Goal: Task Accomplishment & Management: Use online tool/utility

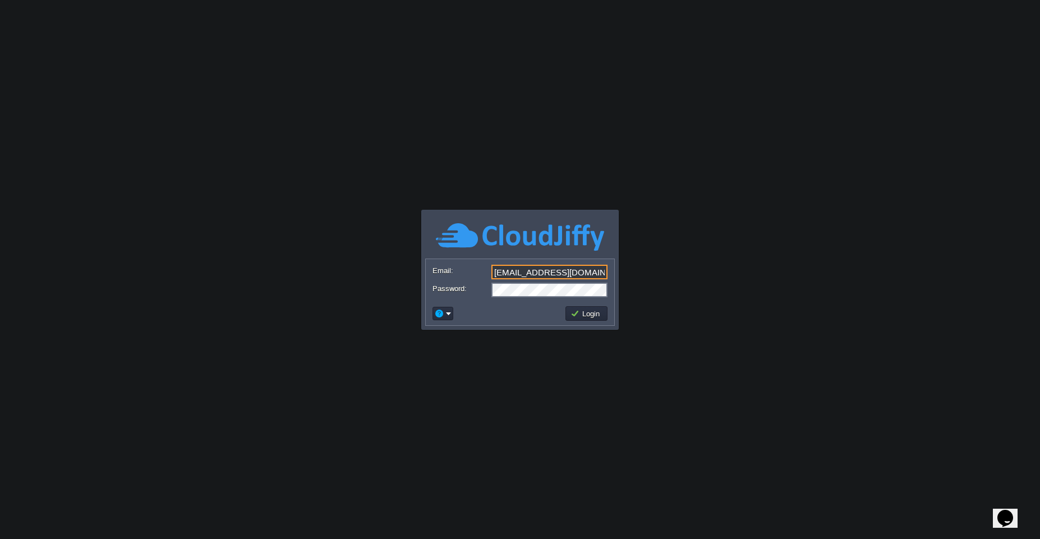
click at [524, 275] on input "[EMAIL_ADDRESS][DOMAIN_NAME]" at bounding box center [549, 272] width 116 height 15
type input "[EMAIL_ADDRESS][DOMAIN_NAME]"
click at [584, 313] on button "Login" at bounding box center [586, 313] width 33 height 10
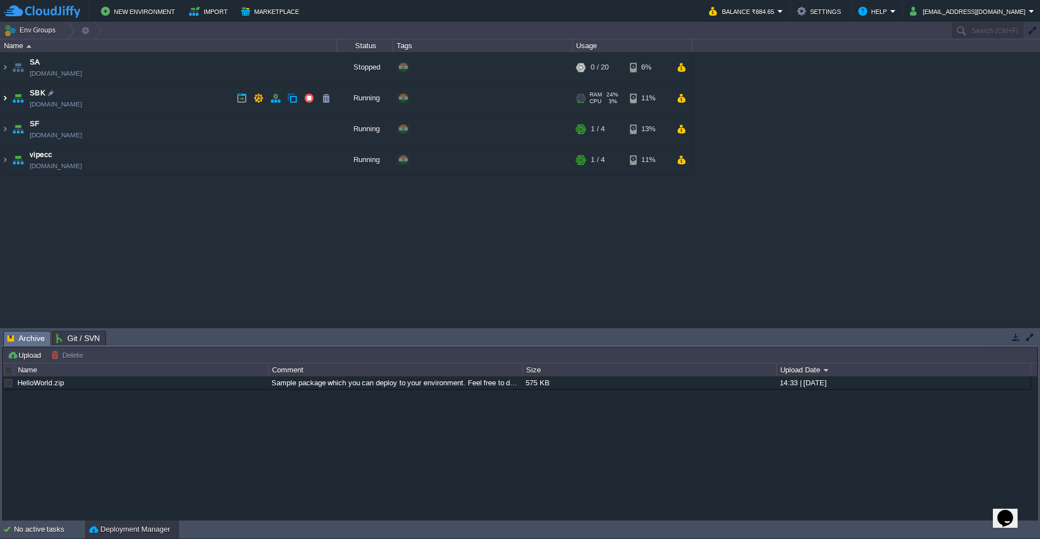
click at [3, 103] on img at bounding box center [5, 98] width 9 height 30
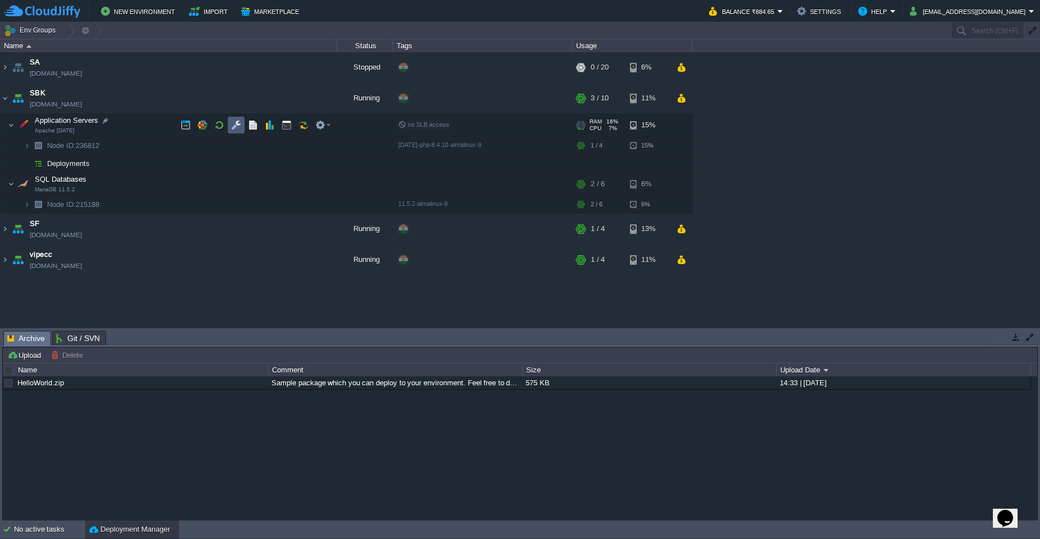
click at [237, 129] on button "button" at bounding box center [236, 125] width 10 height 10
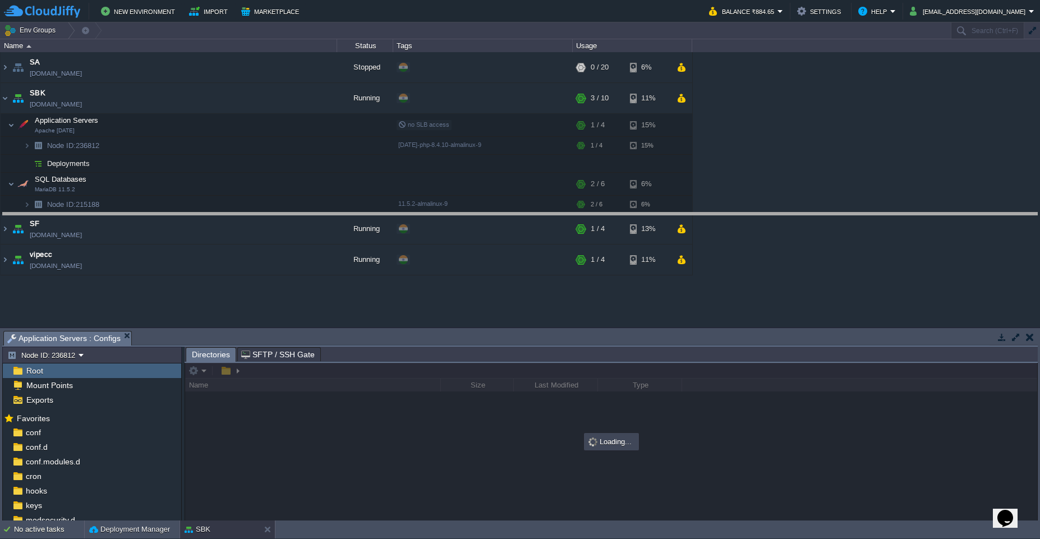
drag, startPoint x: 399, startPoint y: 343, endPoint x: 389, endPoint y: 224, distance: 119.3
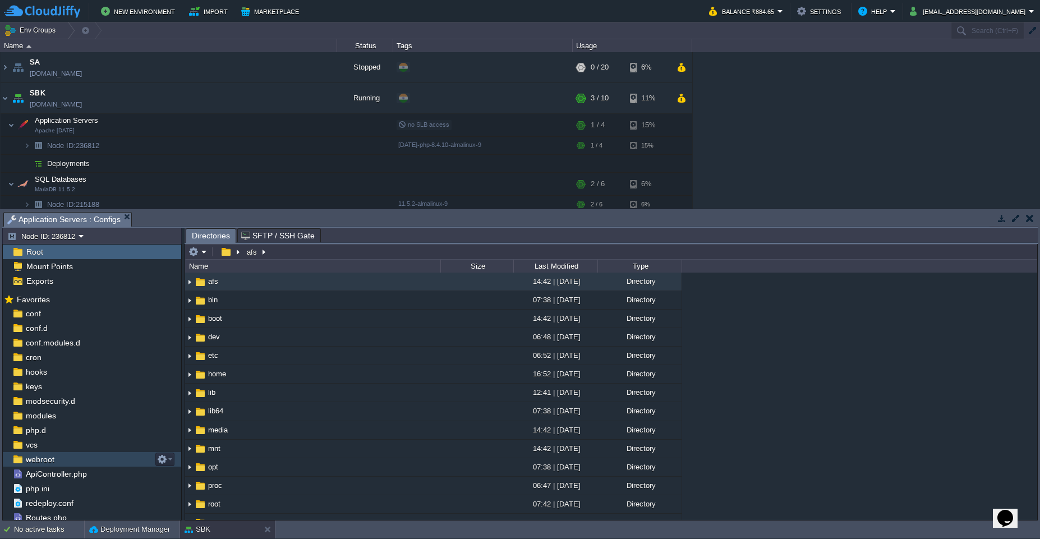
click at [82, 462] on div "webroot" at bounding box center [92, 459] width 178 height 15
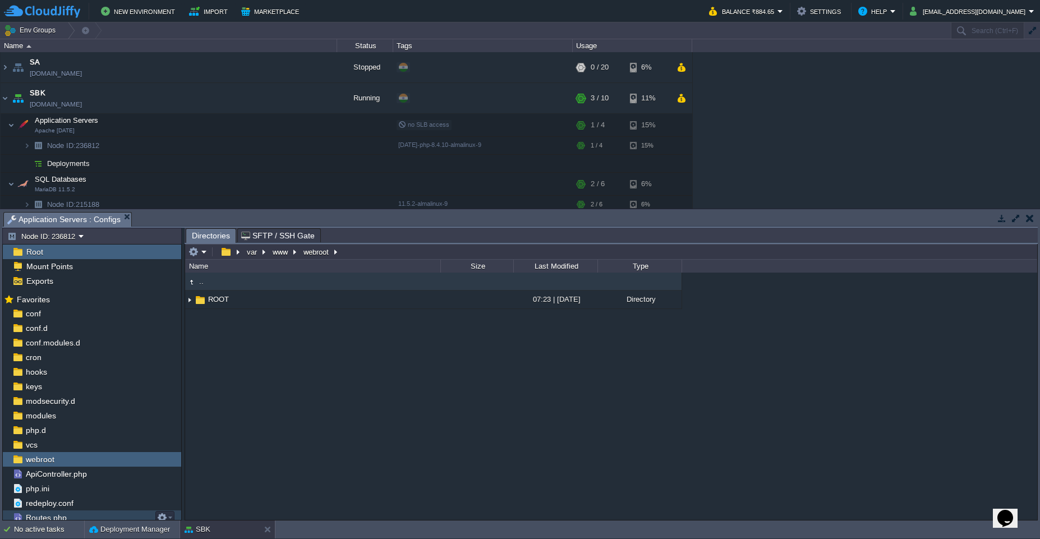
click at [82, 515] on div "Routes.php" at bounding box center [92, 517] width 178 height 15
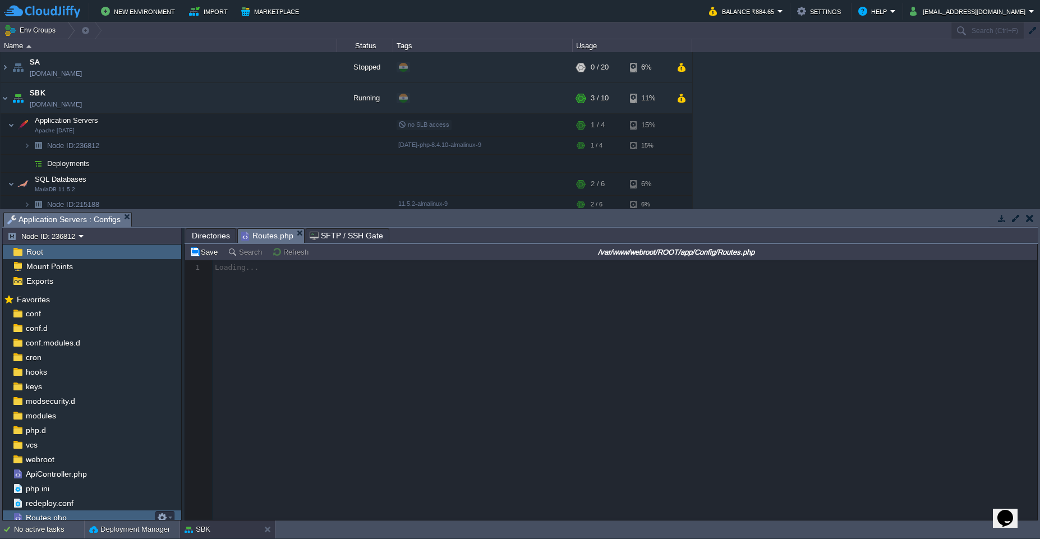
scroll to position [3, 0]
click at [209, 238] on span "Directories" at bounding box center [211, 235] width 38 height 13
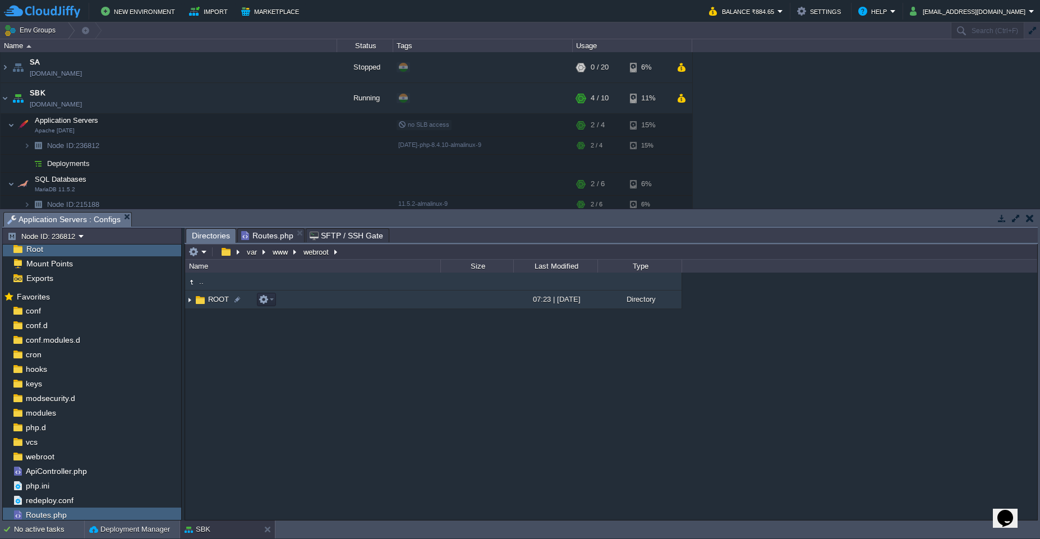
click at [187, 298] on img at bounding box center [189, 299] width 9 height 17
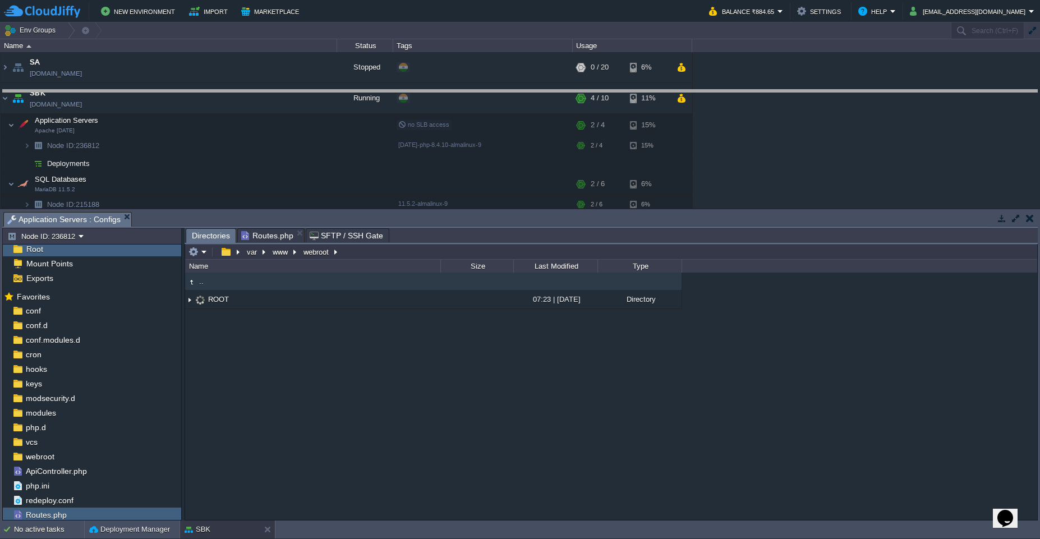
drag, startPoint x: 494, startPoint y: 222, endPoint x: 488, endPoint y: 98, distance: 123.5
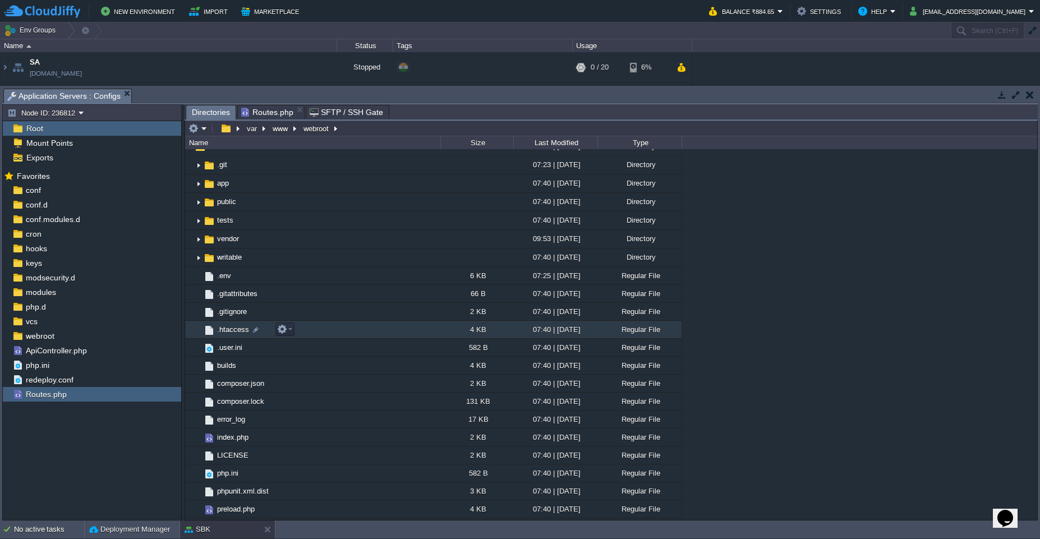
scroll to position [36, 0]
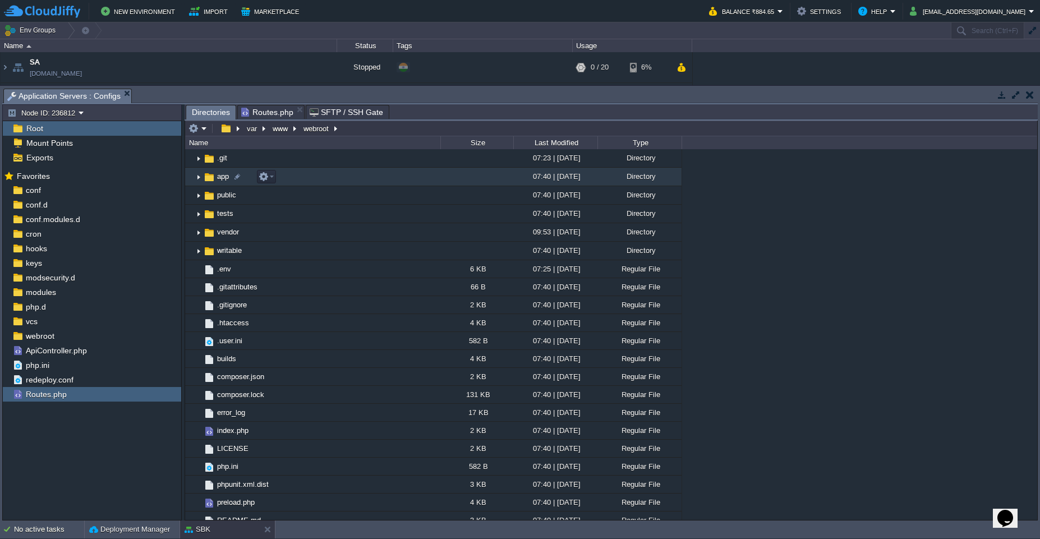
click at [201, 178] on img at bounding box center [198, 176] width 9 height 17
click at [260, 114] on span "Routes.php" at bounding box center [267, 111] width 52 height 13
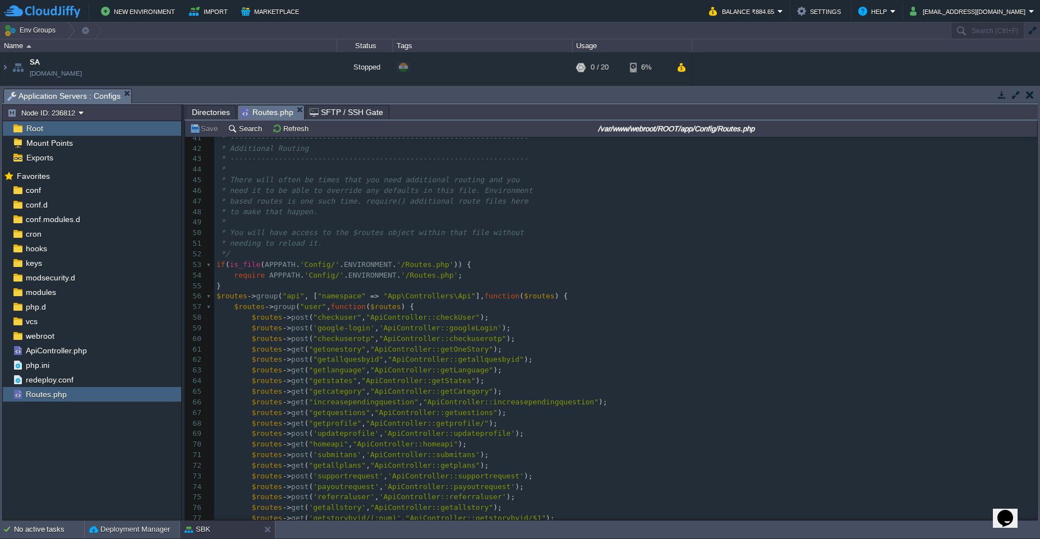
scroll to position [432, 0]
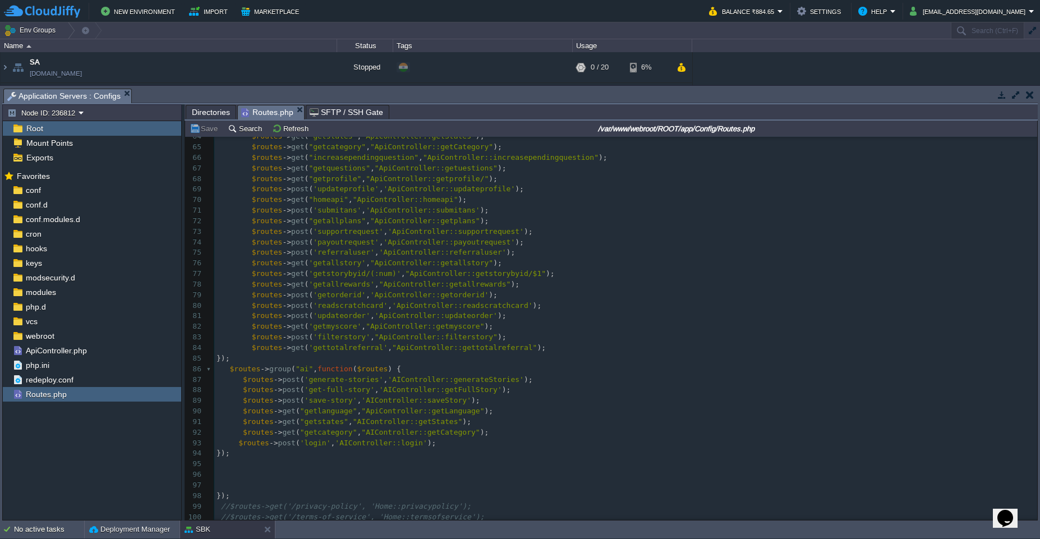
click at [275, 449] on pre "});" at bounding box center [625, 453] width 823 height 11
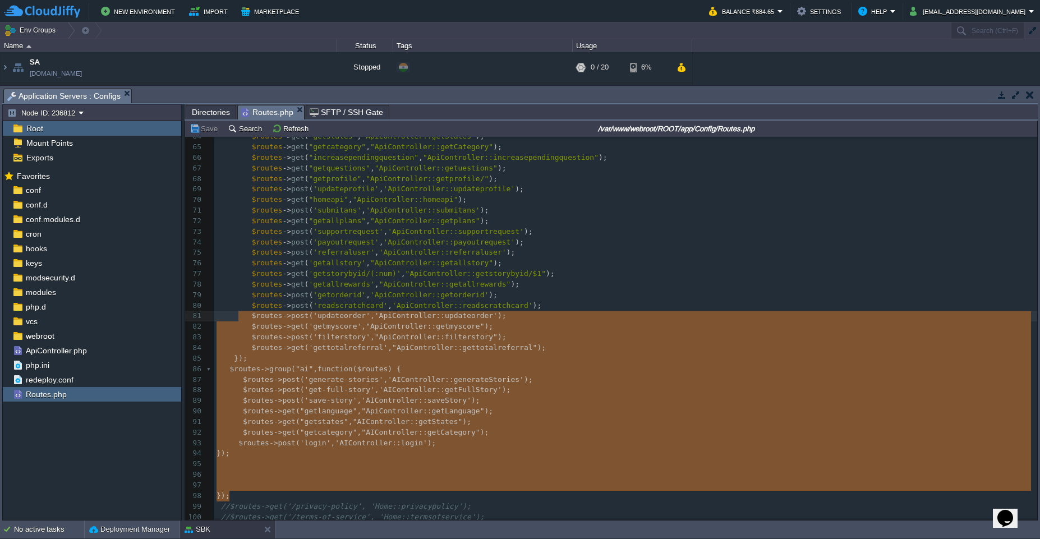
drag, startPoint x: 237, startPoint y: 499, endPoint x: 238, endPoint y: 314, distance: 185.1
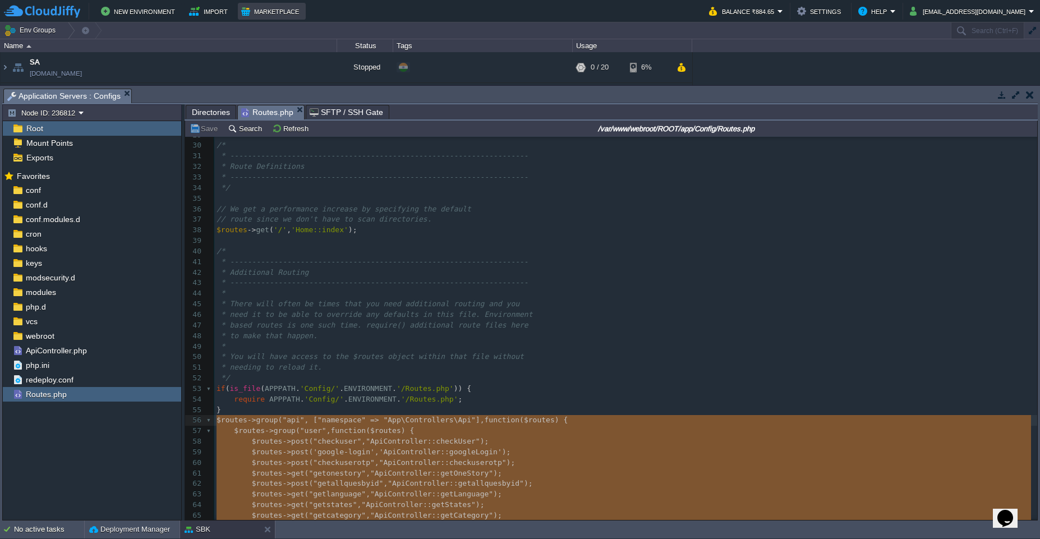
type textarea "-"
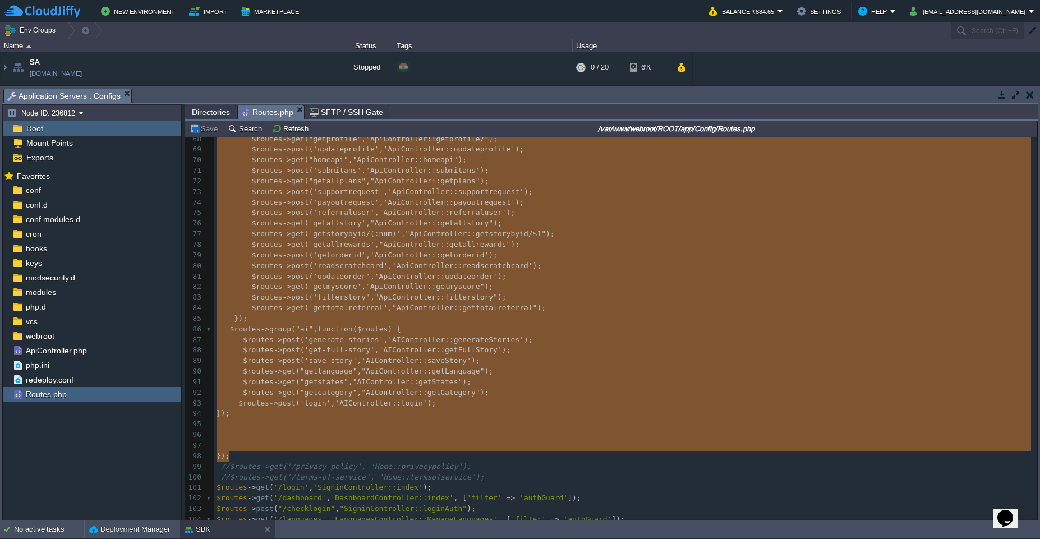
scroll to position [717, 0]
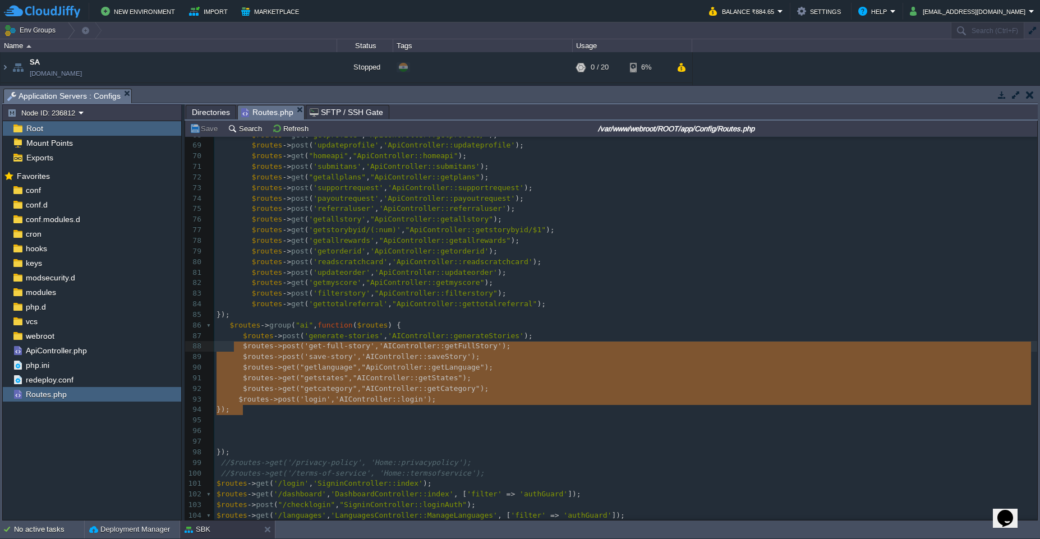
type textarea "$routes->group("ai", function ($routes) { $routes->post('generate-stories', 'AI…"
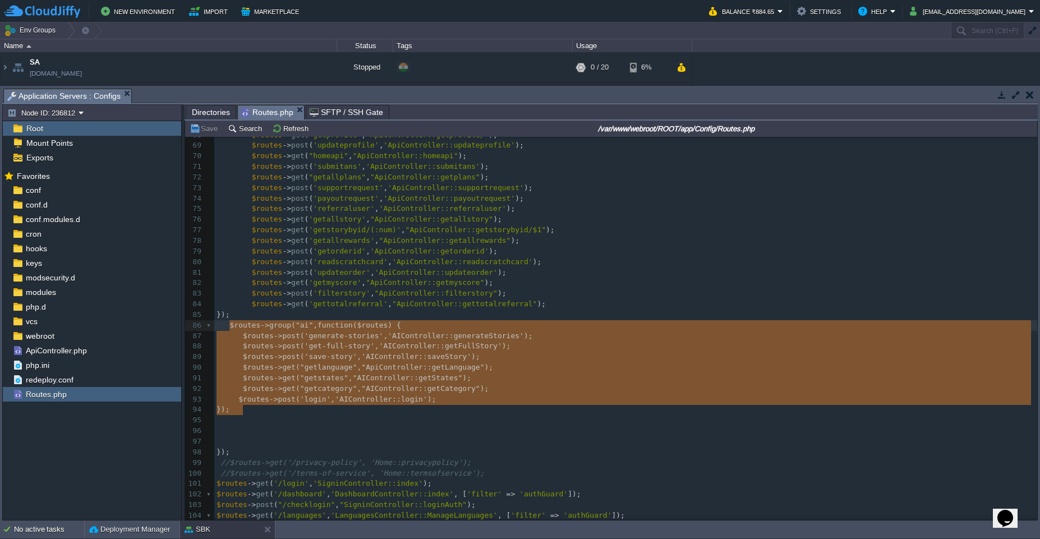
drag, startPoint x: 251, startPoint y: 411, endPoint x: 229, endPoint y: 325, distance: 88.1
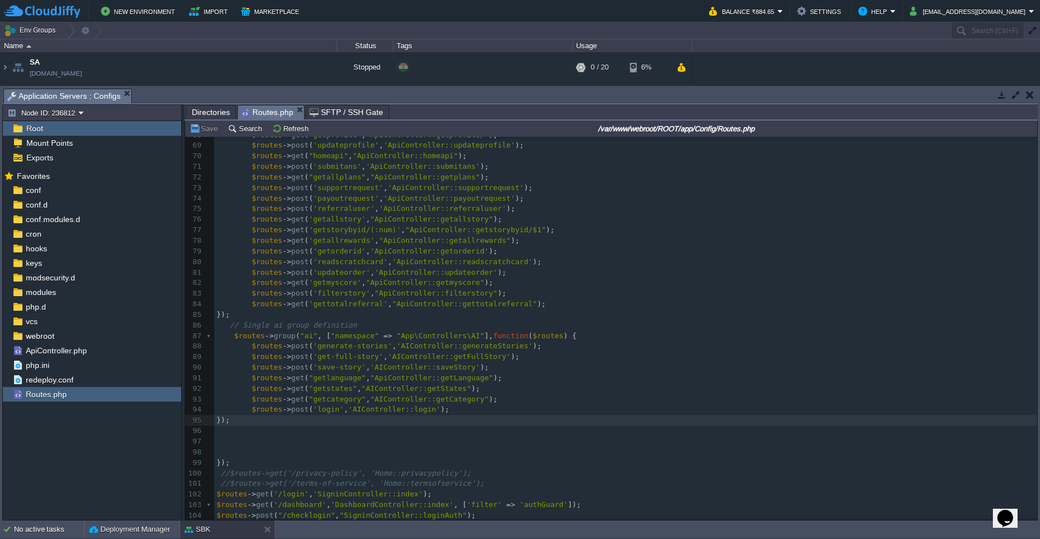
click at [338, 379] on span ""getlanguage"" at bounding box center [336, 377] width 57 height 8
type textarea "getlanguage"
click at [330, 388] on div "xxxxxxxxxx 53 if ( is_file ( APPPATH . 'Config/' . ENVIRONMENT . '/Routes.php' …" at bounding box center [625, 298] width 823 height 655
type textarea "getstates"
click at [333, 403] on div "xxxxxxxxxx 53 if ( is_file ( APPPATH . 'Config/' . ENVIRONMENT . '/Routes.php' …" at bounding box center [625, 298] width 823 height 655
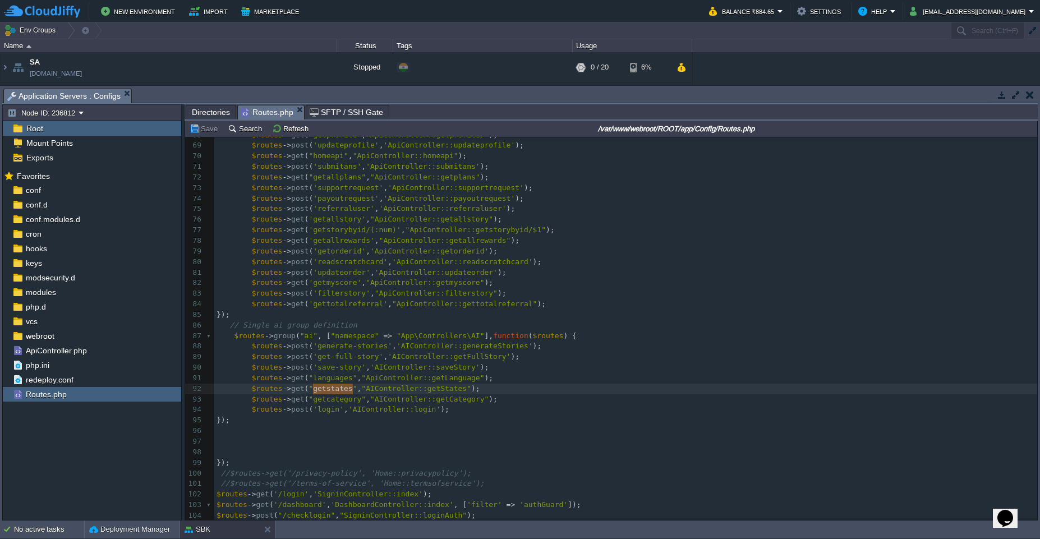
type textarea "getcategory"
paste textarea
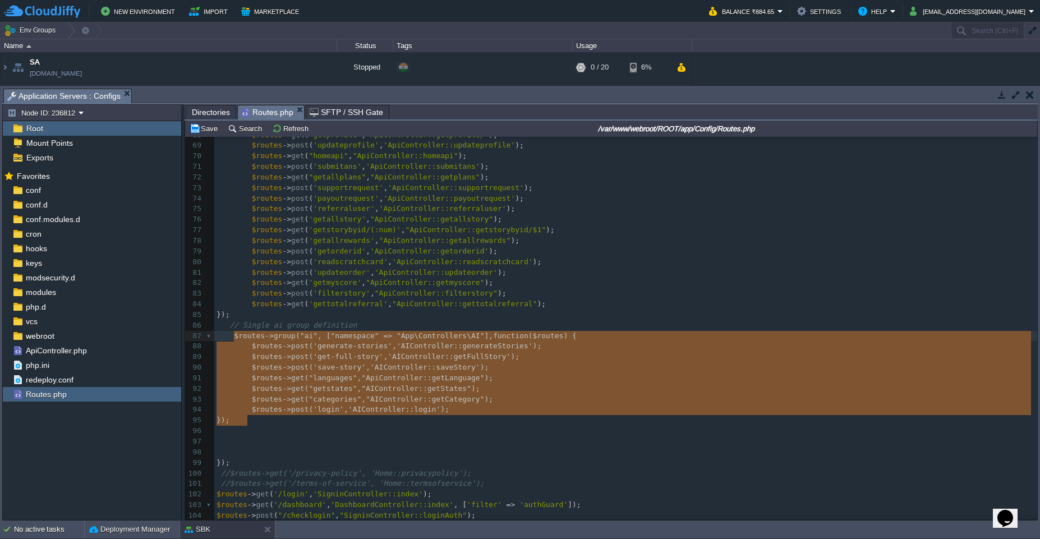
type textarea "/ Single ai group definition $routes->group("ai", ["namespace" => "App\Controll…"
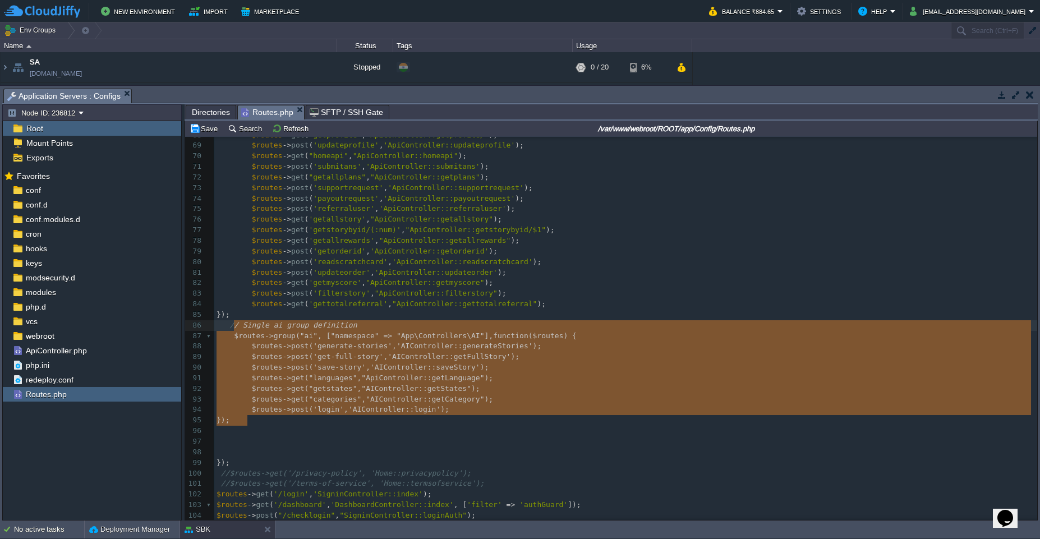
drag, startPoint x: 253, startPoint y: 423, endPoint x: 234, endPoint y: 330, distance: 94.9
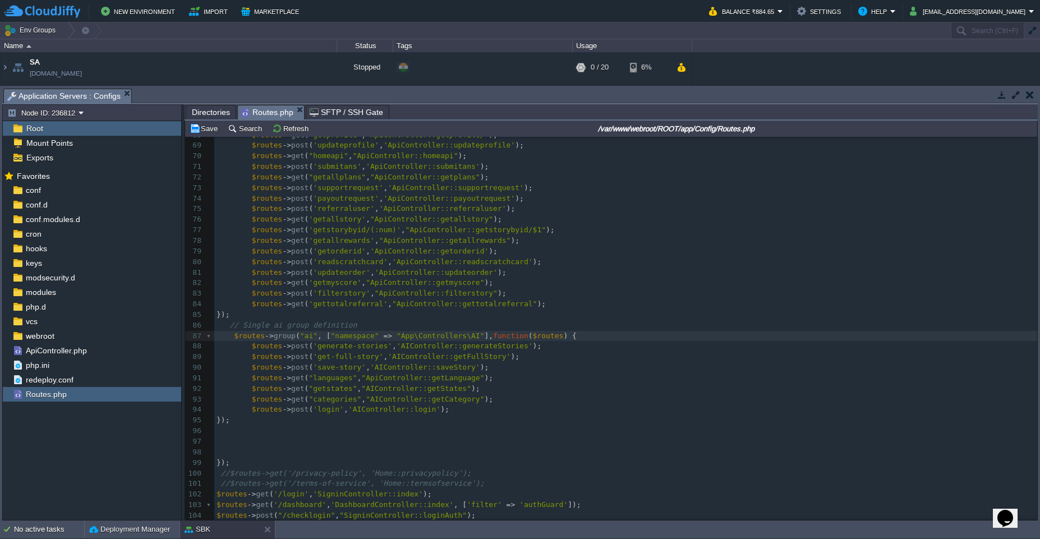
type textarea "$routes->group("ai", ["namespace" => "App\Controllers\AI"], function ($routes) …"
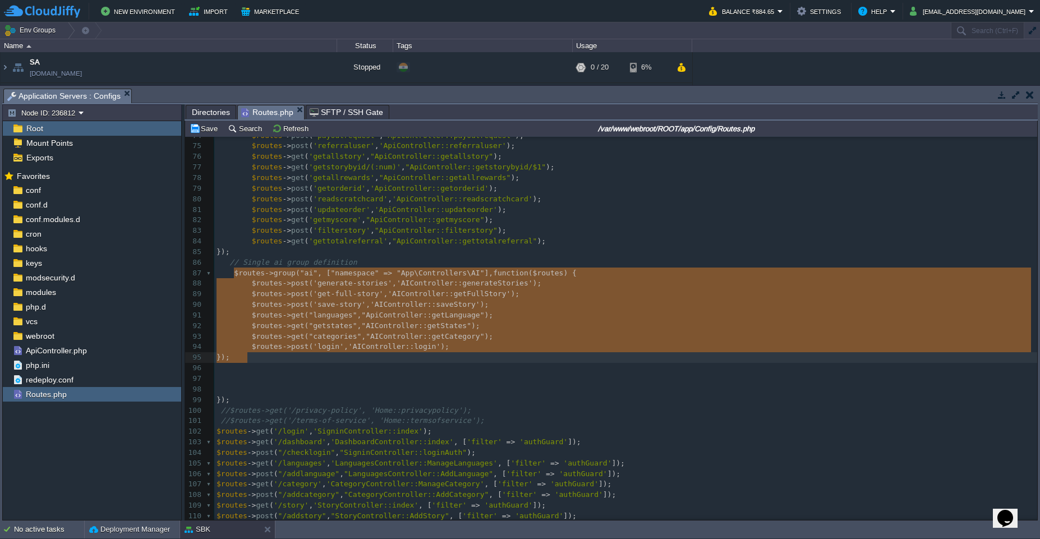
scroll to position [804, 0]
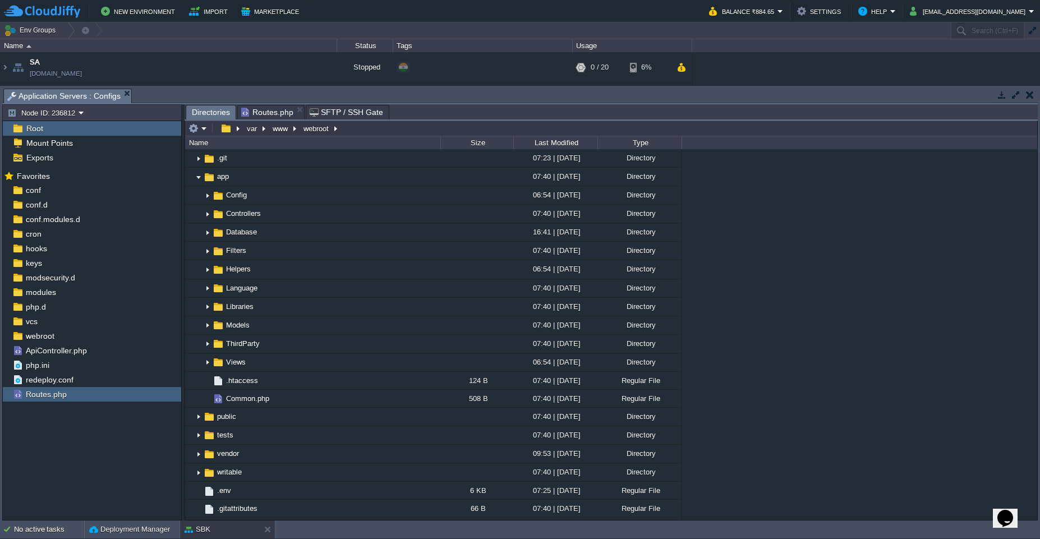
click at [198, 116] on span "Directories" at bounding box center [211, 112] width 38 height 14
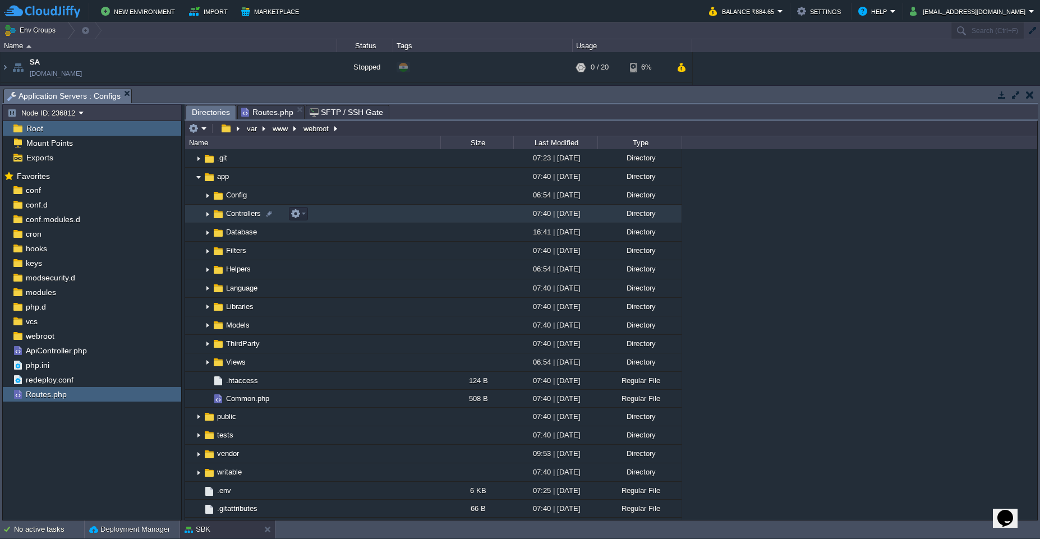
click at [205, 214] on img at bounding box center [207, 213] width 9 height 17
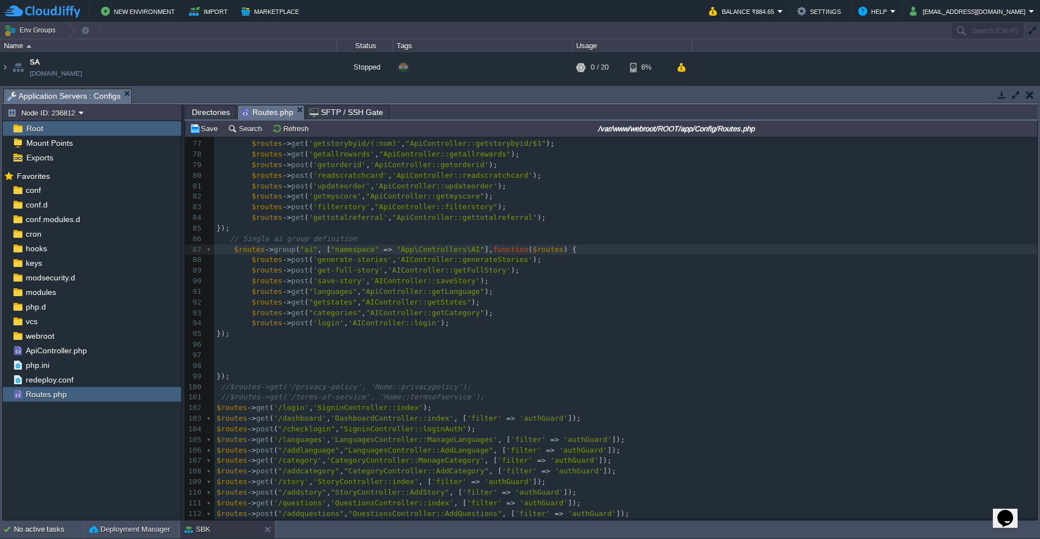
click at [272, 108] on span "Routes.php" at bounding box center [267, 112] width 52 height 14
click at [473, 249] on div "xxxxxxxxxx 64 $routes -> get ( "getstates" , "ApiController::getStates" ); 65 $…" at bounding box center [625, 307] width 823 height 613
type textarea "API\"
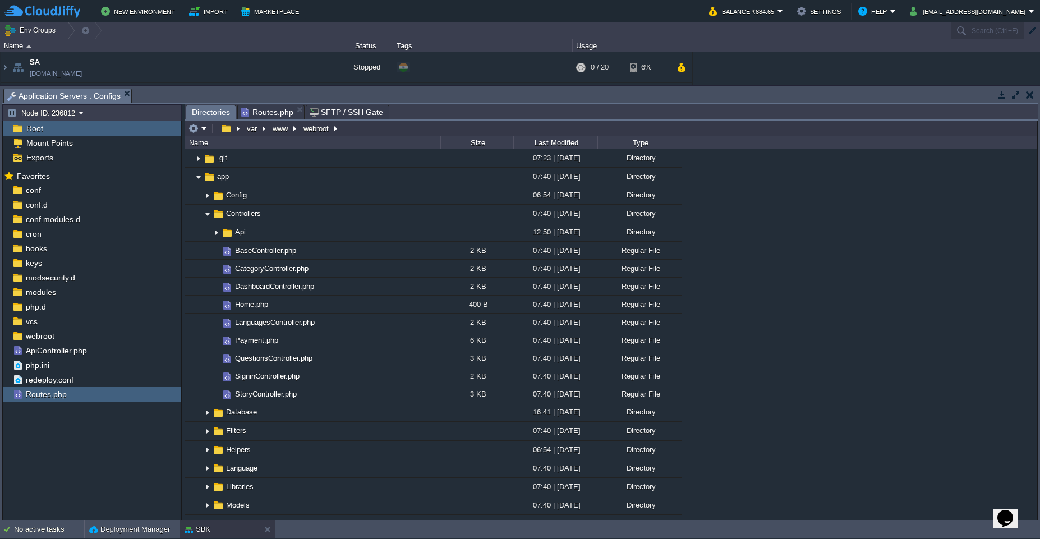
click at [205, 115] on span "Directories" at bounding box center [211, 112] width 38 height 14
click at [271, 110] on span "Routes.php" at bounding box center [267, 111] width 52 height 13
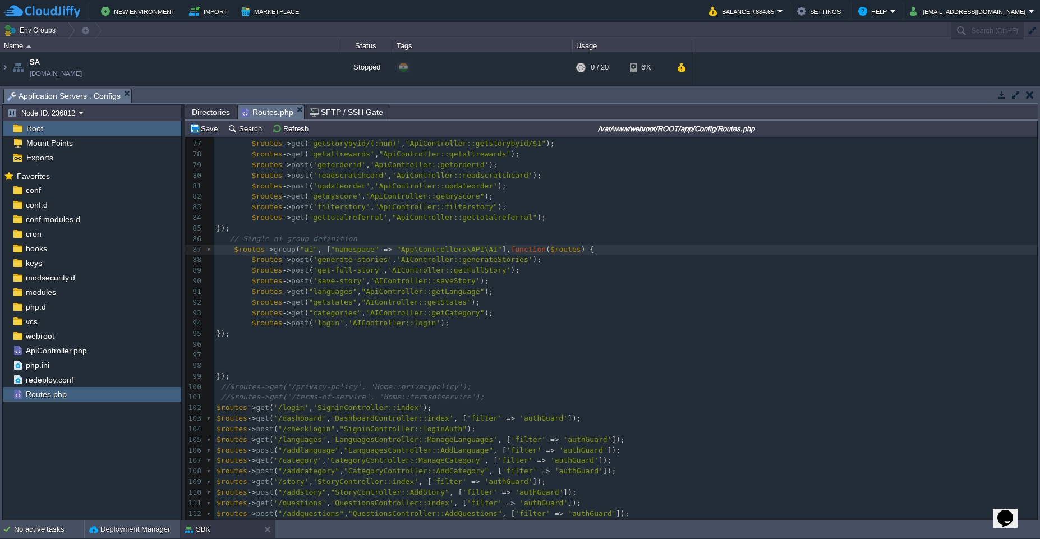
click at [487, 251] on span ""App\Controllers\API\AI"" at bounding box center [448, 249] width 105 height 8
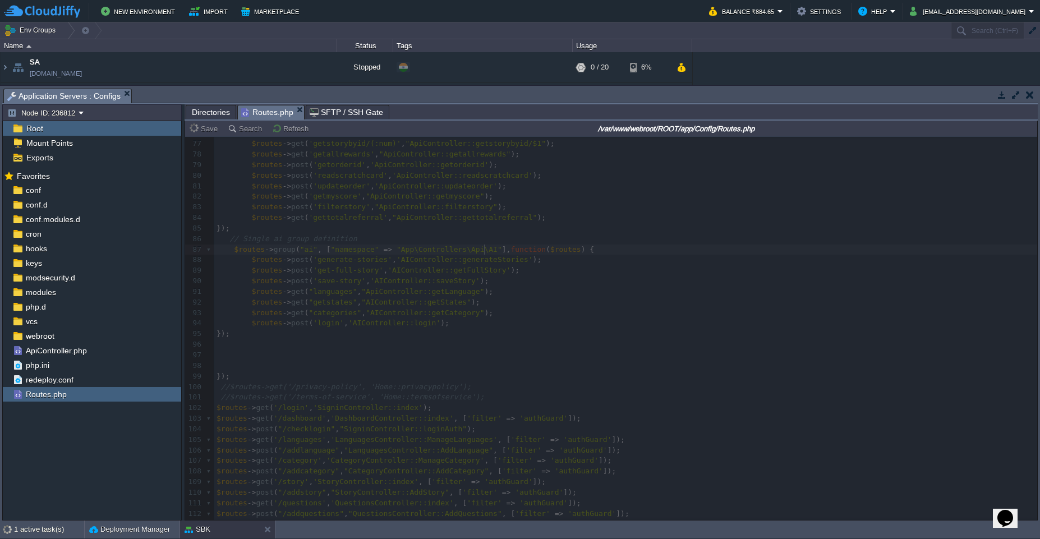
type textarea "pi"
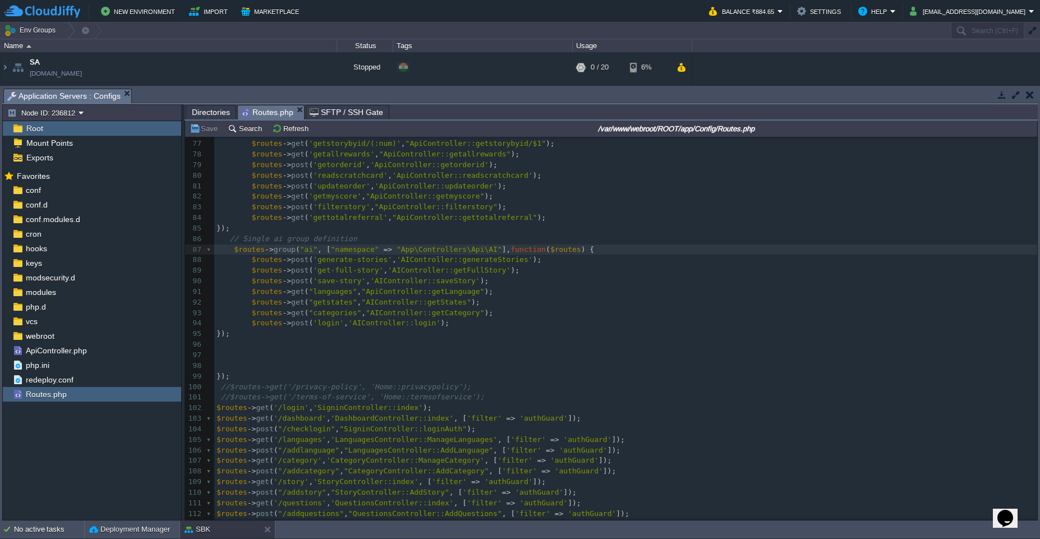
click at [232, 246] on div "xxxxxxxxxx 64 $routes -> get ( "getstates" , "ApiController::getStates" ); 65 $…" at bounding box center [625, 307] width 823 height 613
type textarea "$routes->group("ai", ["namespace" => "App\Controllers\Api\AI"], function ($rout…"
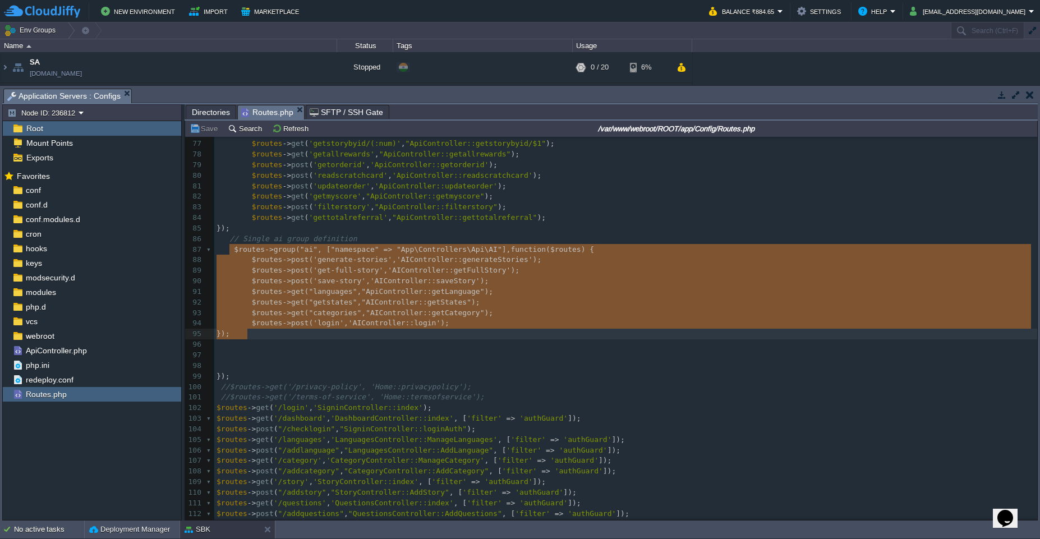
click at [245, 384] on div "xxxxxxxxxx 64 $routes -> get ( "getstates" , "ApiController::getStates" ); 65 $…" at bounding box center [625, 307] width 823 height 613
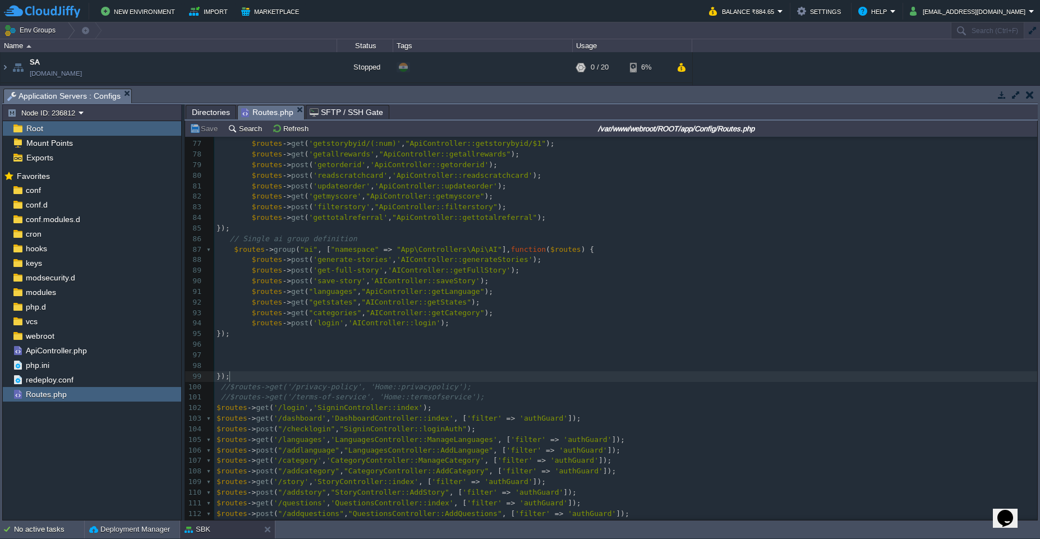
click at [248, 380] on pre "});" at bounding box center [625, 376] width 823 height 11
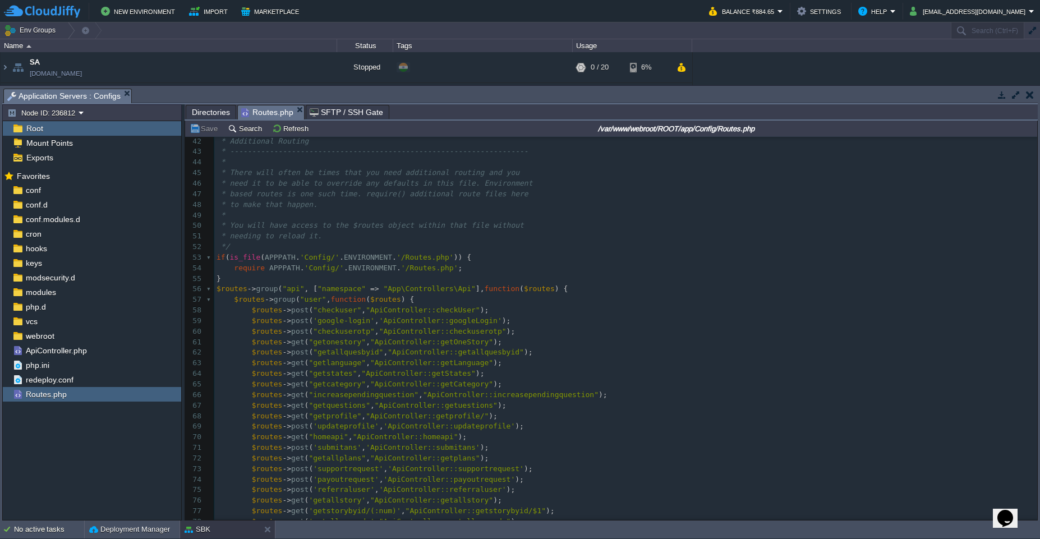
scroll to position [436, 0]
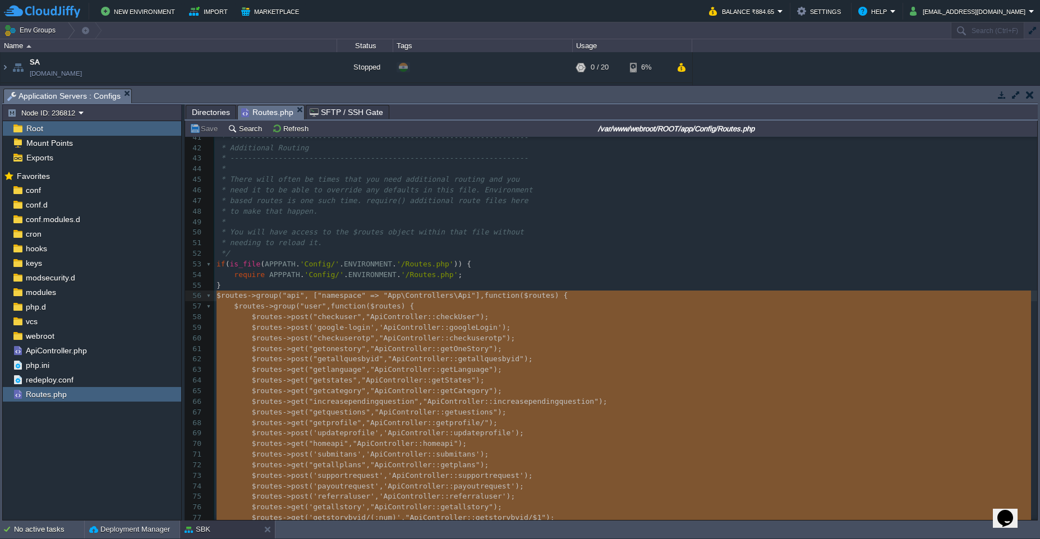
type textarea "-"
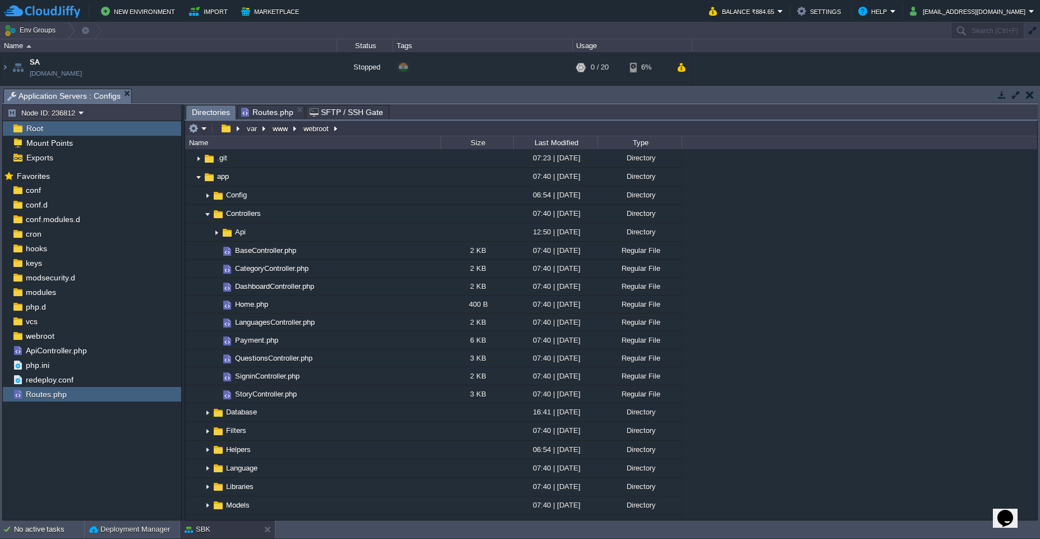
click at [214, 115] on span "Directories" at bounding box center [211, 112] width 38 height 14
click at [214, 232] on img at bounding box center [216, 232] width 9 height 17
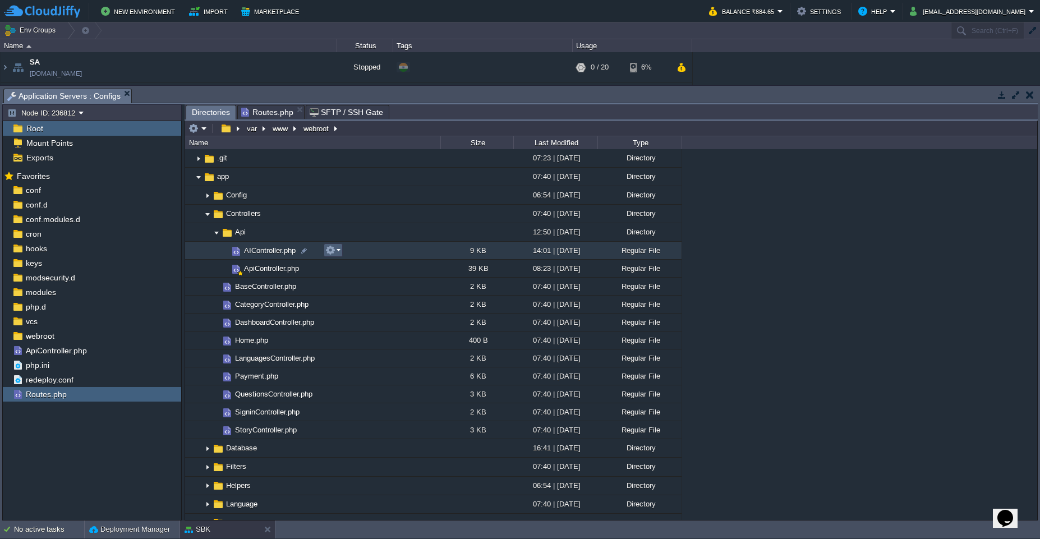
click at [331, 252] on button "button" at bounding box center [330, 250] width 10 height 10
click at [356, 265] on span "Open" at bounding box center [349, 265] width 17 height 8
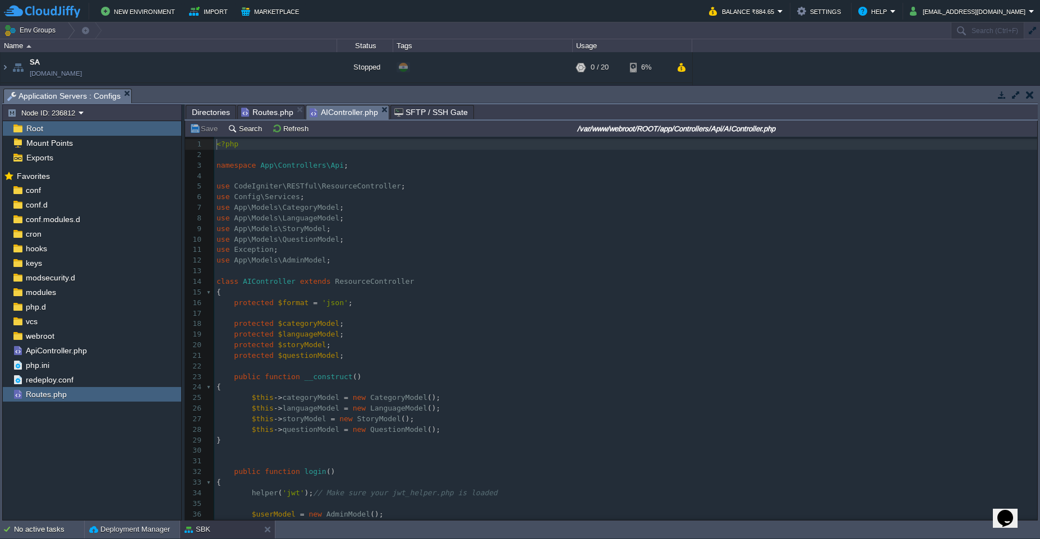
scroll to position [4, 0]
click at [330, 165] on div "272 1 <?php 2 ​ 3 namespace App\Controllers\Api ; 4 ​ 5 use CodeIgniter\RESTful…" at bounding box center [625, 382] width 823 height 486
type textarea "namespace App\Controllers\Api;"
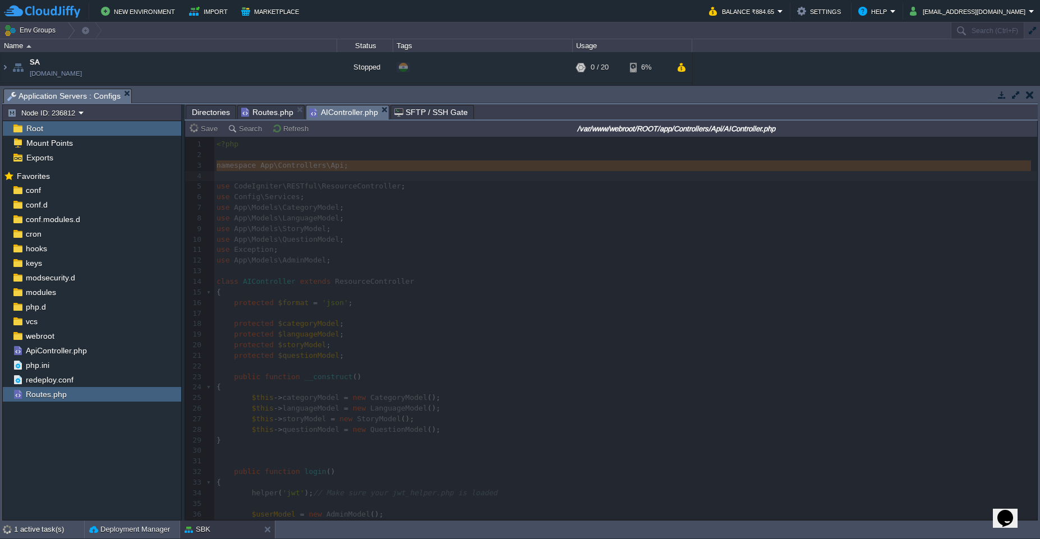
click at [347, 131] on input "/var/www/webroot/ROOT/app/Controllers/Api/AIController.php" at bounding box center [676, 128] width 714 height 13
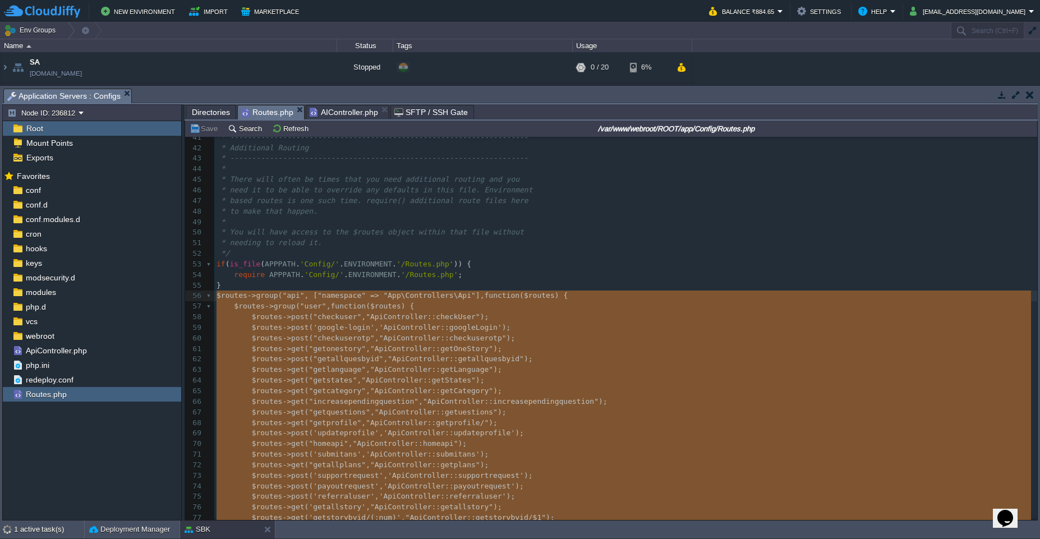
click at [253, 116] on span "Routes.php" at bounding box center [267, 112] width 52 height 14
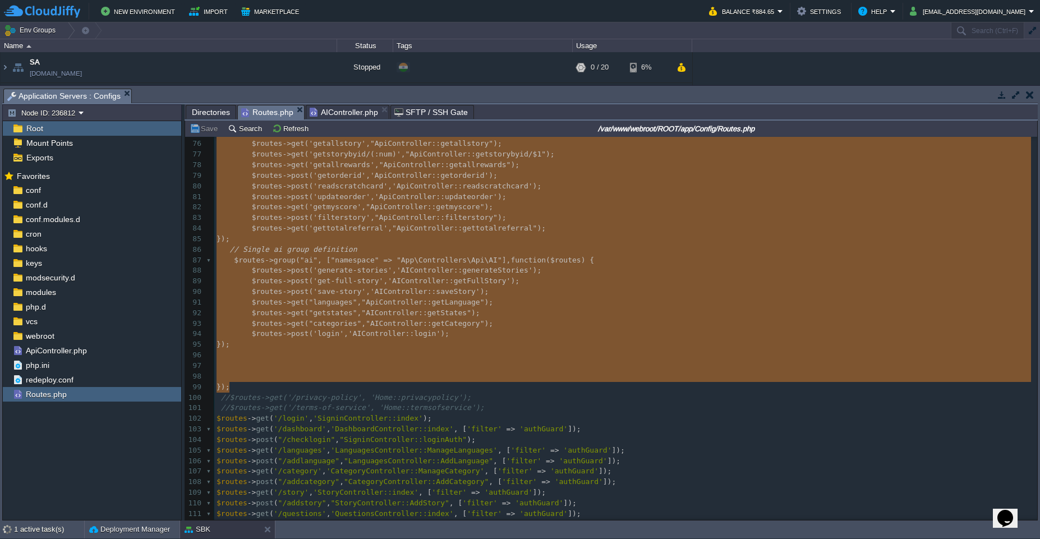
scroll to position [796, 0]
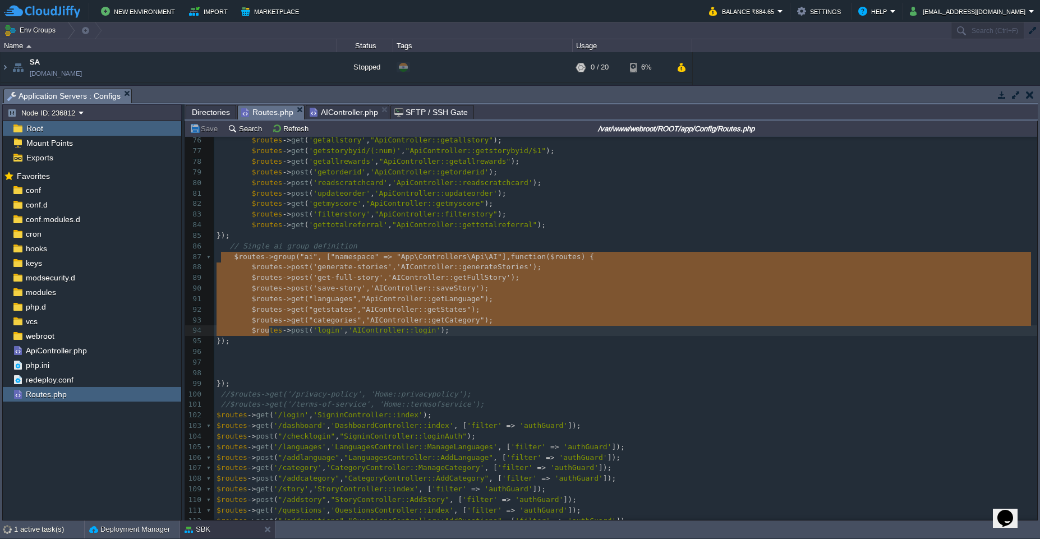
type textarea "$routes->group("ai", ["namespace" => "App\Controllers\Api\AI"], function ($rout…"
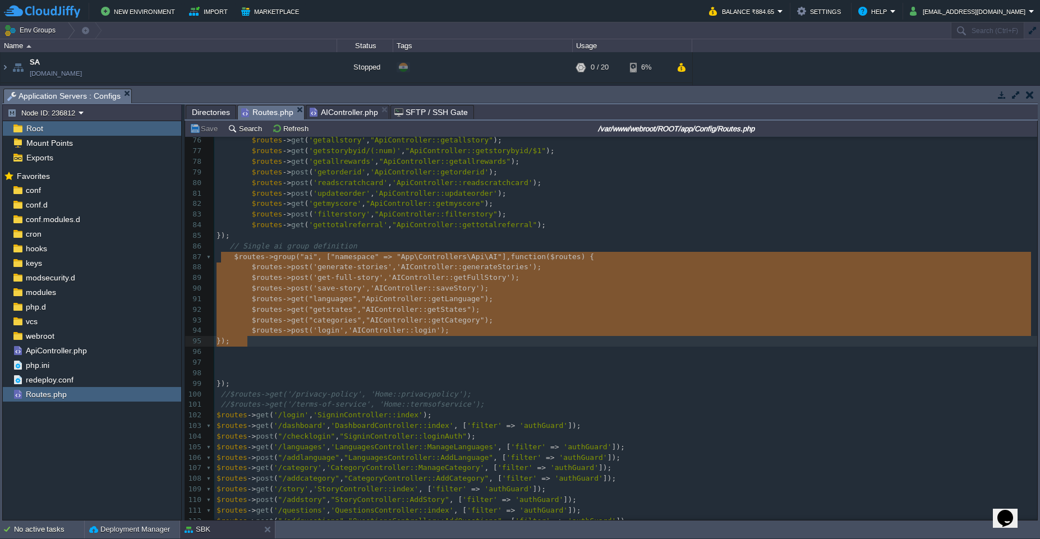
drag, startPoint x: 222, startPoint y: 256, endPoint x: 270, endPoint y: 338, distance: 95.0
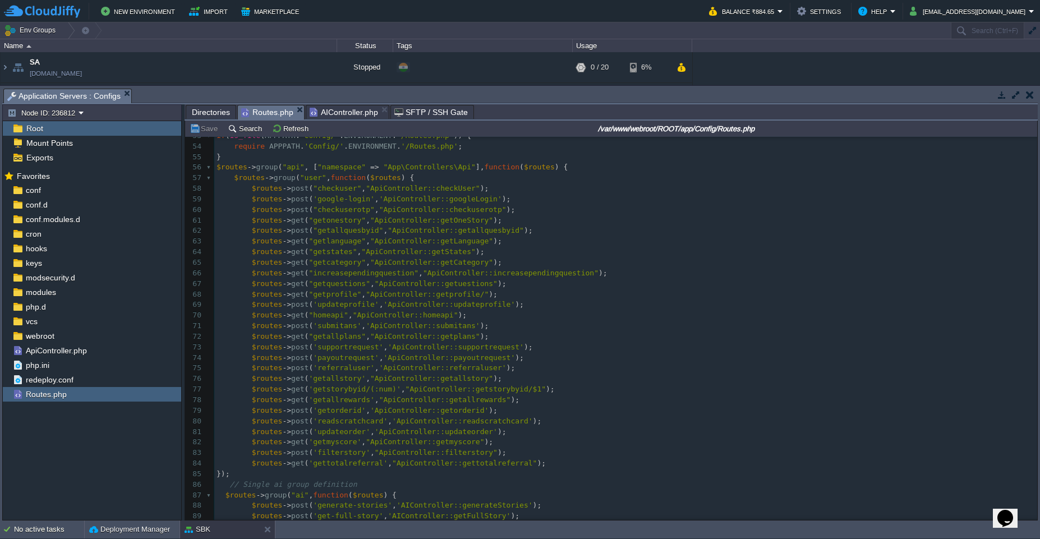
scroll to position [562, 0]
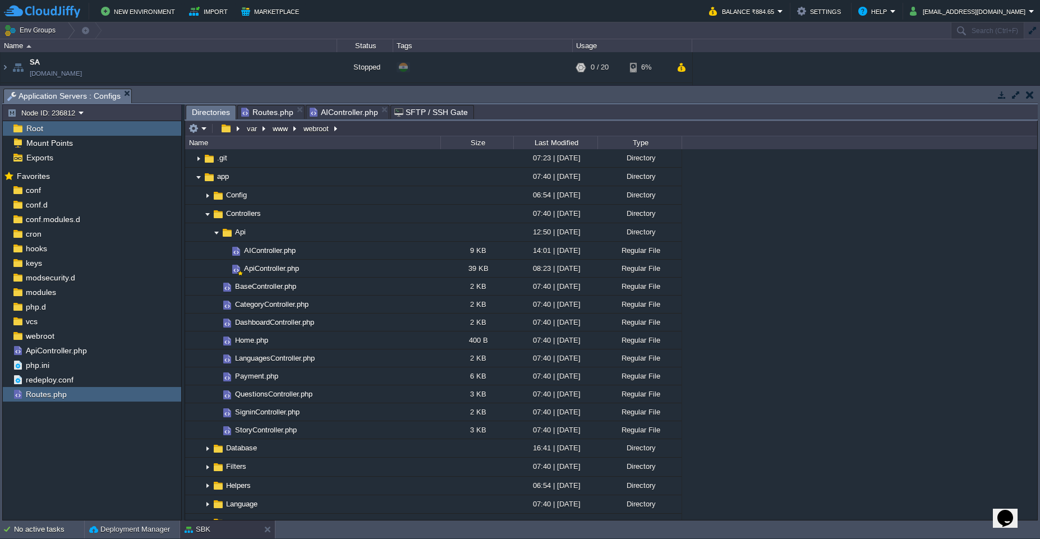
click at [218, 116] on span "Directories" at bounding box center [211, 112] width 38 height 14
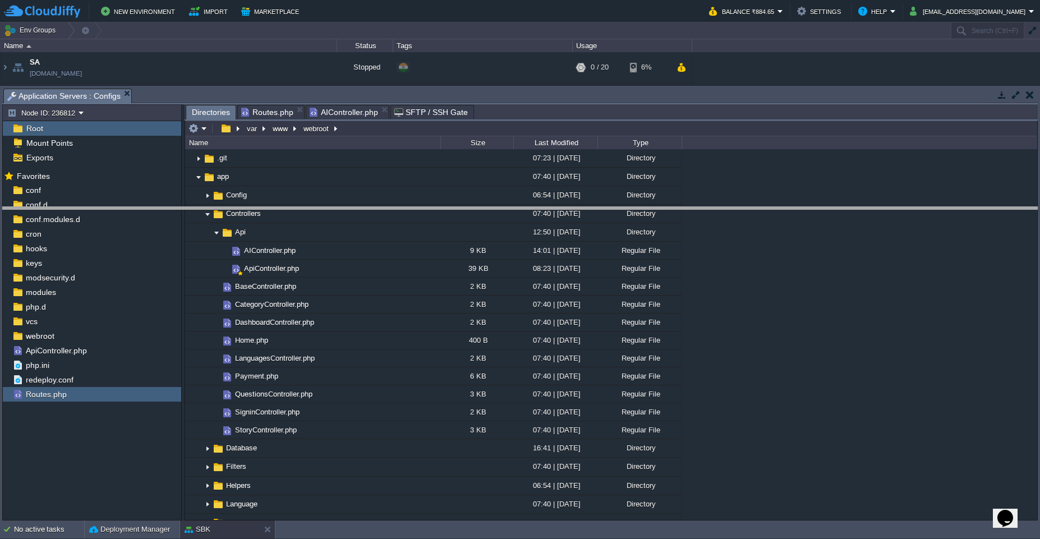
drag, startPoint x: 495, startPoint y: 100, endPoint x: 499, endPoint y: 220, distance: 119.5
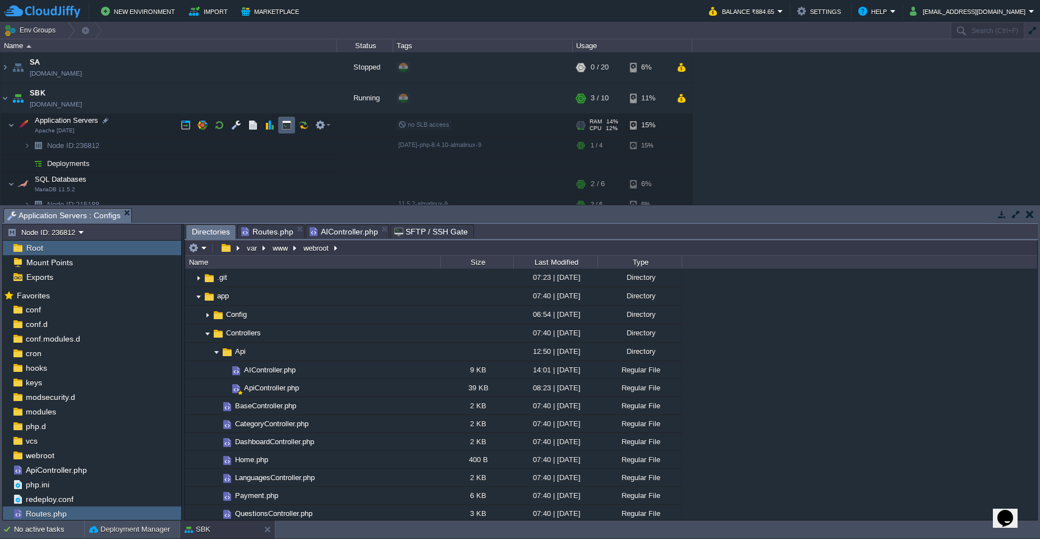
click at [292, 122] on td at bounding box center [286, 125] width 17 height 17
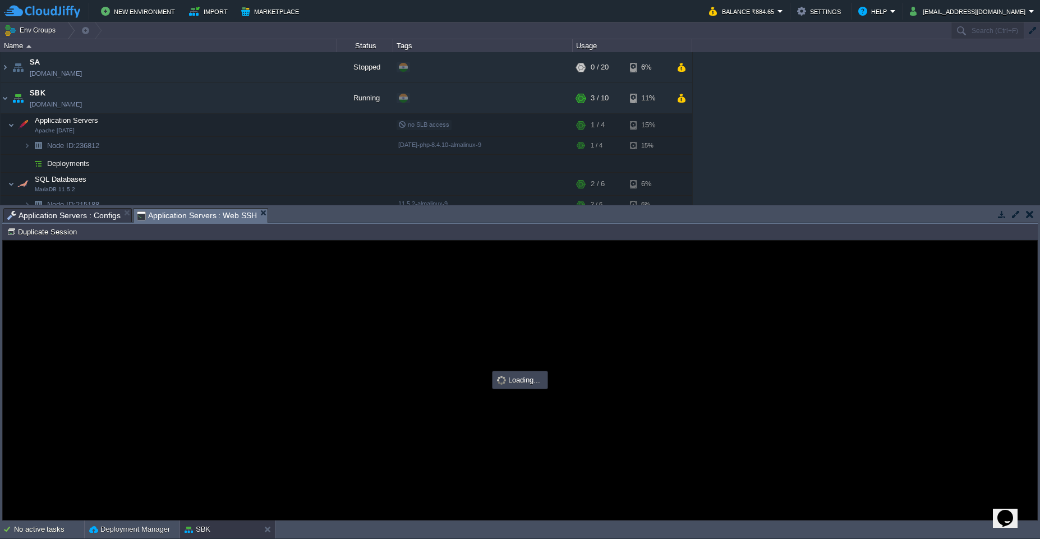
scroll to position [0, 0]
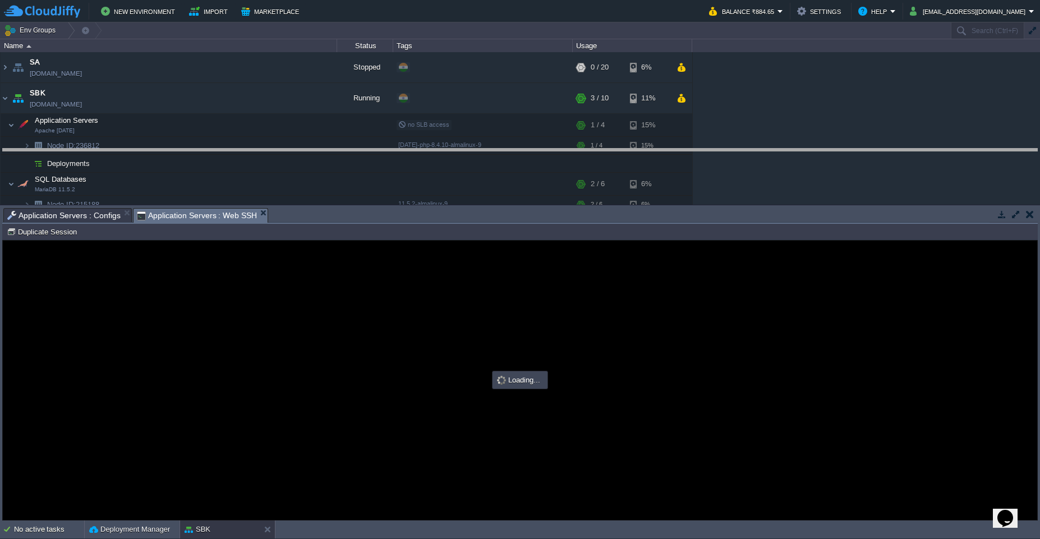
type input "#000000"
drag, startPoint x: 537, startPoint y: 220, endPoint x: 536, endPoint y: 134, distance: 86.4
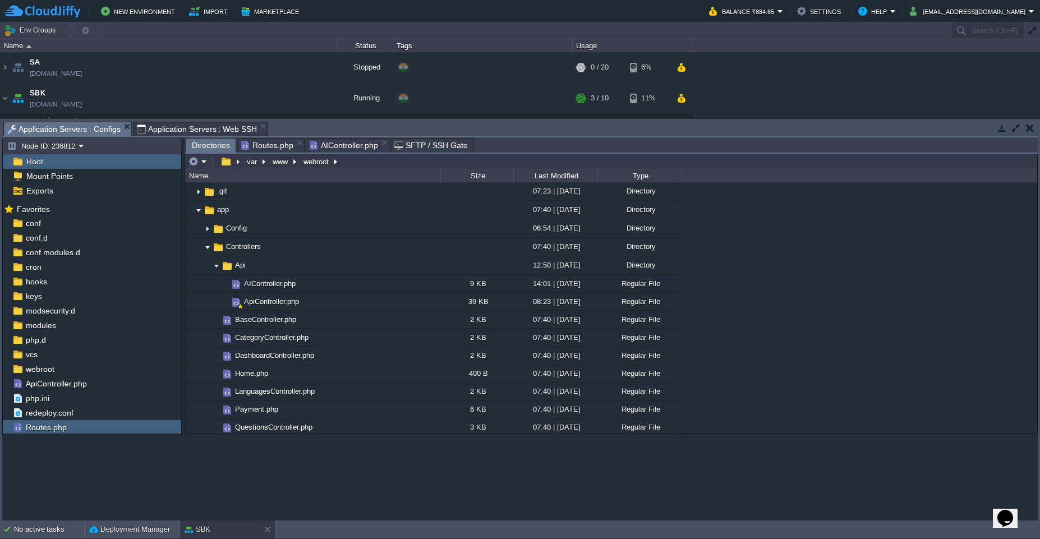
click at [90, 133] on span "Application Servers : Configs" at bounding box center [63, 129] width 113 height 14
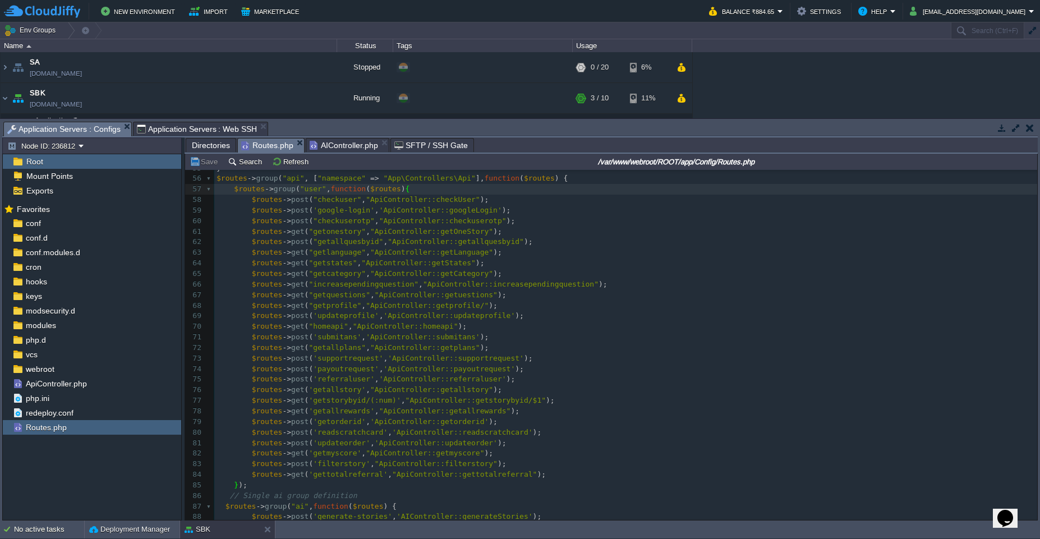
click at [276, 148] on span "Routes.php" at bounding box center [267, 146] width 52 height 14
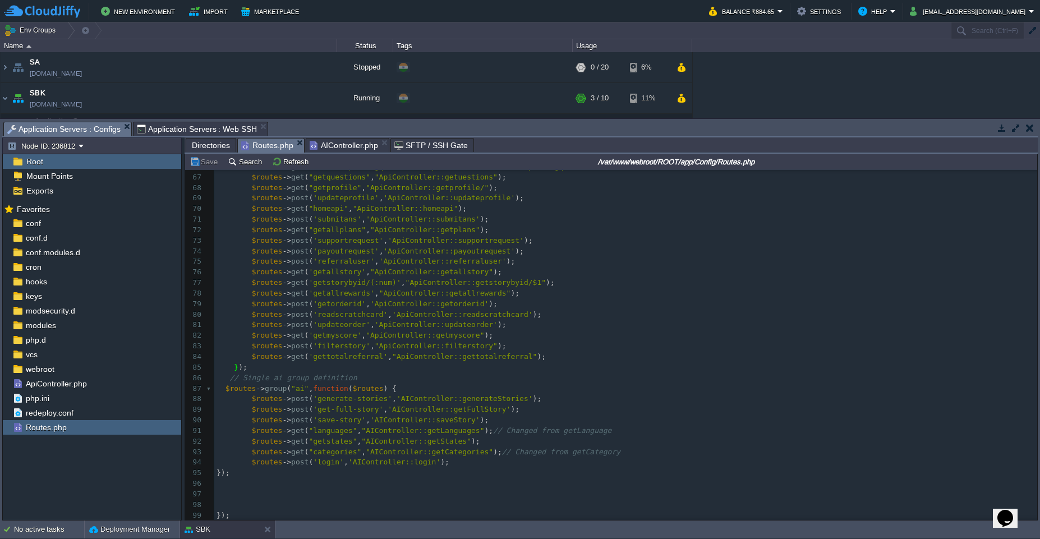
scroll to position [4, 0]
click at [405, 400] on div "xxxxxxxxxx 55 } 56 $routes -> group ( "api" , [ "namespace" => "App\Controllers…" at bounding box center [625, 399] width 823 height 708
type textarea "Api\"
type textarea "Api/"
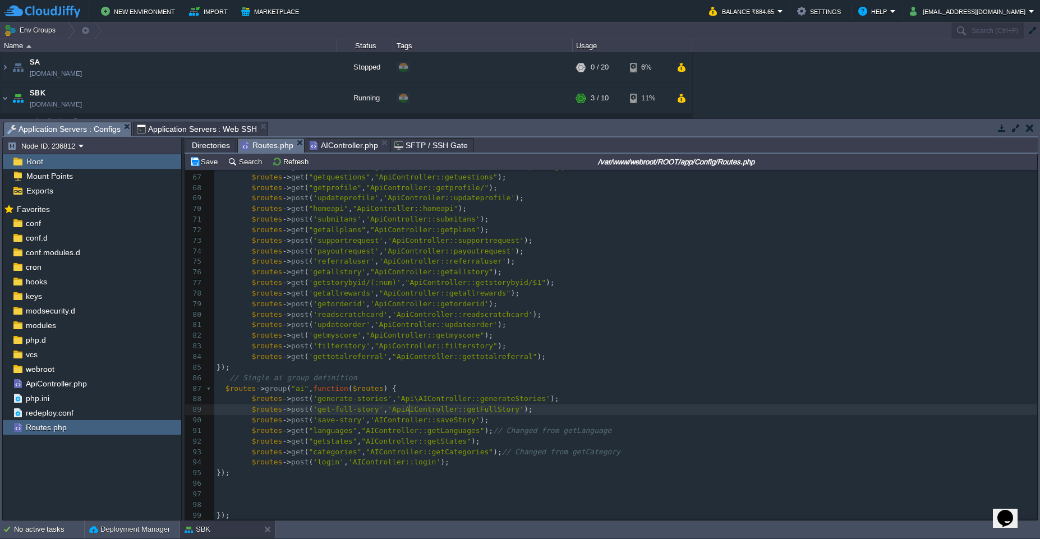
scroll to position [4, 5]
type textarea "Api\"
paste textarea "getLanguages"
click at [462, 434] on div "xxxxxxxxxx 55 } 56 $routes -> group ( "api" , [ "namespace" => "App\Controllers…" at bounding box center [625, 399] width 823 height 708
type textarea "getLanguages"
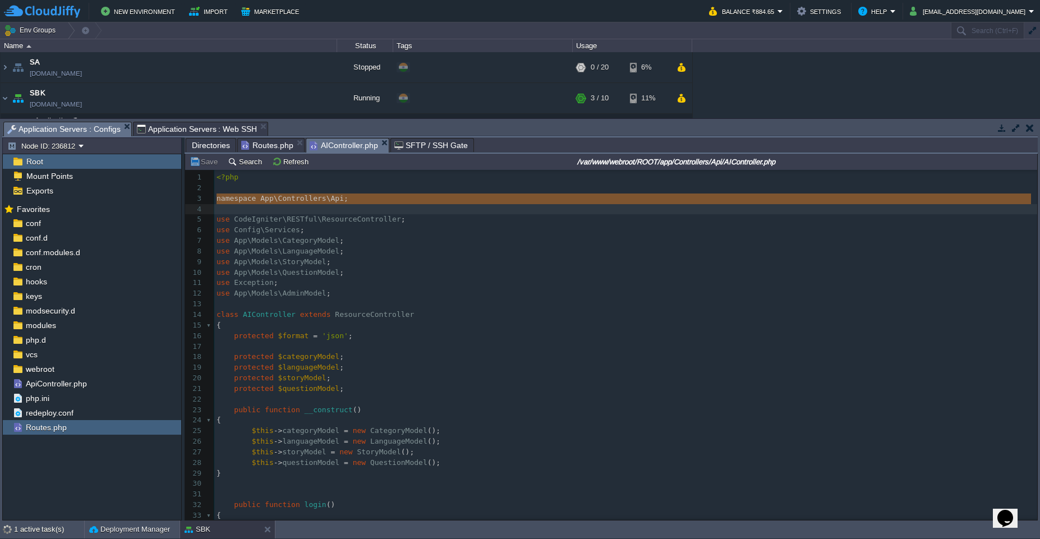
click at [348, 151] on span "AIController.php" at bounding box center [344, 146] width 68 height 14
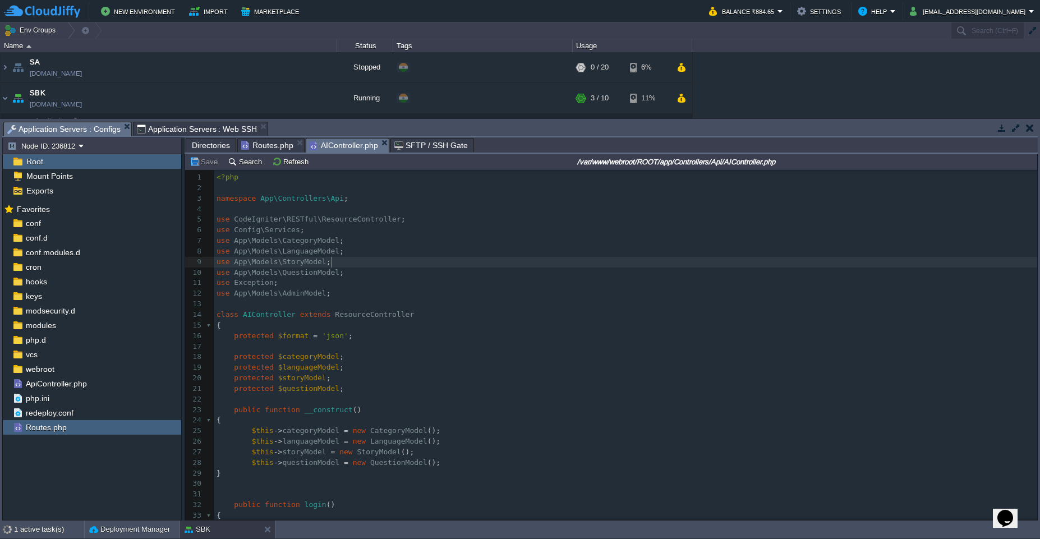
click at [404, 263] on pre "use App\Models\StoryModel ;" at bounding box center [625, 262] width 823 height 11
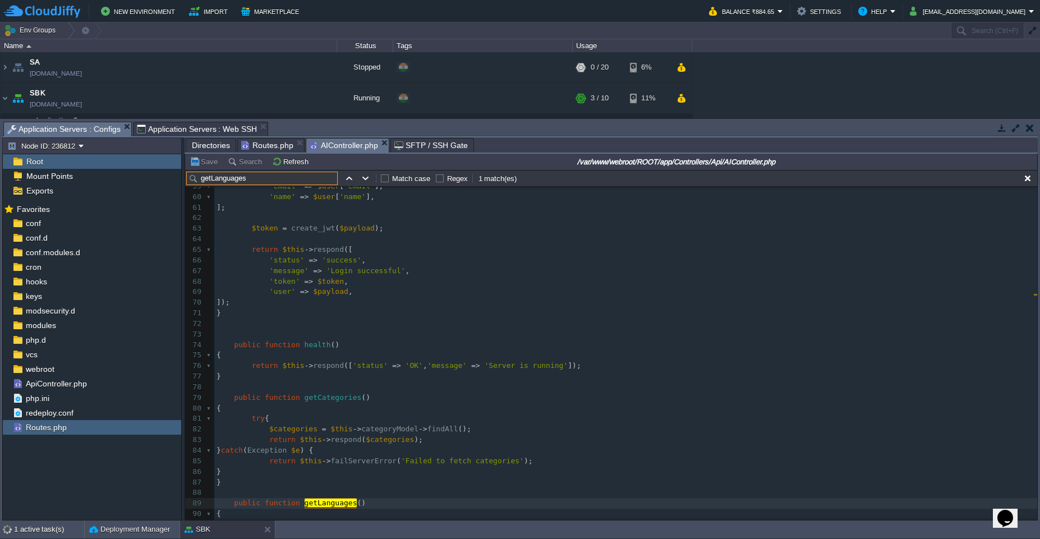
scroll to position [742, 0]
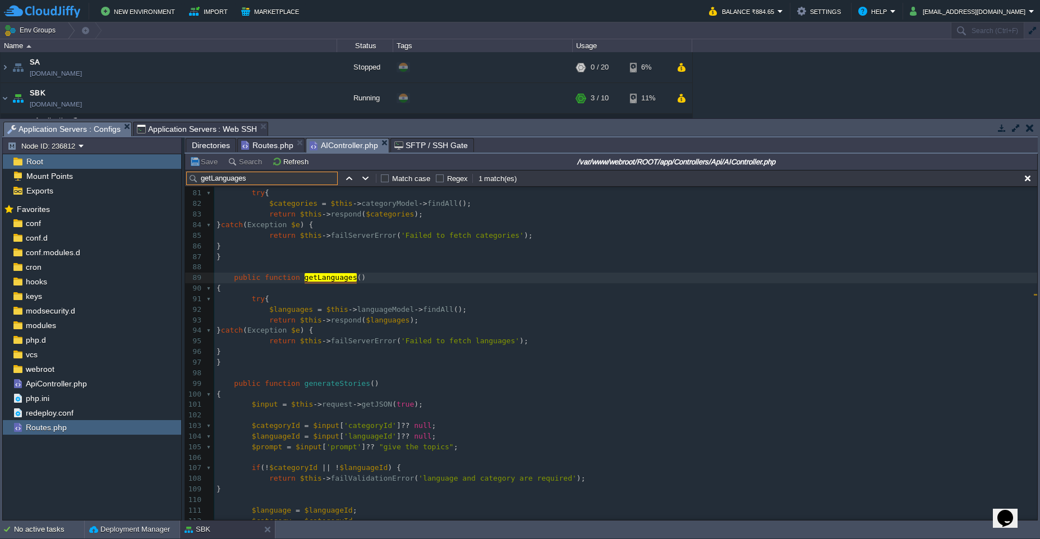
type input "getLanguages"
click at [268, 154] on div "Save Search Refresh /var/www/webroot/ROOT/app/Controllers/Api/AIController.php" at bounding box center [611, 162] width 852 height 16
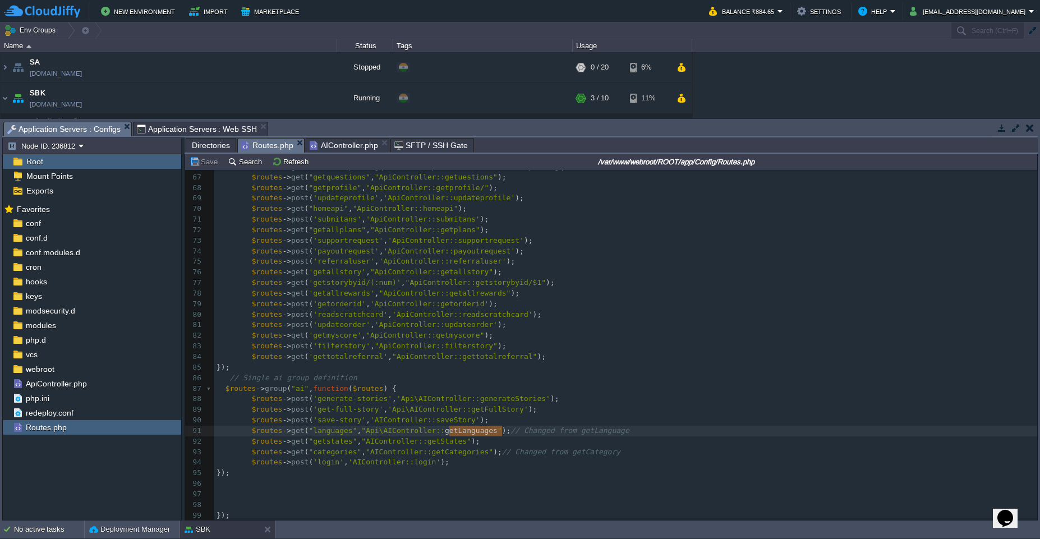
click at [264, 150] on span "Routes.php" at bounding box center [267, 146] width 52 height 14
click at [404, 403] on pre "$routes -> post ( 'generate-stories' , 'Api\AIController::generateStories' );" at bounding box center [625, 399] width 823 height 11
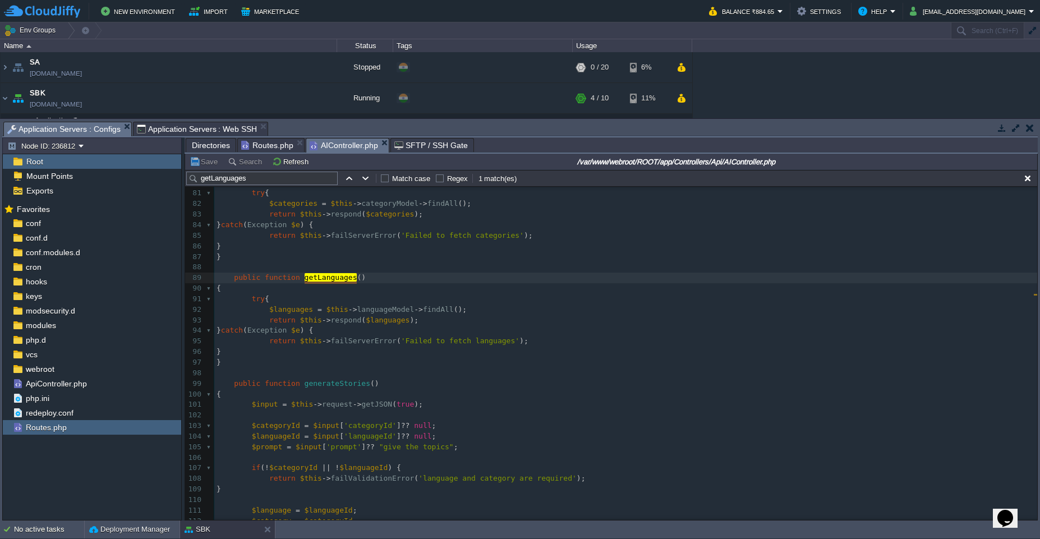
click at [331, 151] on span "AIController.php" at bounding box center [344, 146] width 68 height 14
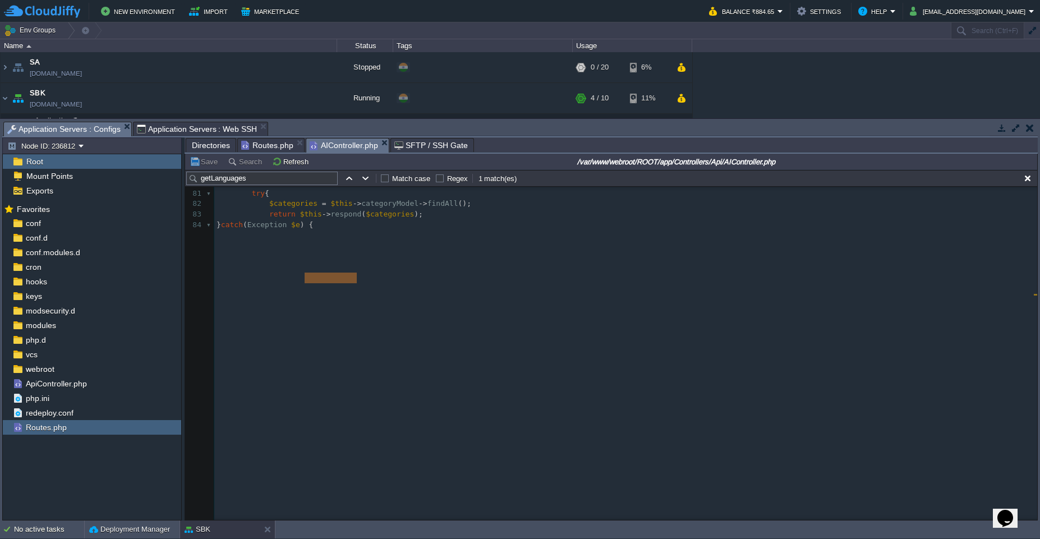
scroll to position [0, 0]
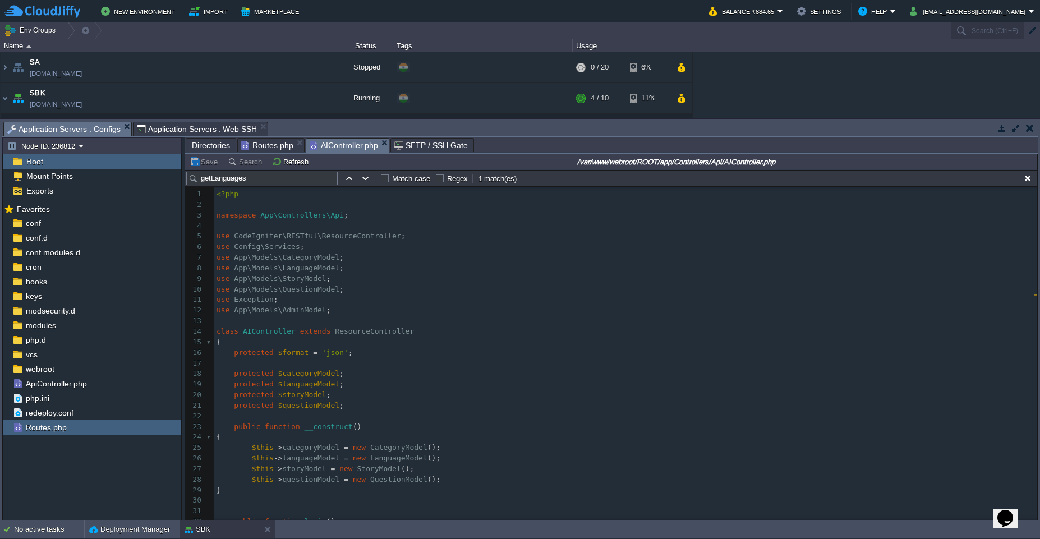
click at [321, 289] on span "App\Models\QuestionModel" at bounding box center [286, 289] width 105 height 8
type textarea "QuestionModel"
type input "QuestionModel"
click at [367, 176] on button "button" at bounding box center [366, 178] width 10 height 10
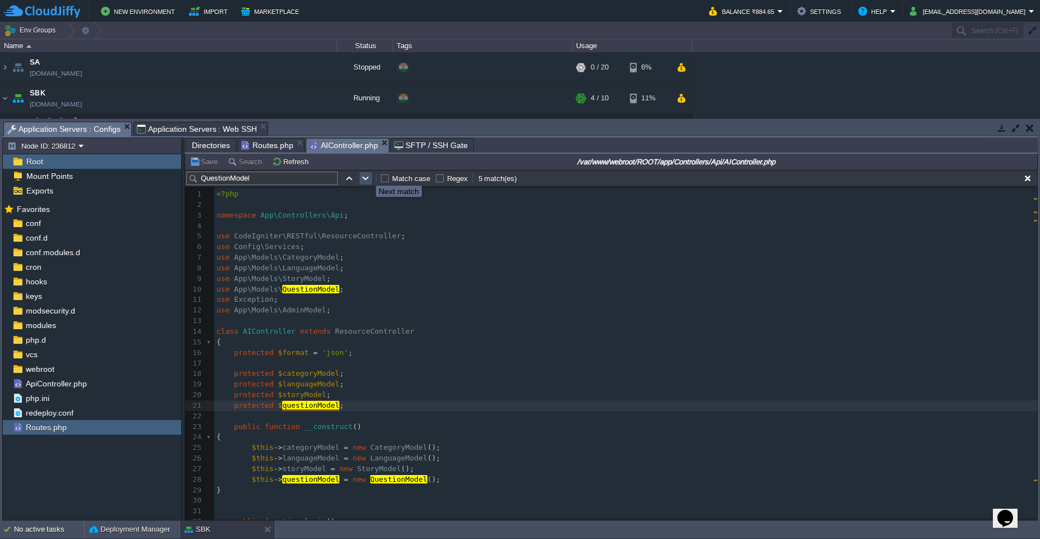
click at [367, 176] on button "button" at bounding box center [366, 178] width 10 height 10
type textarea "questionModel"
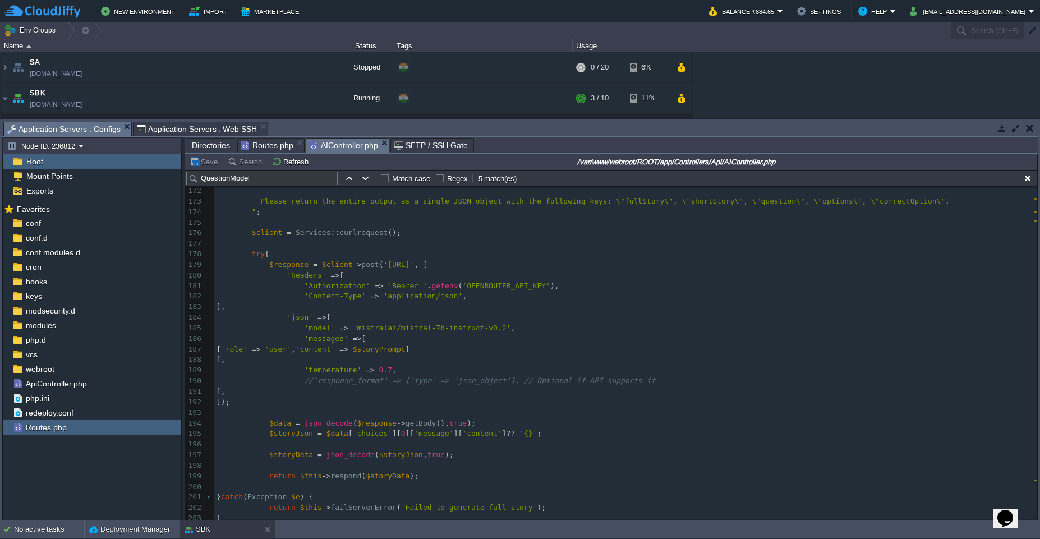
scroll to position [1799, 0]
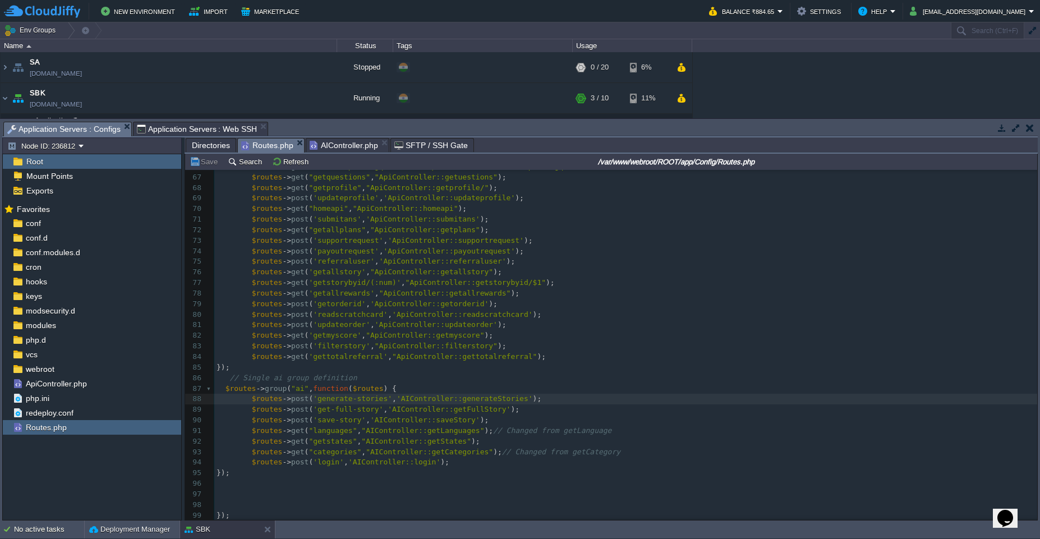
click at [262, 147] on span "Routes.php" at bounding box center [267, 146] width 52 height 14
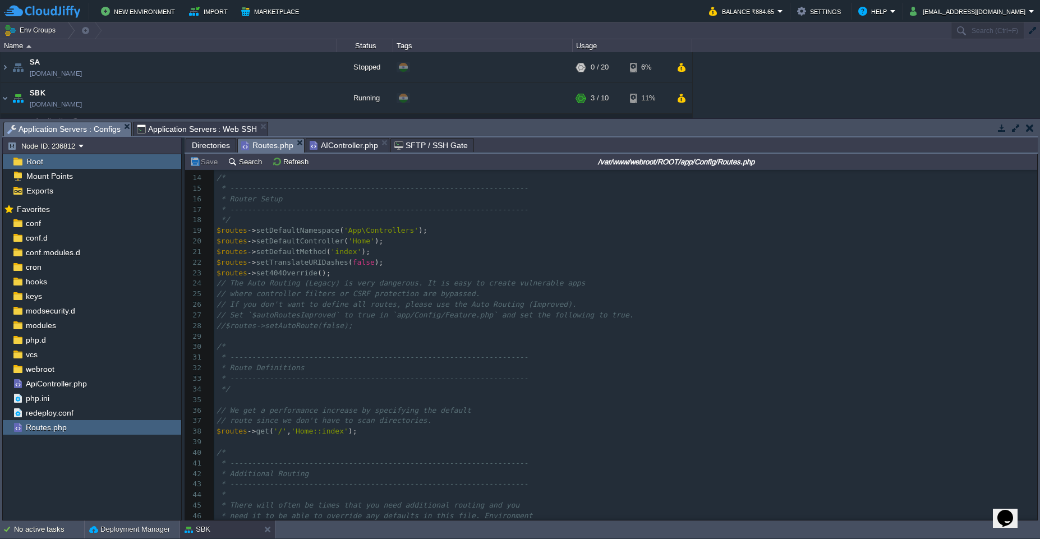
scroll to position [352, 0]
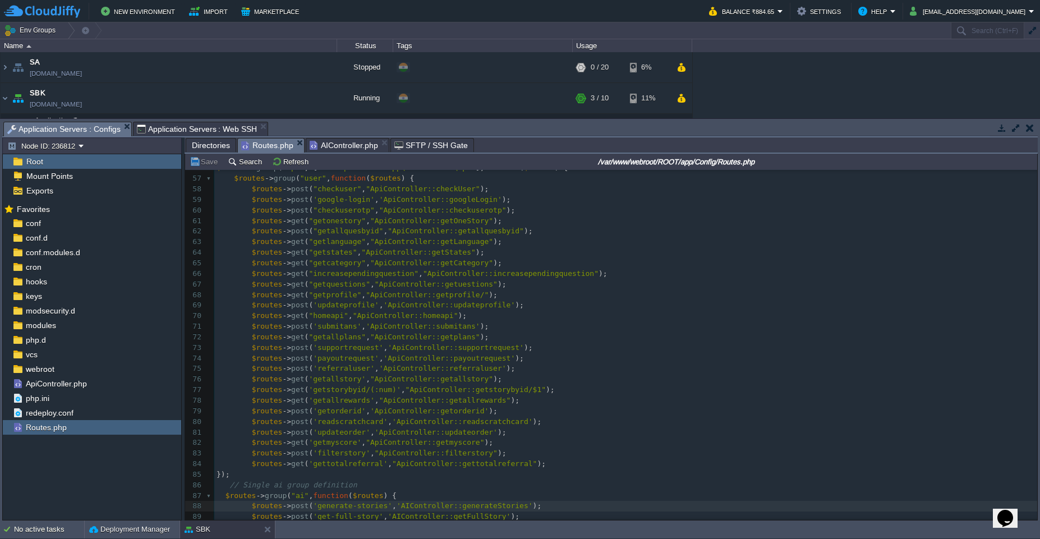
click at [338, 157] on input "/var/www/webroot/ROOT/app/Config/Routes.php" at bounding box center [676, 161] width 714 height 13
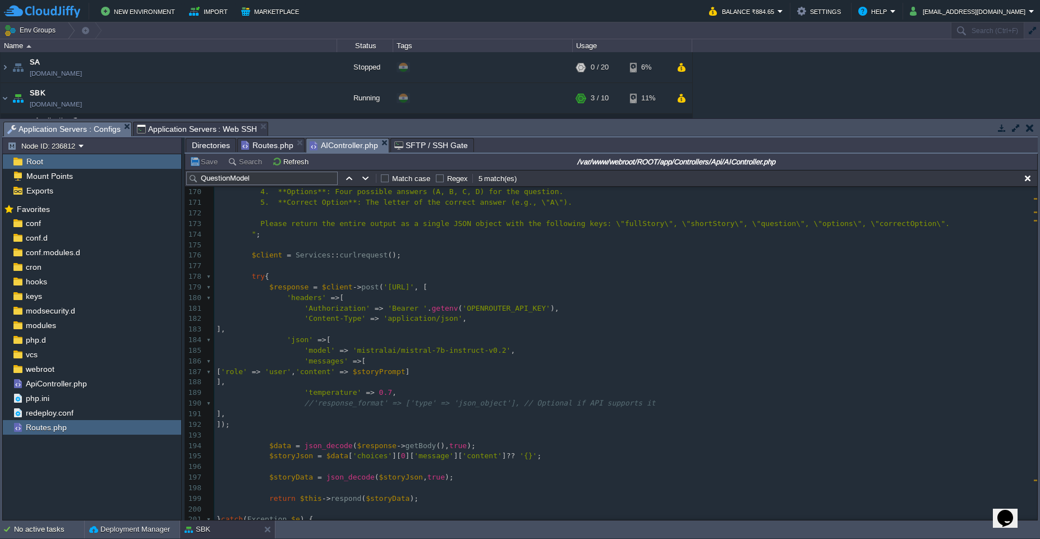
click at [352, 143] on span "AIController.php" at bounding box center [344, 146] width 68 height 14
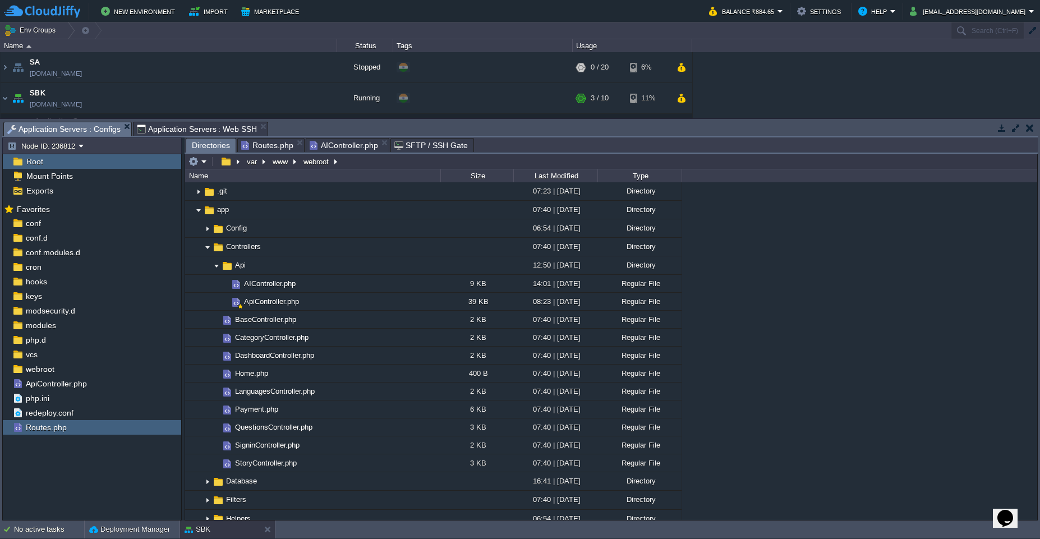
click at [196, 149] on span "Directories" at bounding box center [211, 146] width 38 height 14
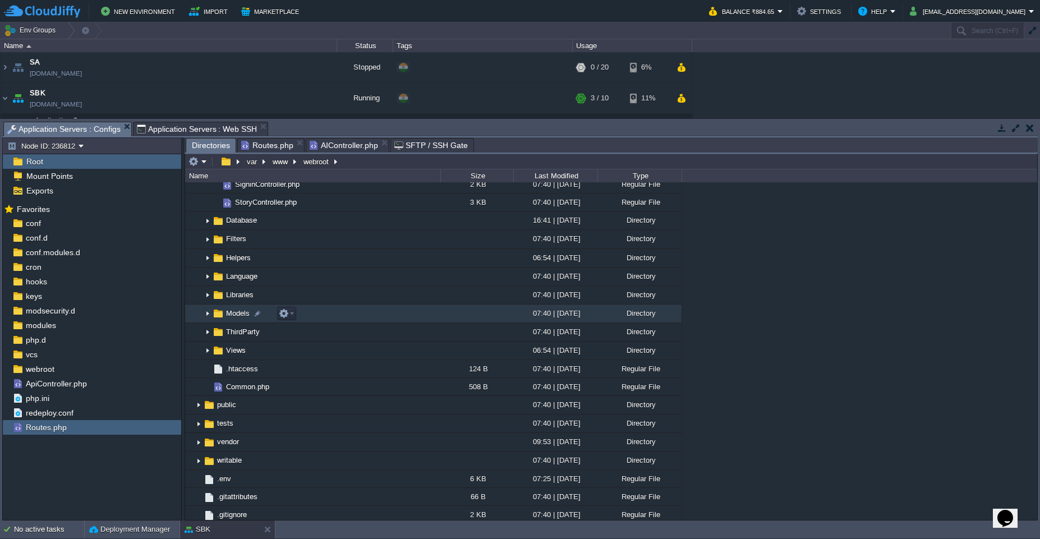
click at [209, 315] on img at bounding box center [207, 313] width 9 height 17
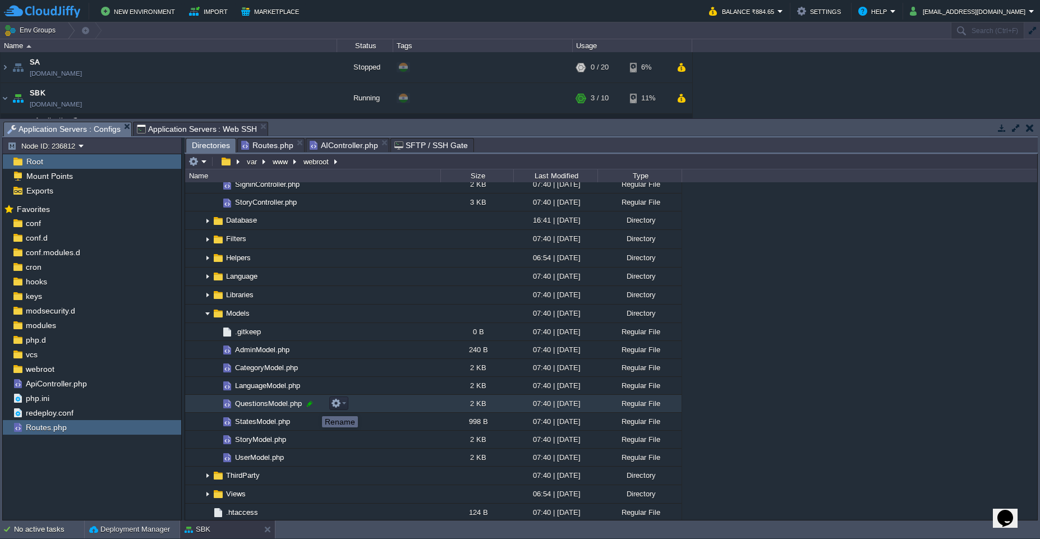
click at [305, 406] on div at bounding box center [310, 404] width 10 height 10
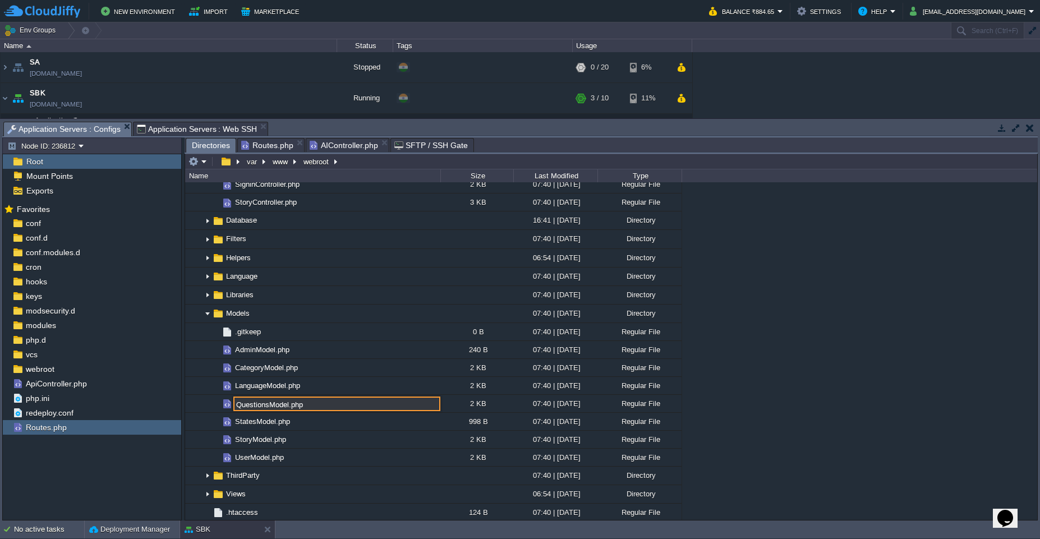
click at [269, 408] on input "QuestionsModel.php" at bounding box center [336, 403] width 207 height 15
click at [325, 156] on button "webroot" at bounding box center [317, 161] width 30 height 10
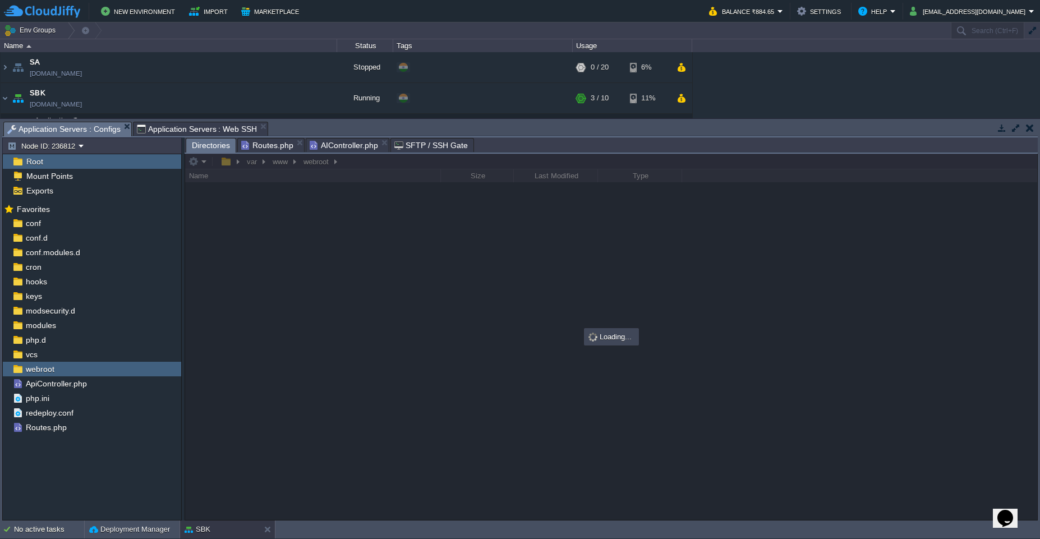
scroll to position [0, 0]
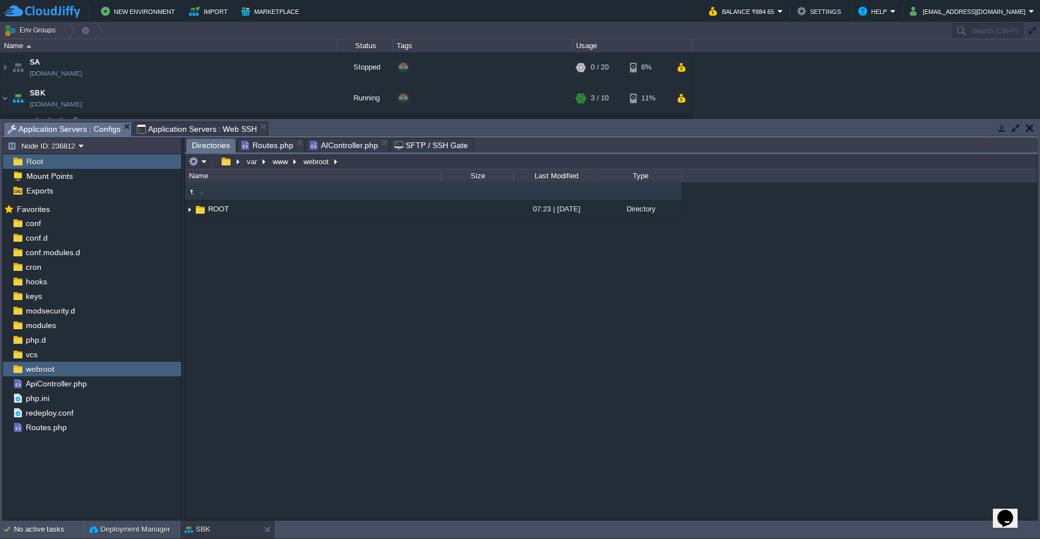
click at [338, 146] on span "AIController.php" at bounding box center [344, 145] width 68 height 13
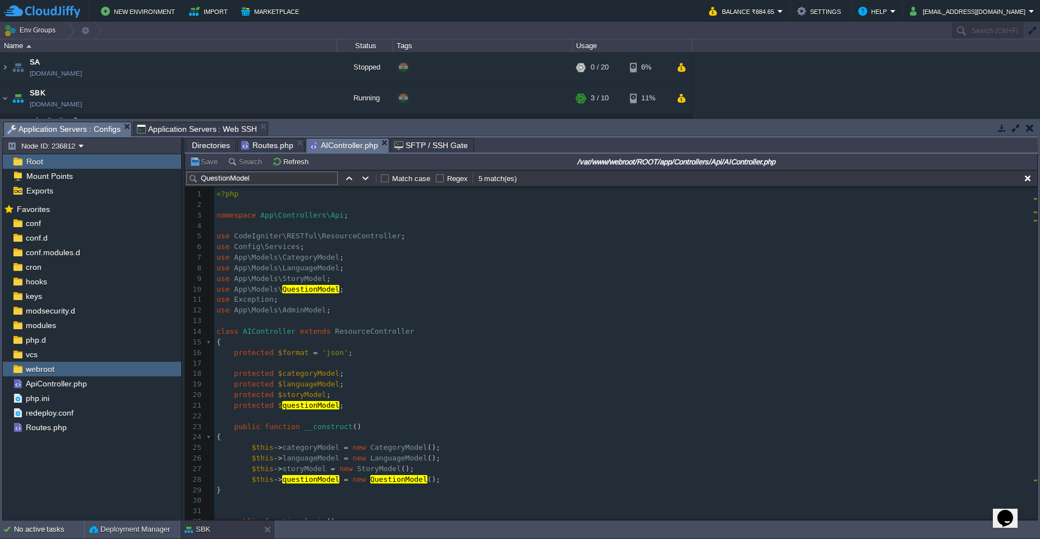
click at [324, 286] on div "xxxxxxxxxx $this -> questionModel -> insert ([ 1 <?php 2 ​ 3 namespace App\Cont…" at bounding box center [625, 406] width 823 height 434
type textarea "QuestionModel"
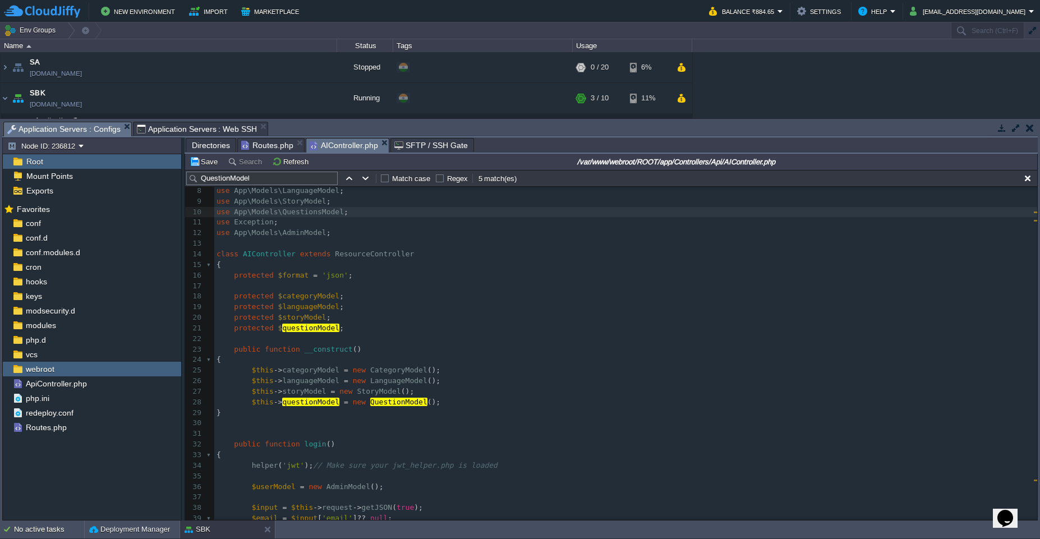
scroll to position [78, 0]
click at [401, 401] on div "xxxxxxxxxx $this -> questionModel -> insert ([ 1 <?php 2 ​ 3 namespace App\Cont…" at bounding box center [625, 365] width 823 height 508
type textarea "QuestionModel"
click at [330, 329] on span "questionModel" at bounding box center [310, 327] width 57 height 8
type textarea "$questionModel"
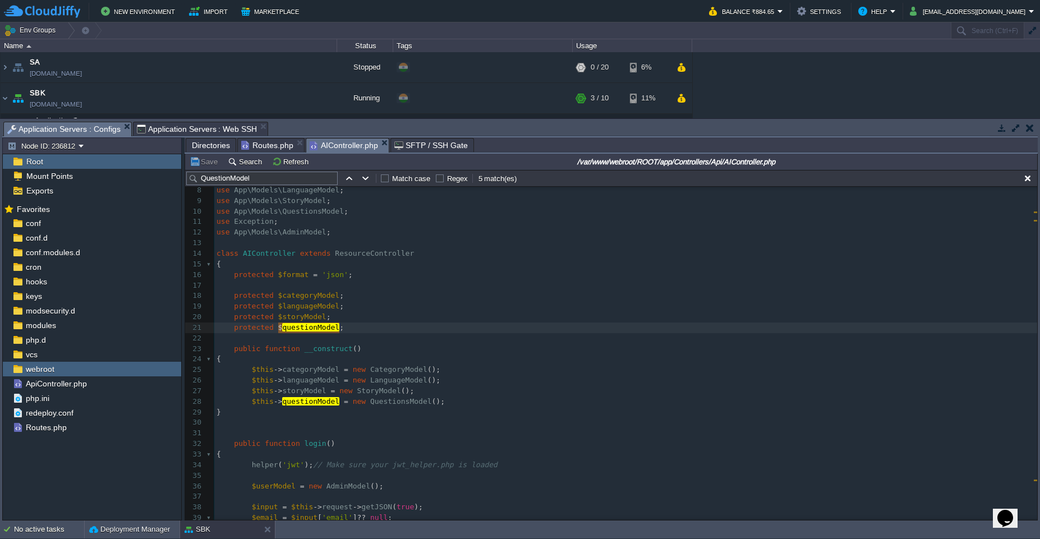
type input "$questionModel"
click at [357, 174] on table at bounding box center [365, 178] width 17 height 13
click at [365, 182] on button "button" at bounding box center [366, 178] width 10 height 10
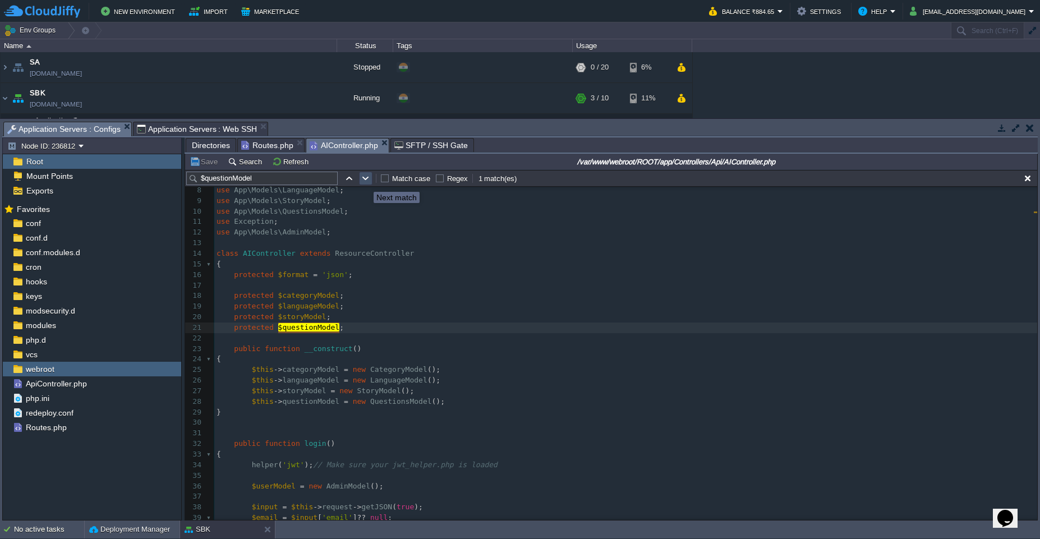
click at [365, 182] on button "button" at bounding box center [366, 178] width 10 height 10
click at [346, 182] on button "button" at bounding box center [349, 178] width 10 height 10
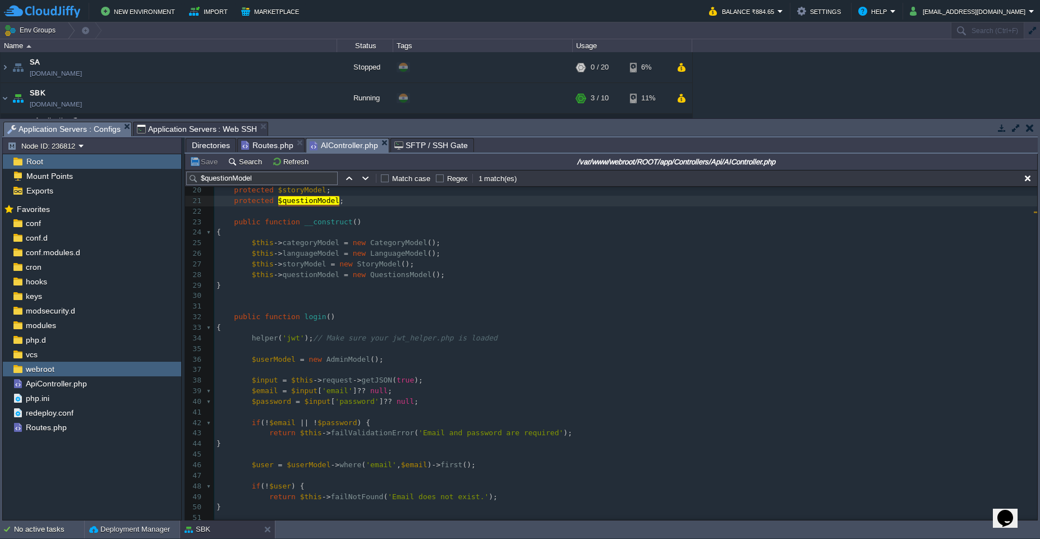
scroll to position [209, 0]
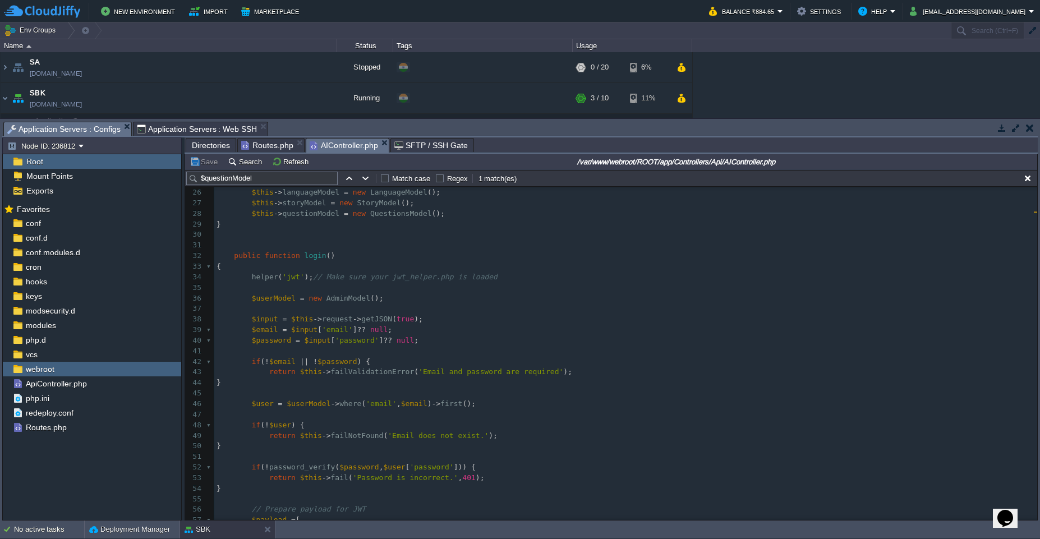
click at [388, 212] on div "xxxxxxxxxx $this -> questionModel -> insert ([ 1 <?php 2 ​ 3 namespace App\Cont…" at bounding box center [625, 272] width 823 height 698
type textarea "QuestionsModel"
type textarea "questionModel"
type input "questionModel"
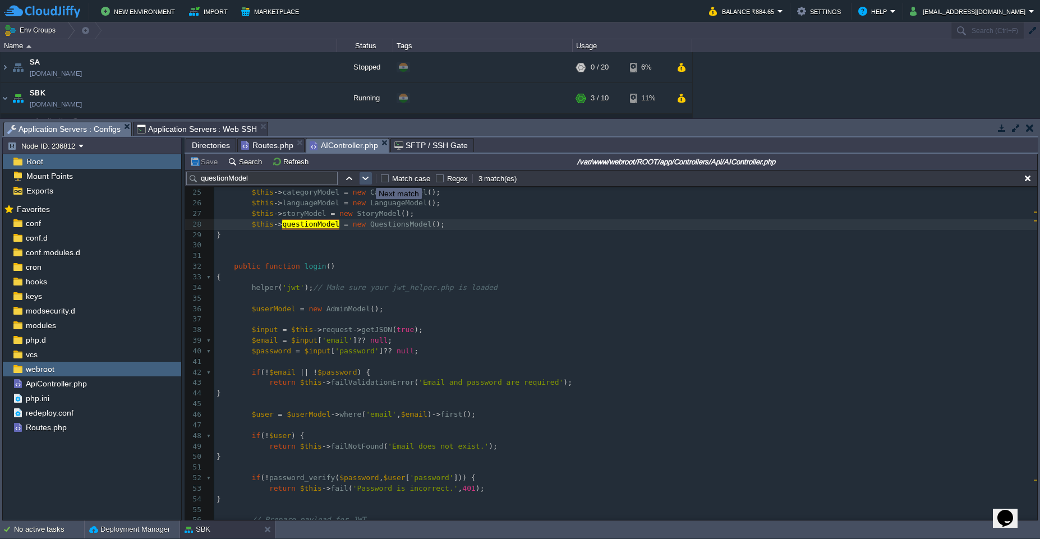
click at [367, 178] on button "button" at bounding box center [366, 178] width 10 height 10
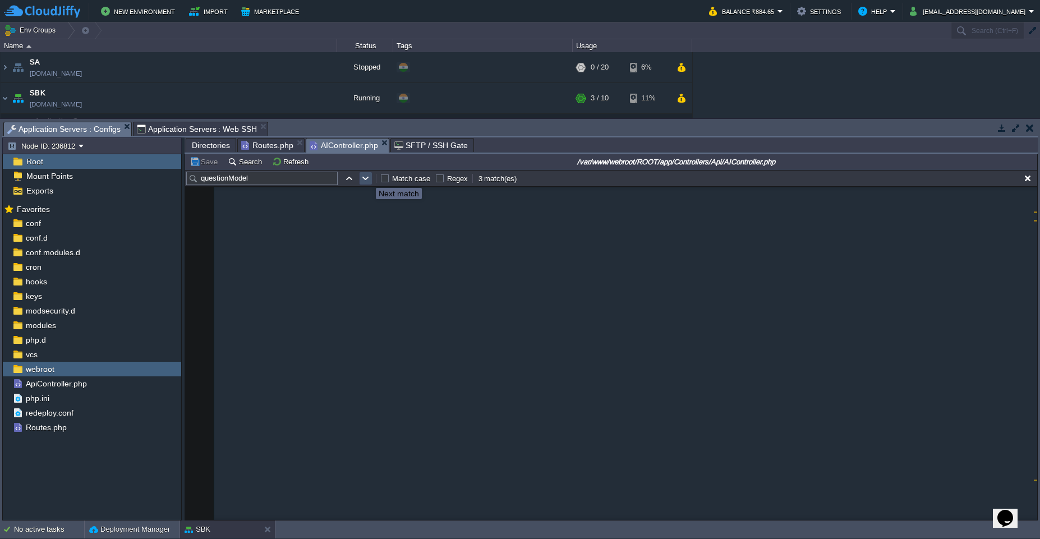
click at [367, 178] on button "button" at bounding box center [366, 178] width 10 height 10
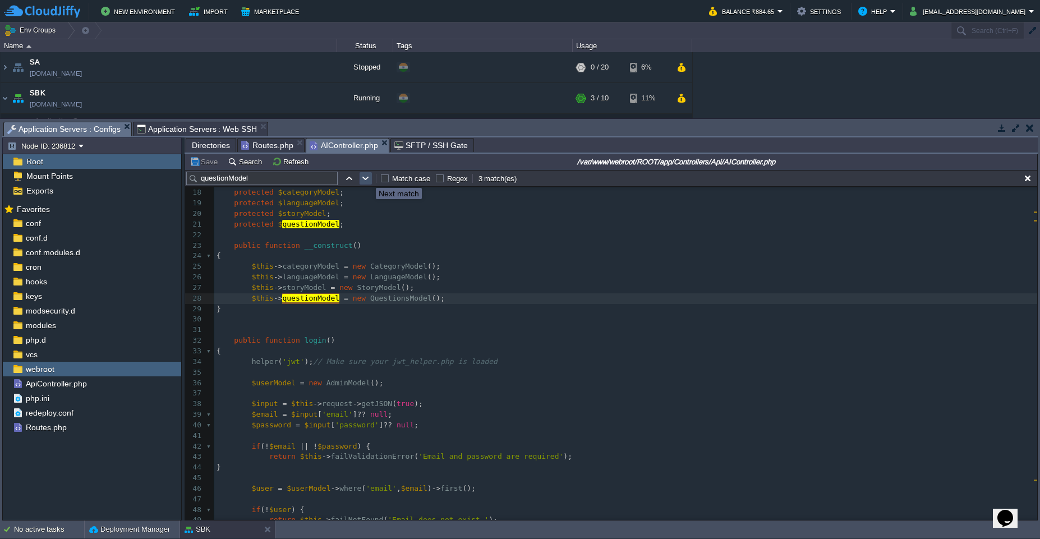
click at [367, 178] on button "button" at bounding box center [366, 178] width 10 height 10
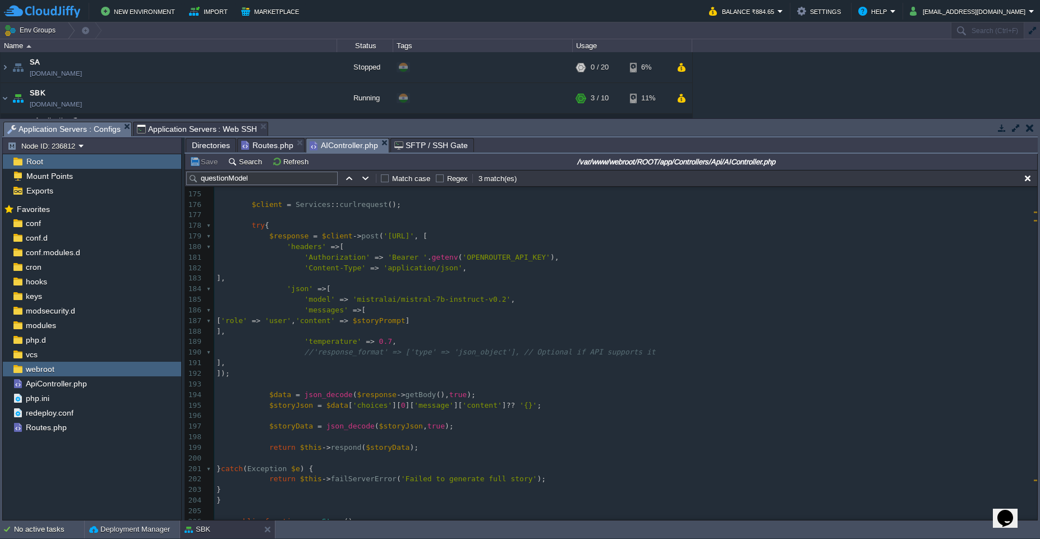
scroll to position [1804, 0]
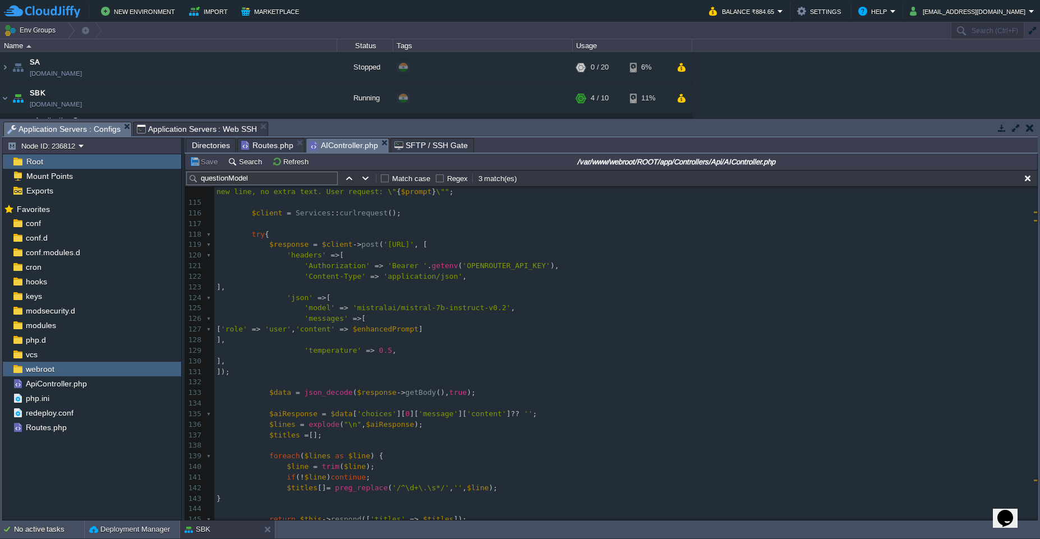
click at [324, 372] on pre "]);" at bounding box center [625, 372] width 823 height 11
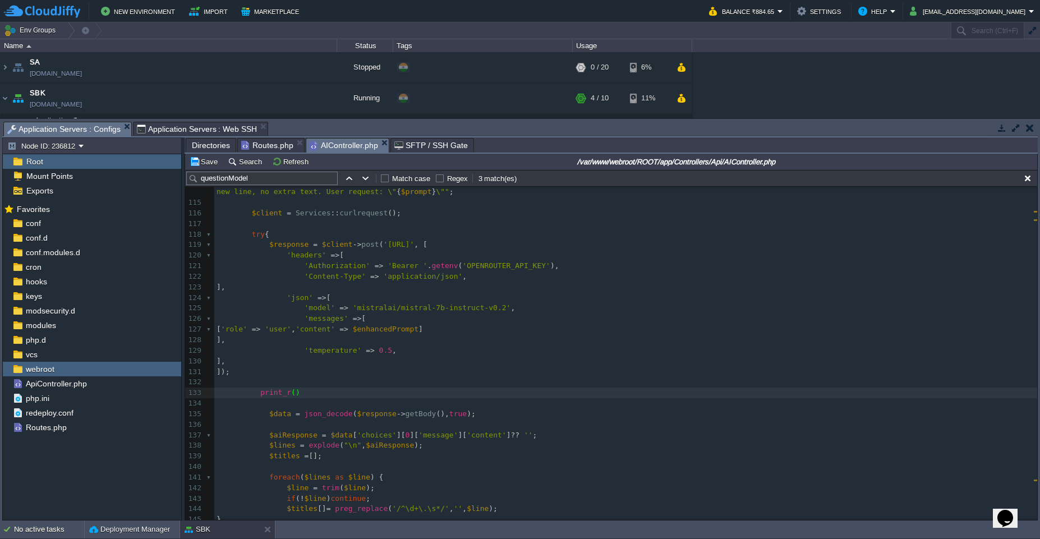
type textarea "print_r();"
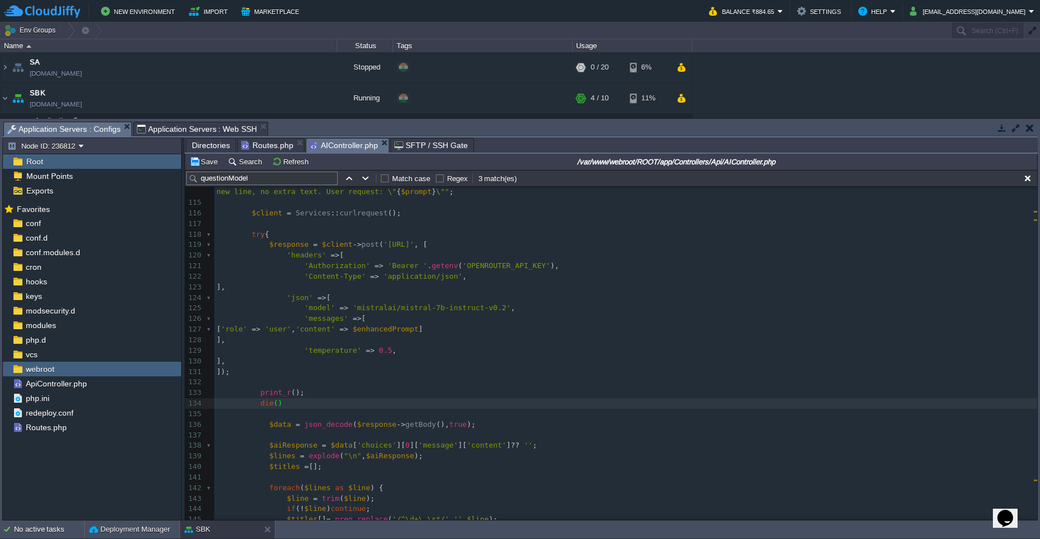
type textarea "die();"
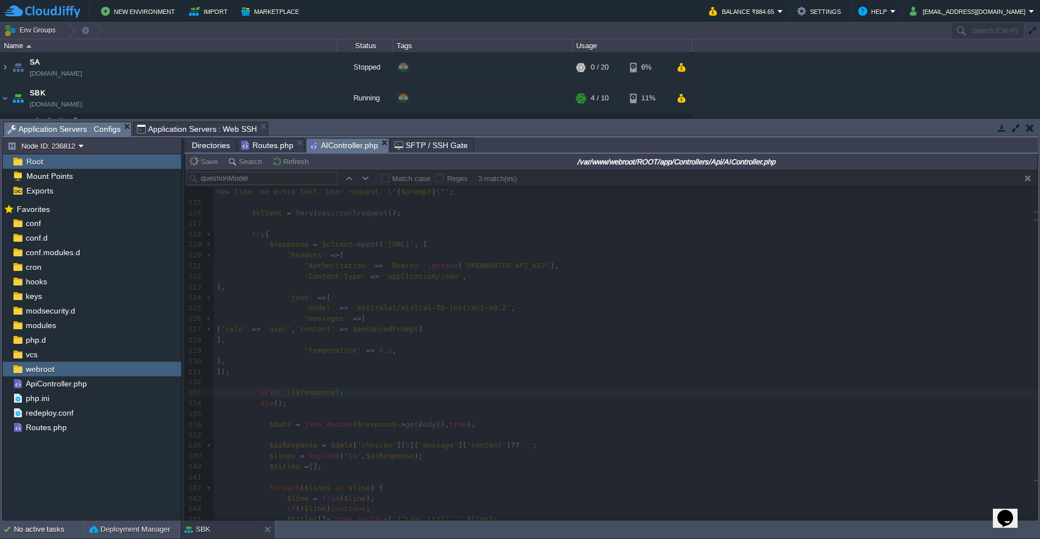
type textarea "$response"
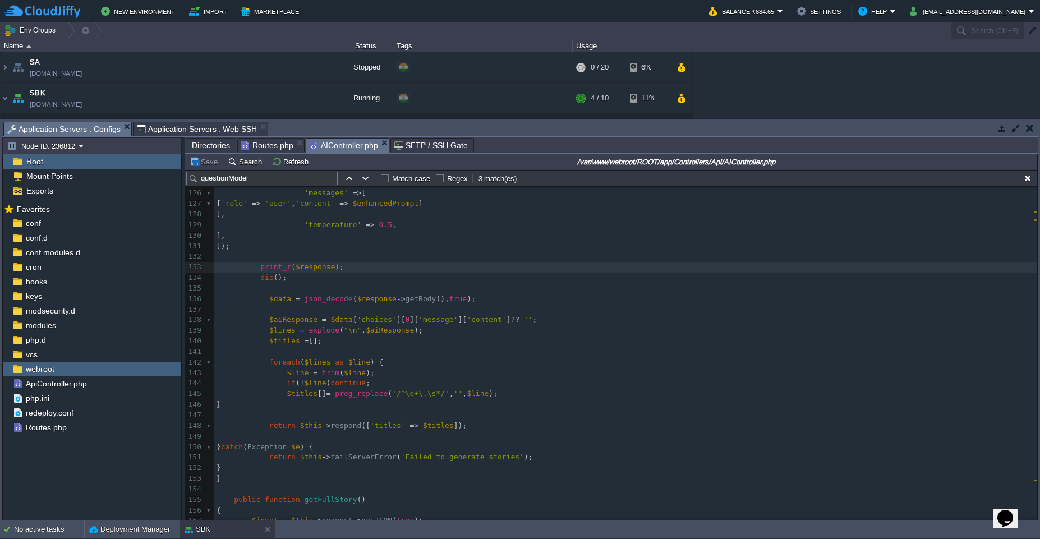
scroll to position [1331, 0]
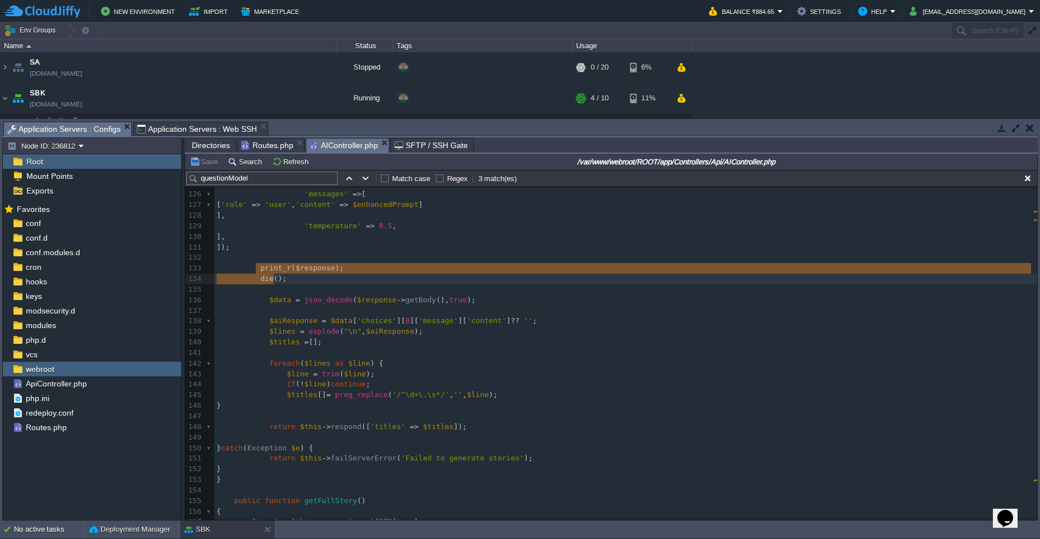
type textarea "print_r($response); die();"
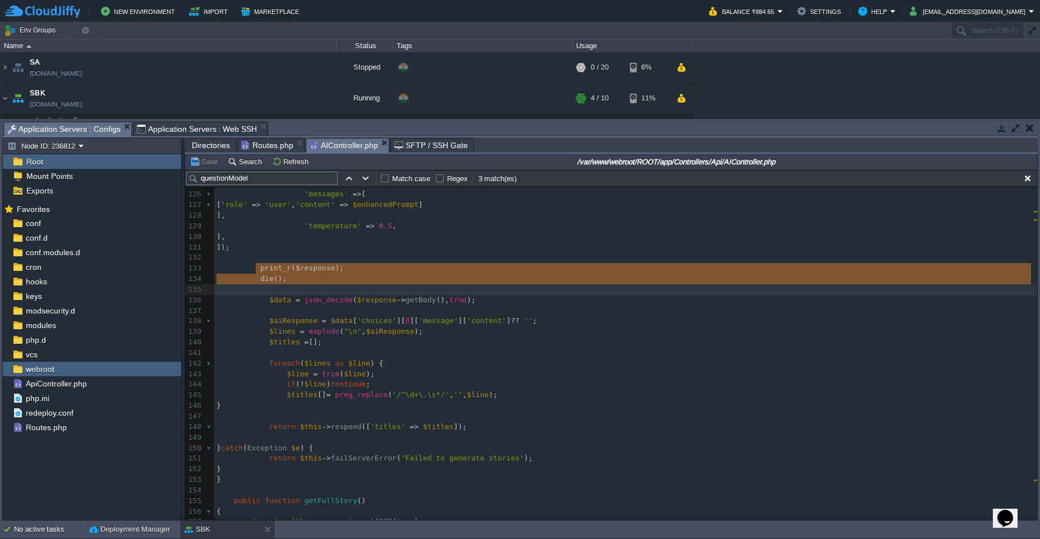
drag, startPoint x: 256, startPoint y: 269, endPoint x: 299, endPoint y: 286, distance: 46.3
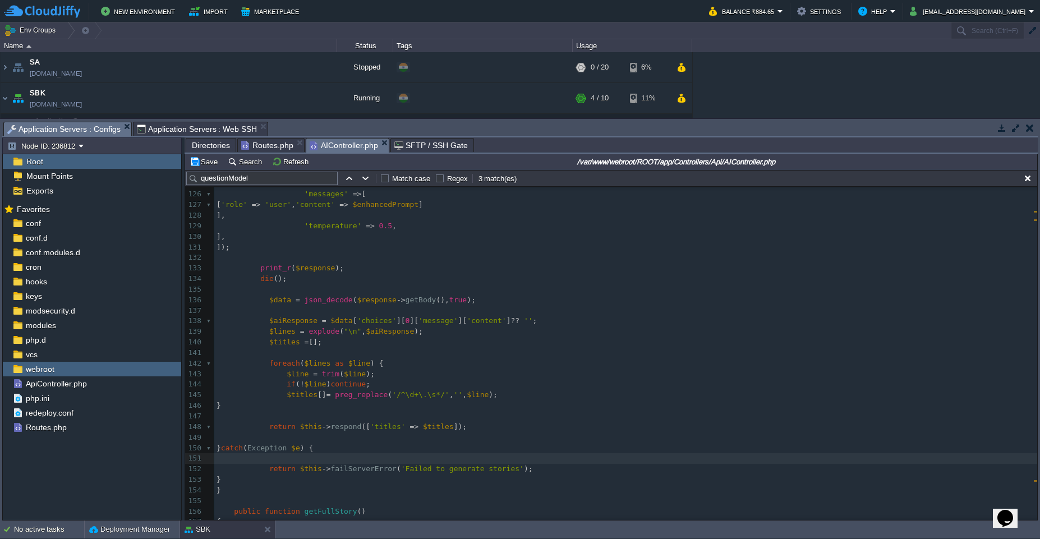
paste textarea "$response"
click at [330, 455] on div "xxxxxxxxxx $this -> questionModel -> insert ([ 115 ​ 116 $client = Services :: …" at bounding box center [625, 437] width 823 height 729
type textarea "$e"
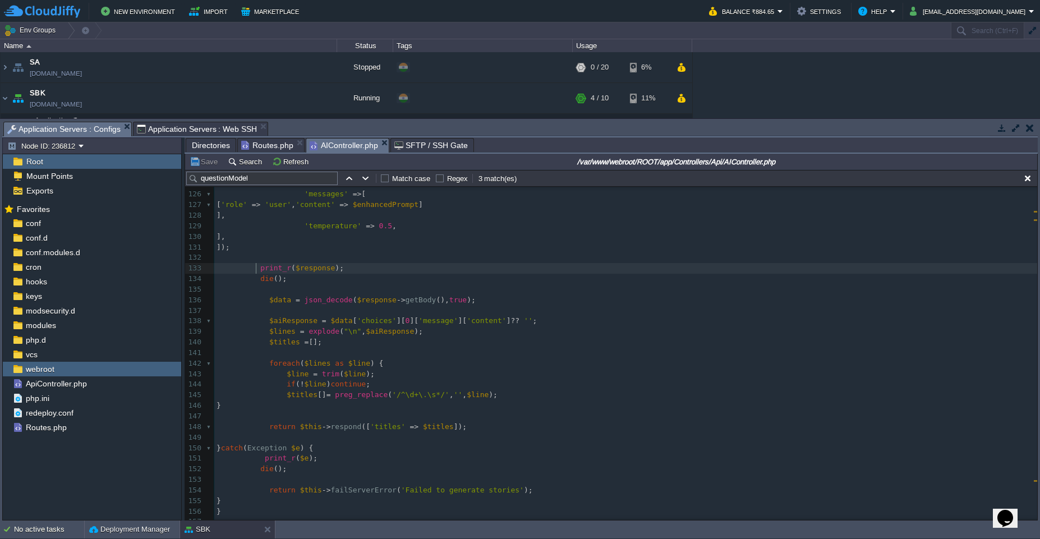
type textarea "print_r($response); die();"
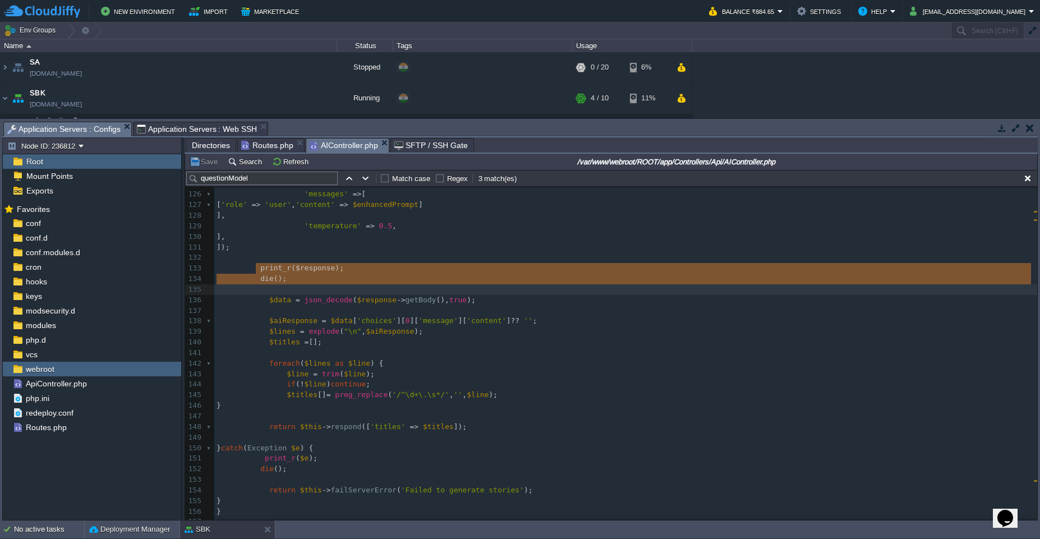
drag, startPoint x: 257, startPoint y: 269, endPoint x: 289, endPoint y: 285, distance: 35.6
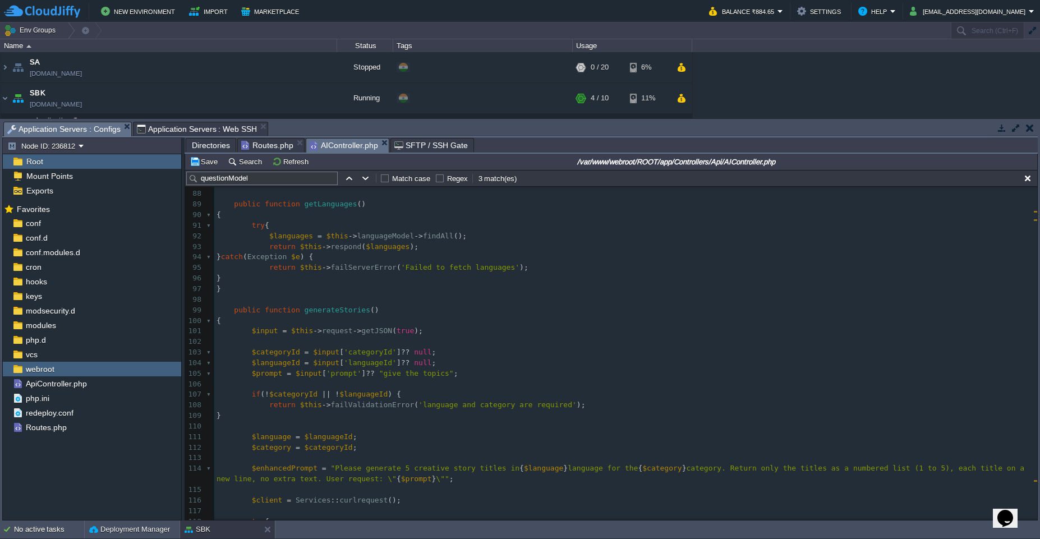
scroll to position [916, 0]
click at [206, 326] on div at bounding box center [209, 324] width 7 height 11
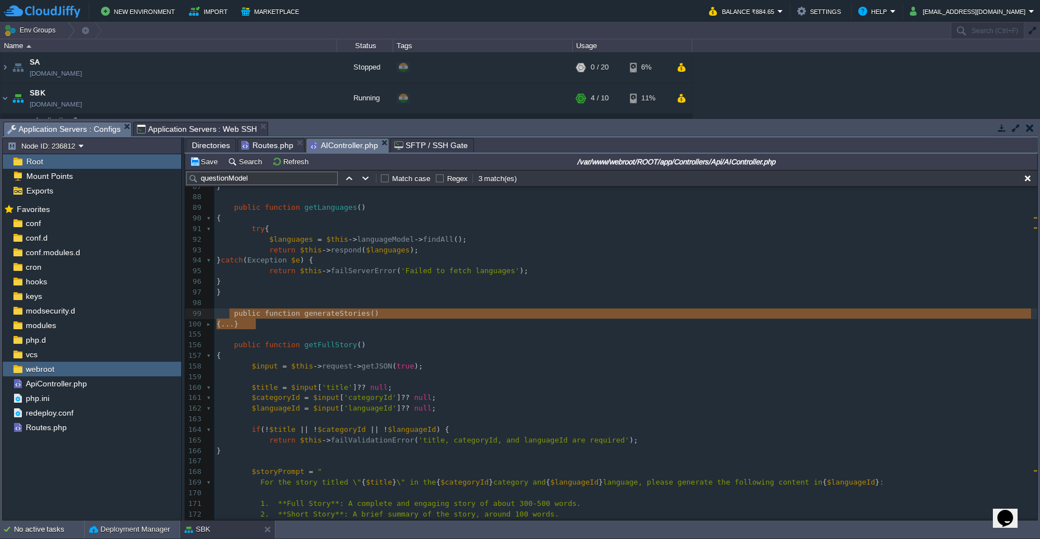
drag, startPoint x: 270, startPoint y: 325, endPoint x: 228, endPoint y: 313, distance: 43.5
type textarea "-"
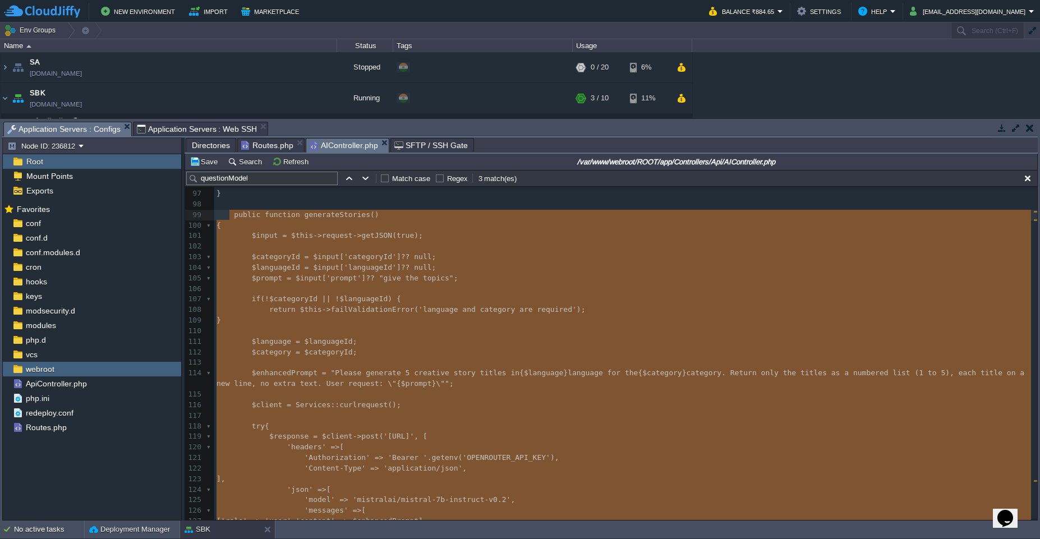
scroll to position [1021, 0]
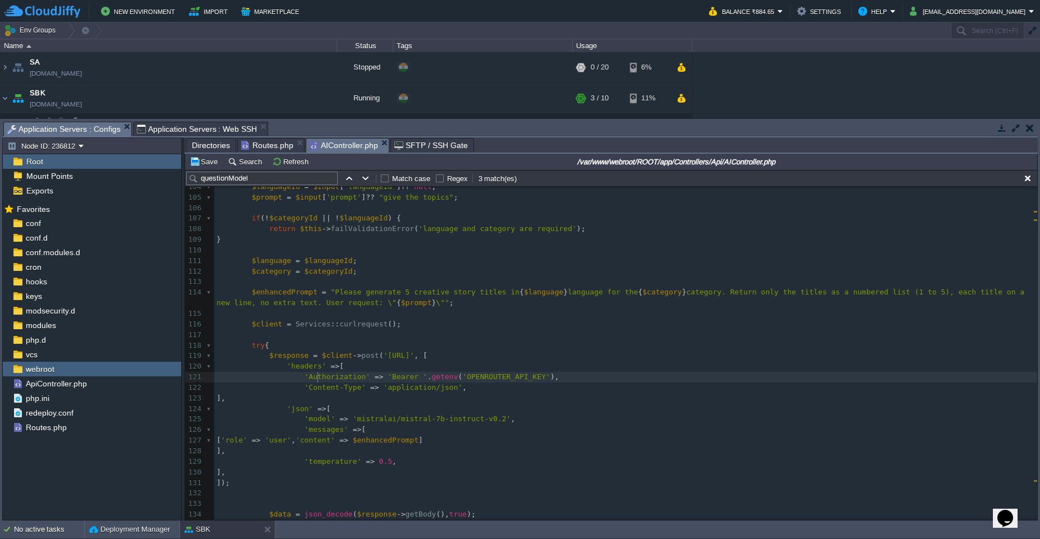
click at [208, 145] on span "Directories" at bounding box center [211, 145] width 38 height 13
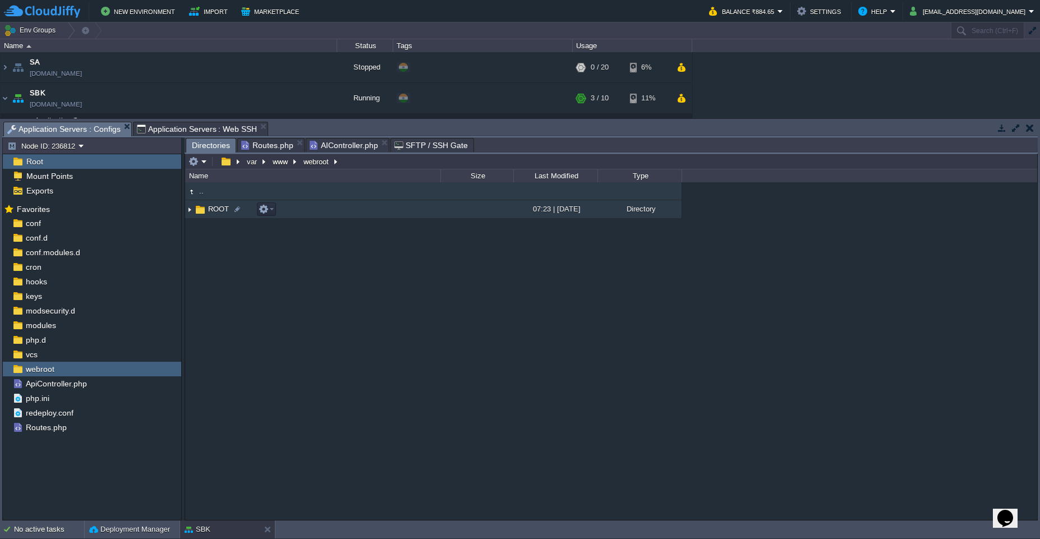
click at [188, 215] on img at bounding box center [189, 209] width 9 height 17
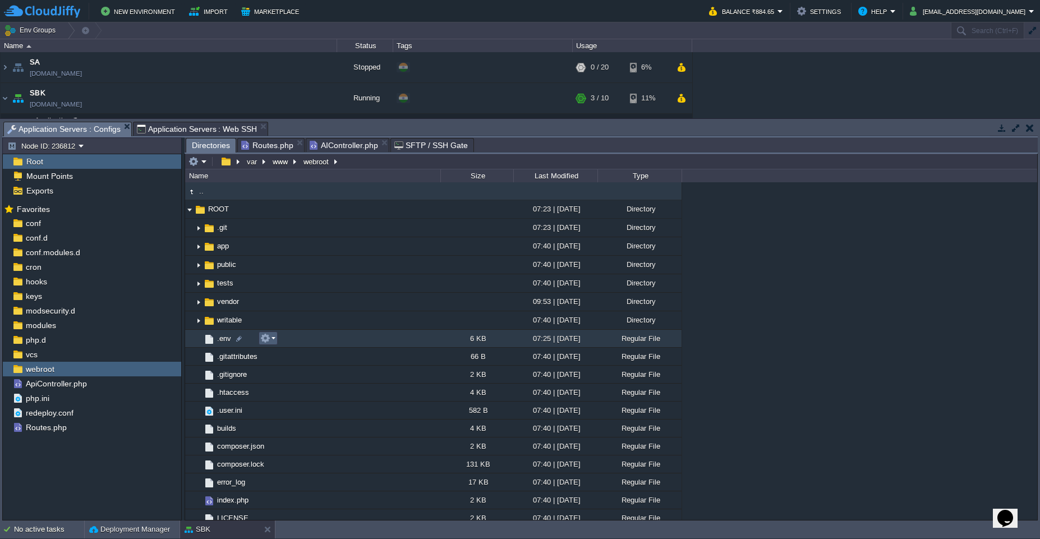
click at [272, 343] on td at bounding box center [268, 337] width 19 height 13
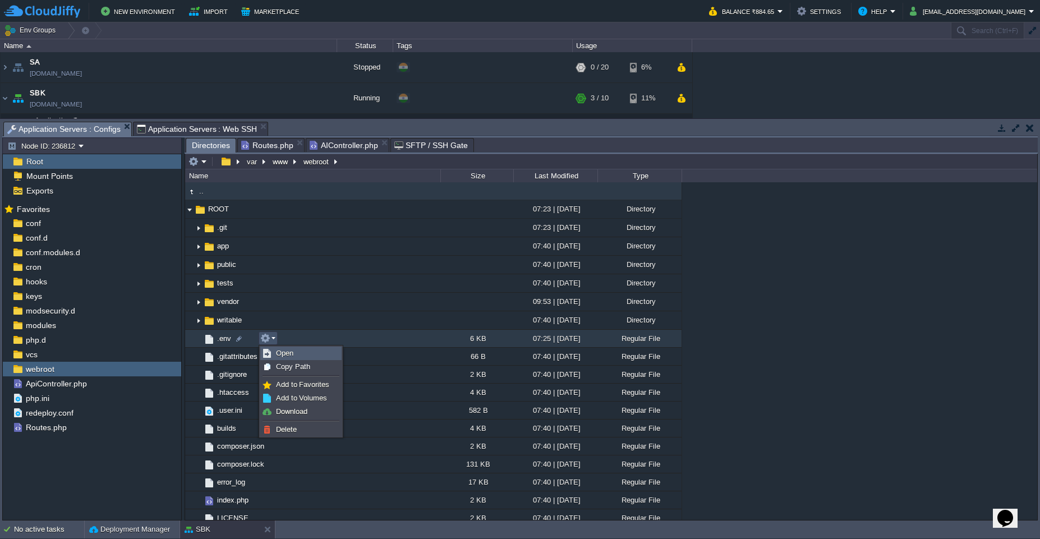
click at [282, 353] on span "Open" at bounding box center [284, 353] width 17 height 8
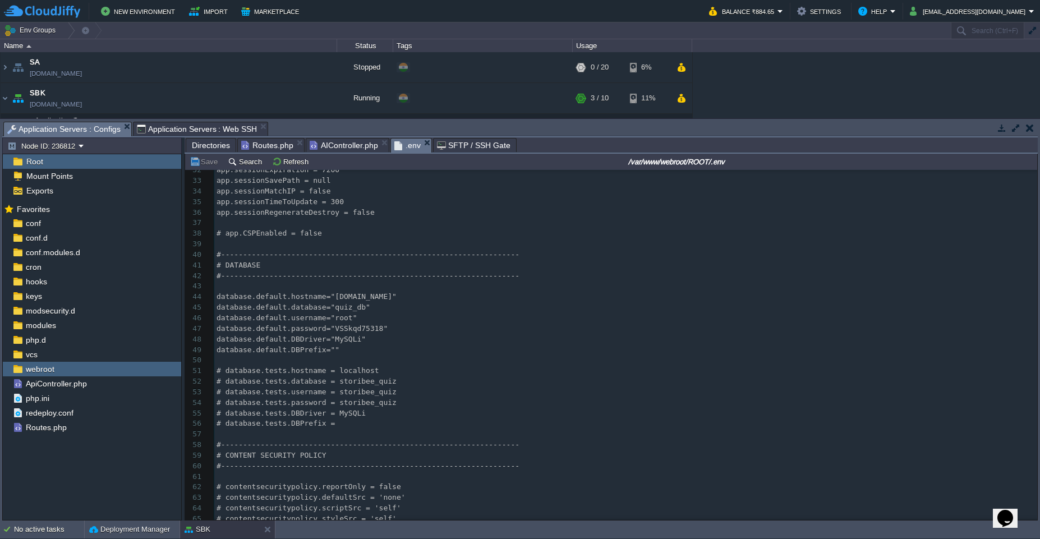
scroll to position [345, 0]
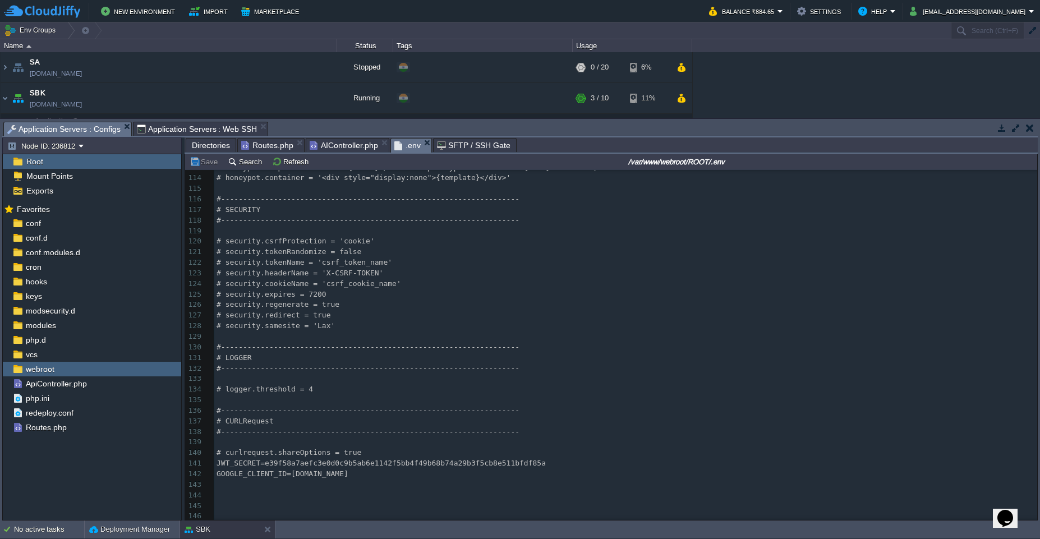
click at [268, 479] on pre "​" at bounding box center [625, 484] width 823 height 11
type textarea "GOOGLE_CLIENT_ID"
click at [268, 479] on pre "​" at bounding box center [625, 484] width 823 height 11
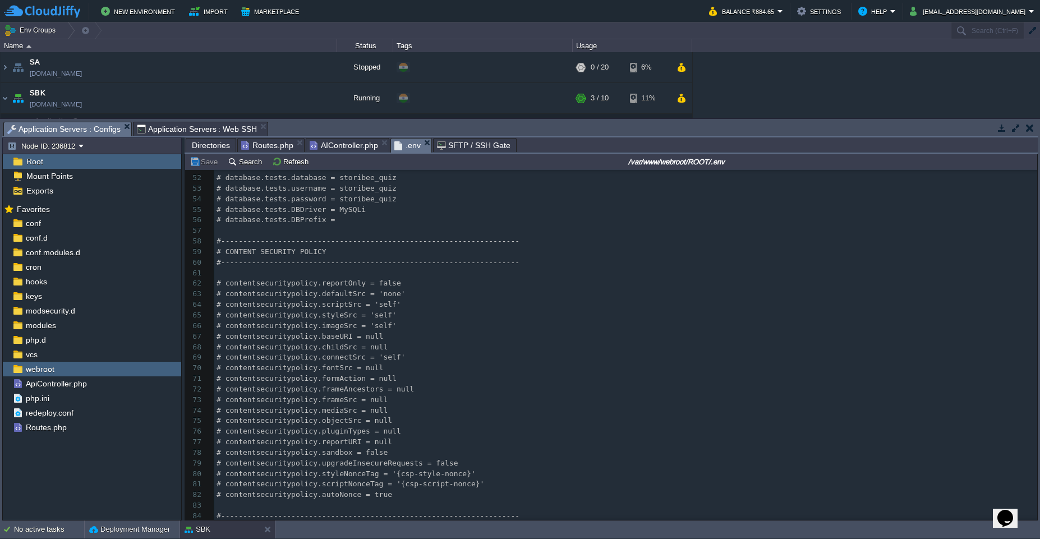
click at [333, 146] on span "AIController.php" at bounding box center [344, 145] width 68 height 13
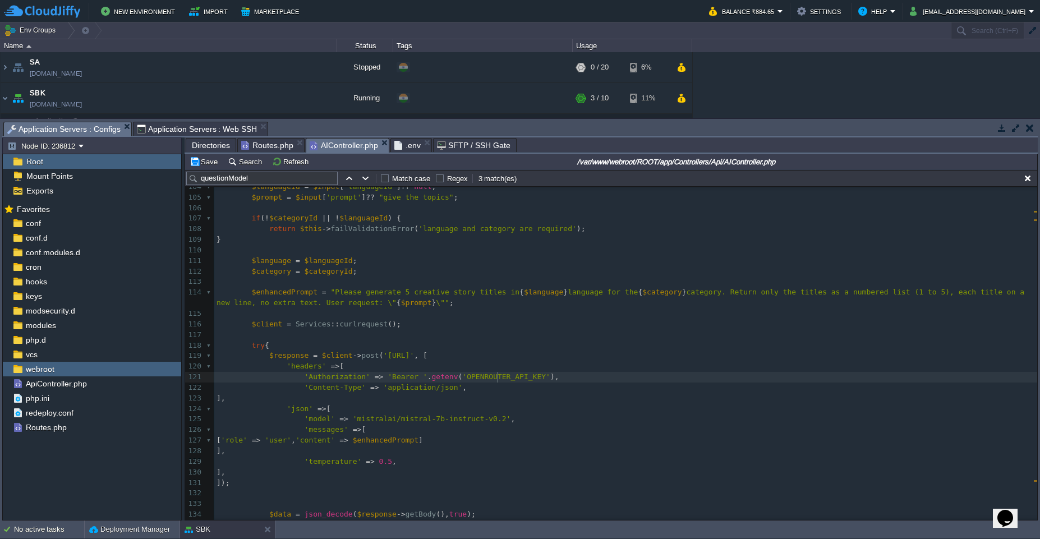
click at [497, 375] on div "xxxxxxxxxx } 77 } 78 ​ 79 public function getCategories () 80 { 81 try { 82 $ca…" at bounding box center [625, 260] width 823 height 729
type textarea "OPENROUTER_API_KEY"
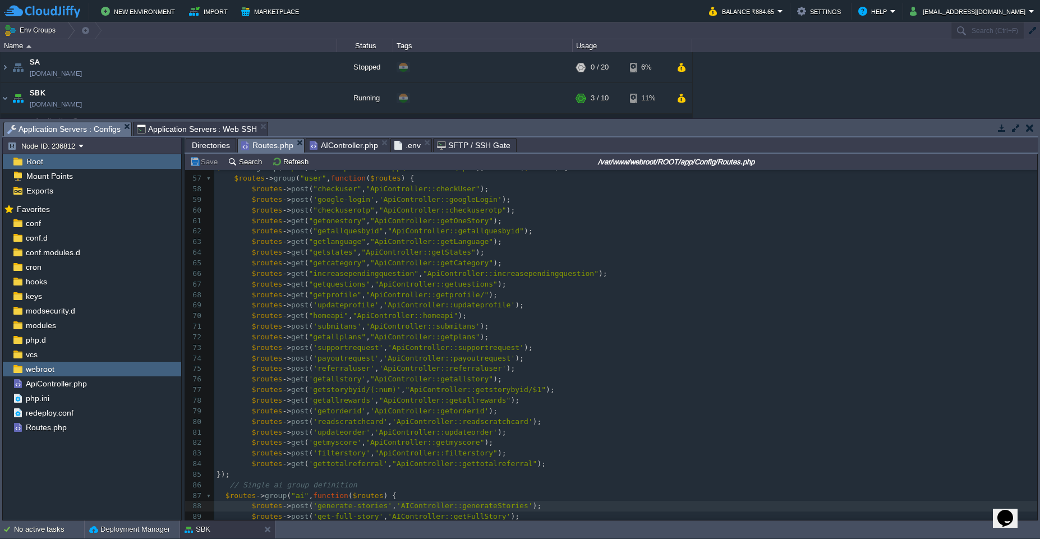
click at [260, 140] on span "Routes.php" at bounding box center [267, 146] width 52 height 14
click at [313, 290] on span ""getprofile"" at bounding box center [334, 294] width 53 height 8
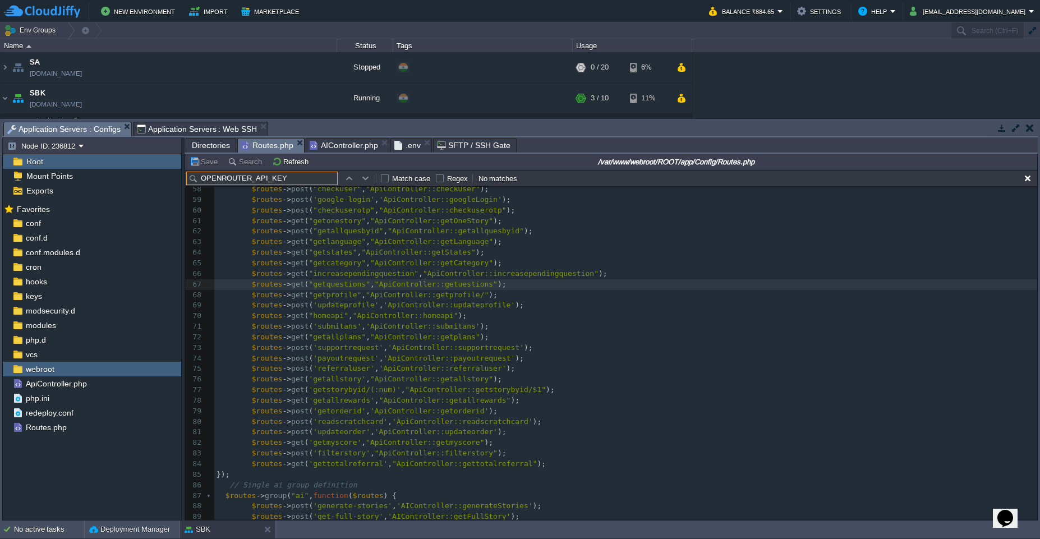
type input "OPENROUTER_API_KEY"
click at [366, 178] on button "button" at bounding box center [366, 178] width 10 height 10
click at [352, 178] on button "button" at bounding box center [349, 178] width 10 height 10
click at [395, 149] on span ".env" at bounding box center [407, 145] width 26 height 13
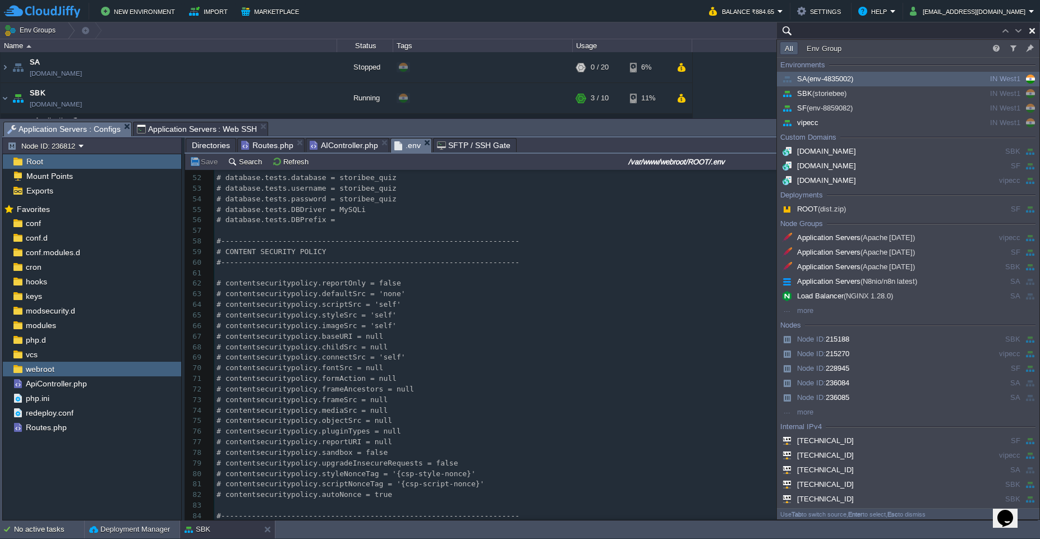
type input "Search (Ctrl+F)"
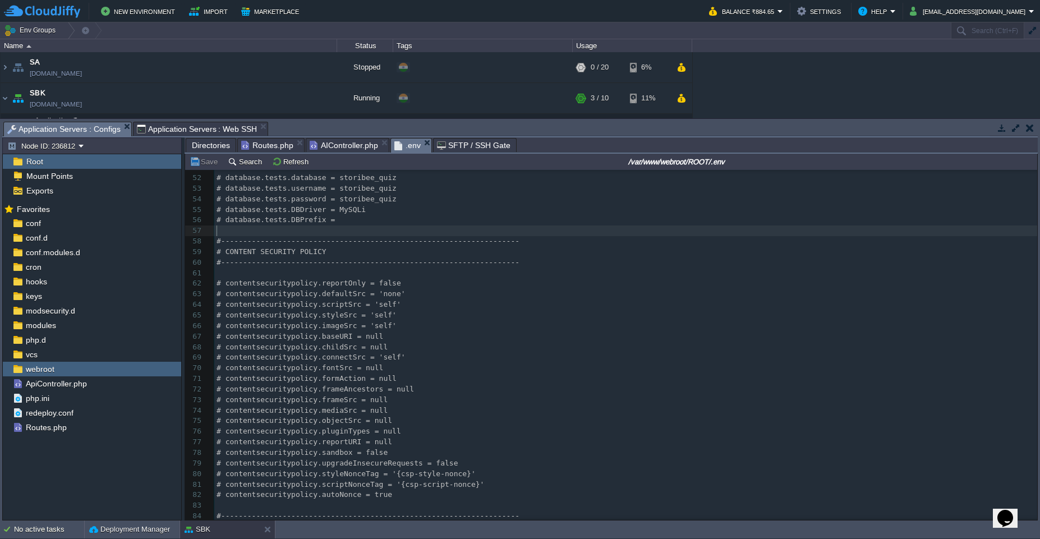
click at [395, 229] on pre "​" at bounding box center [625, 230] width 823 height 11
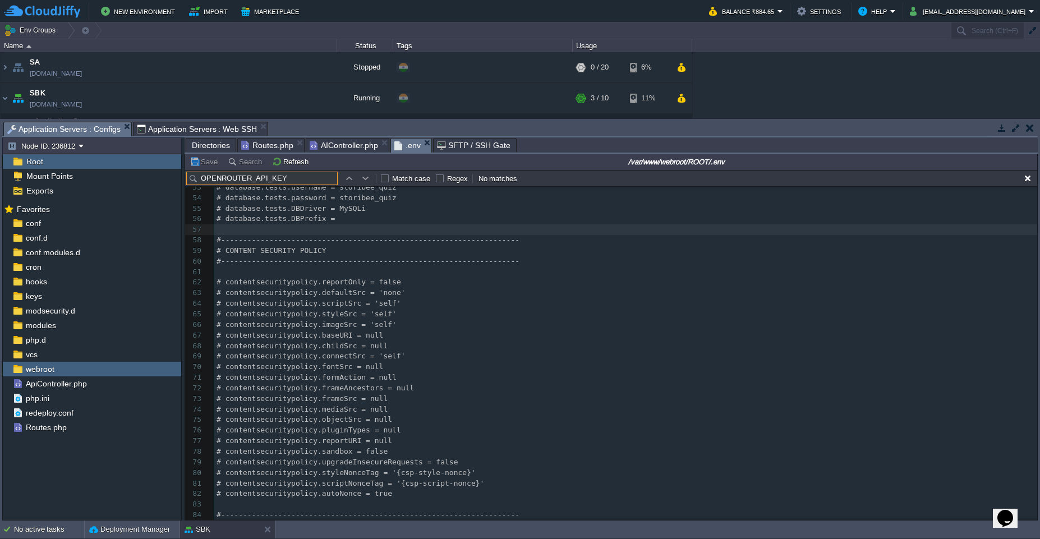
type input "OPENROUTER_API_KEY"
click at [359, 179] on td at bounding box center [365, 178] width 13 height 13
click at [352, 179] on button "button" at bounding box center [349, 178] width 10 height 10
click at [363, 181] on button "button" at bounding box center [366, 178] width 10 height 10
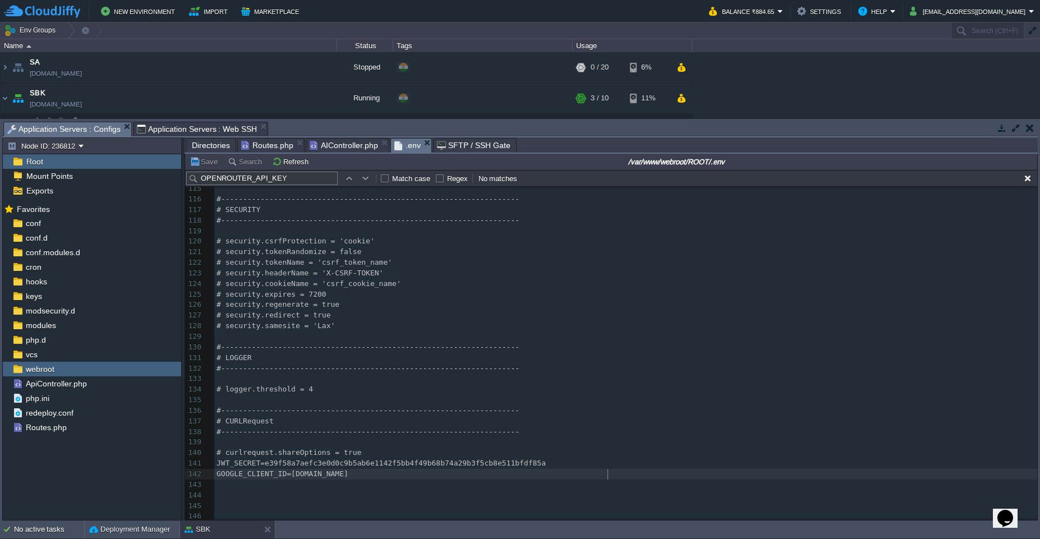
click at [637, 469] on pre "GOOGLE_CLIENT_ID=[DOMAIN_NAME]" at bounding box center [625, 474] width 823 height 11
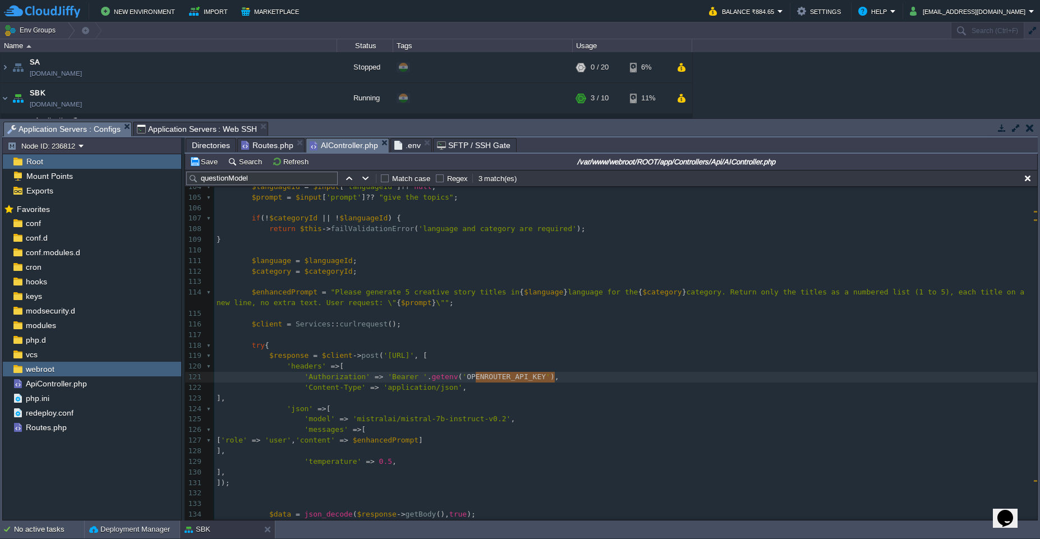
click at [359, 146] on span "AIController.php" at bounding box center [344, 146] width 68 height 14
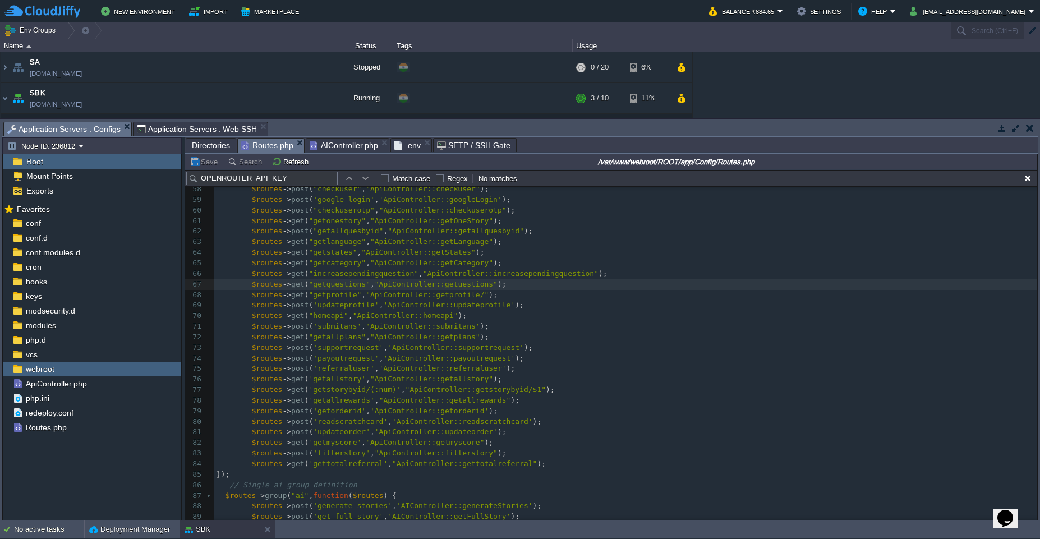
click at [257, 149] on span "Routes.php" at bounding box center [267, 146] width 52 height 14
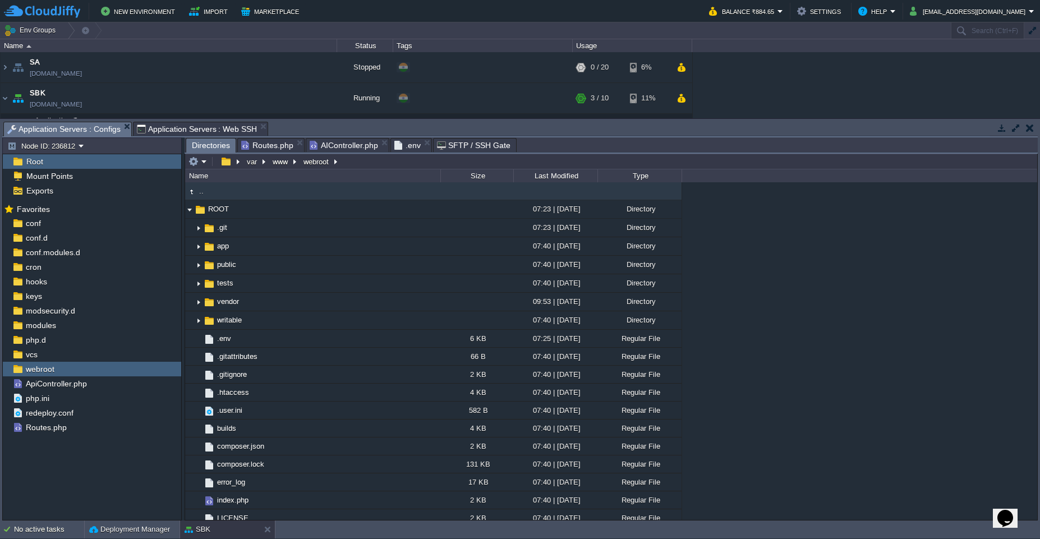
click at [201, 145] on span "Directories" at bounding box center [211, 146] width 38 height 14
click at [409, 147] on span ".env" at bounding box center [407, 145] width 26 height 13
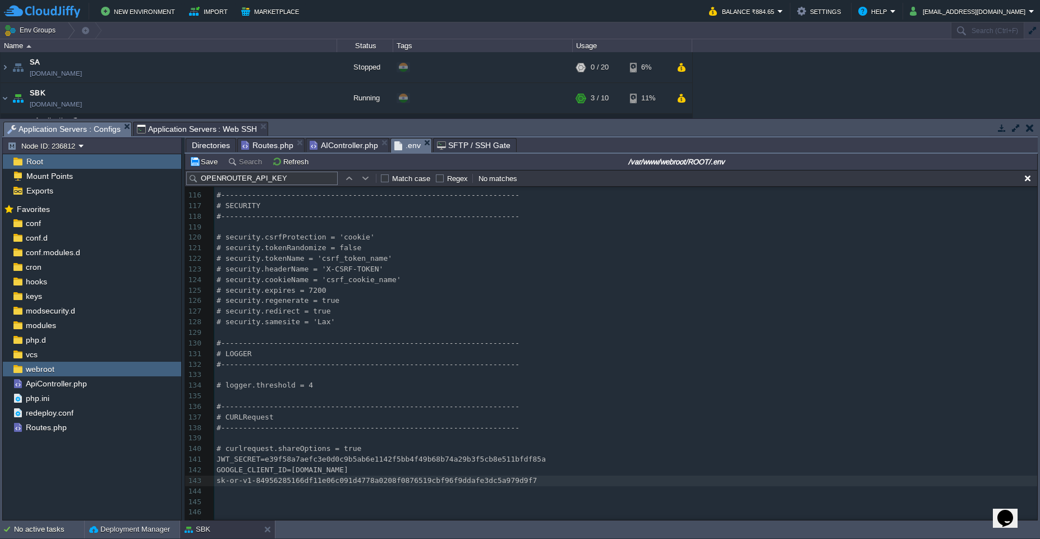
click at [218, 478] on div "xxxxxxxxxx 105 ​ 106 #---------------------------------------------------------…" at bounding box center [625, 301] width 823 height 454
click at [348, 142] on span "AIController.php" at bounding box center [344, 145] width 68 height 13
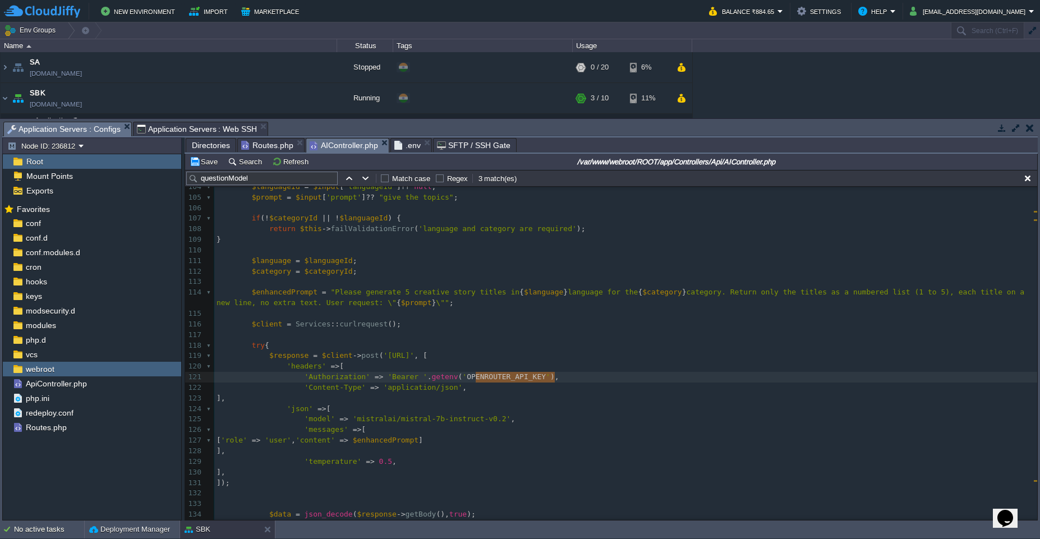
click at [407, 143] on span ".env" at bounding box center [407, 145] width 26 height 13
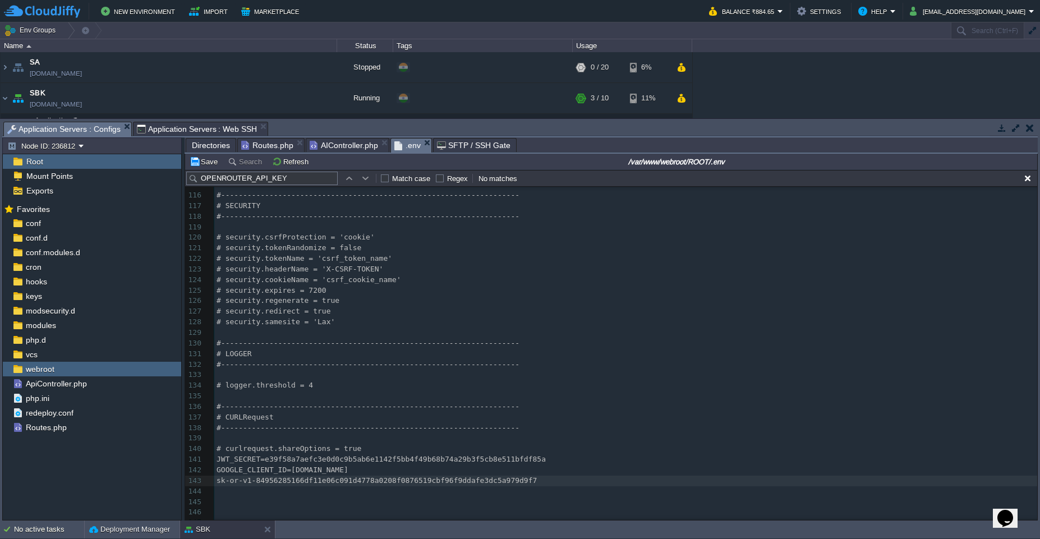
click at [219, 480] on span "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" at bounding box center [376, 480] width 320 height 8
paste textarea
type textarea "="
click at [361, 485] on div "xxxxxxxxxx 105 ​ 106 #---------------------------------------------------------…" at bounding box center [625, 301] width 823 height 454
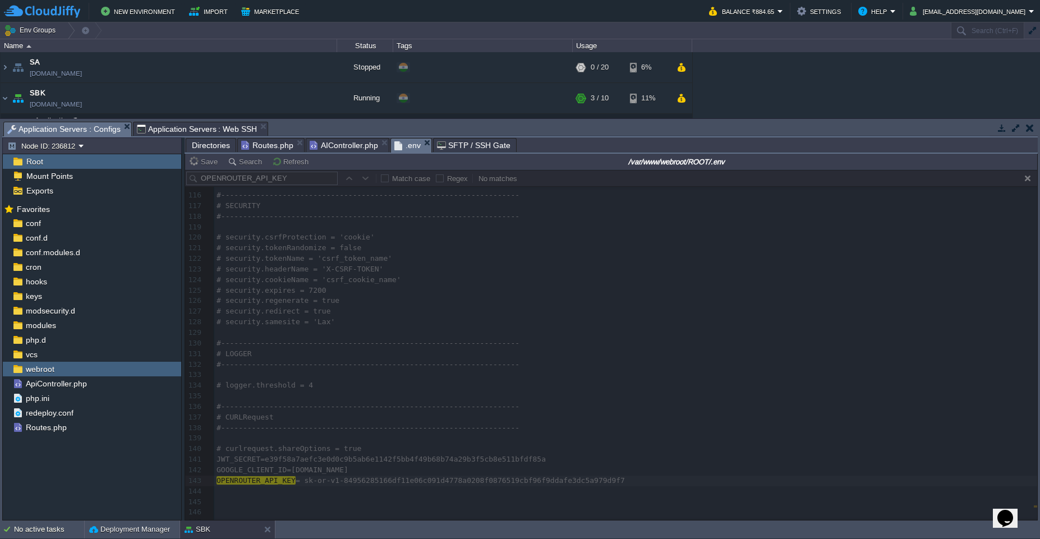
click at [570, 463] on div at bounding box center [611, 345] width 852 height 350
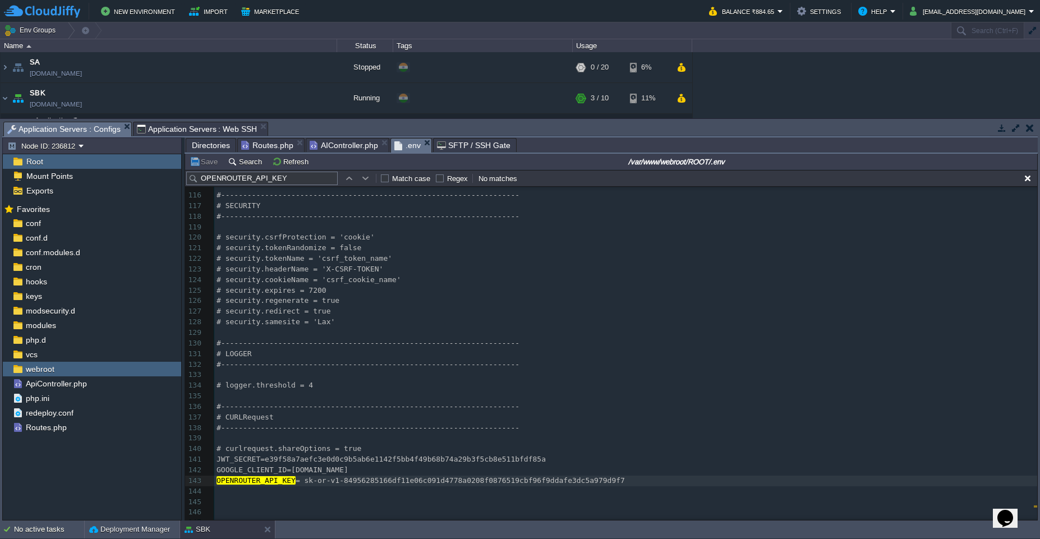
scroll to position [4, 0]
click at [308, 478] on span "= 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" at bounding box center [460, 480] width 329 height 8
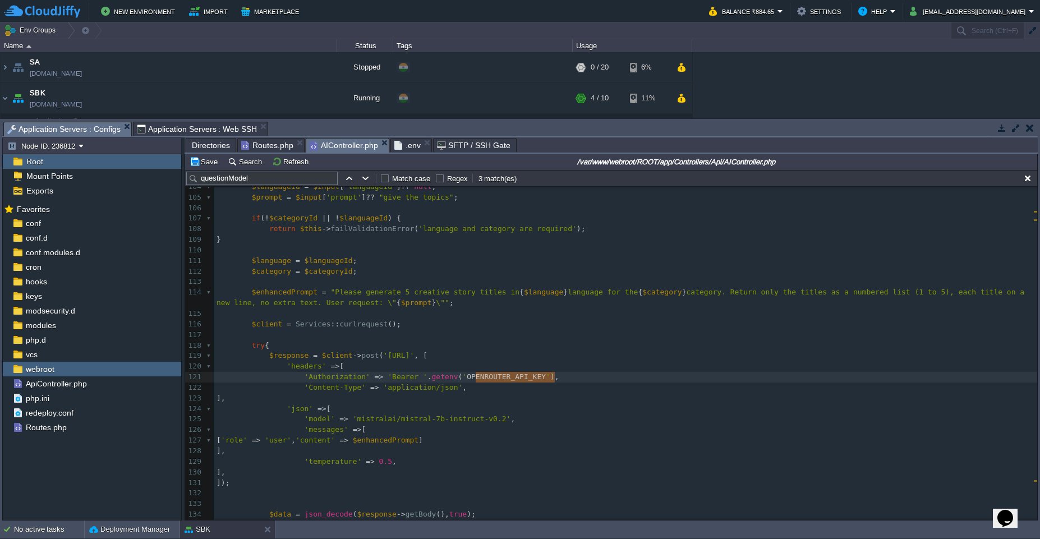
click at [335, 145] on span "AIController.php" at bounding box center [344, 146] width 68 height 14
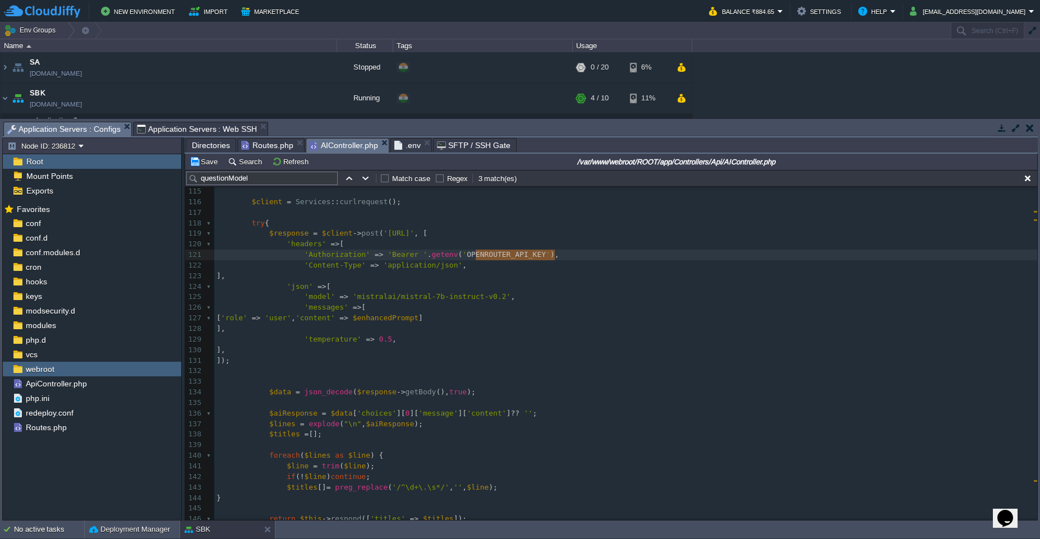
scroll to position [1204, 0]
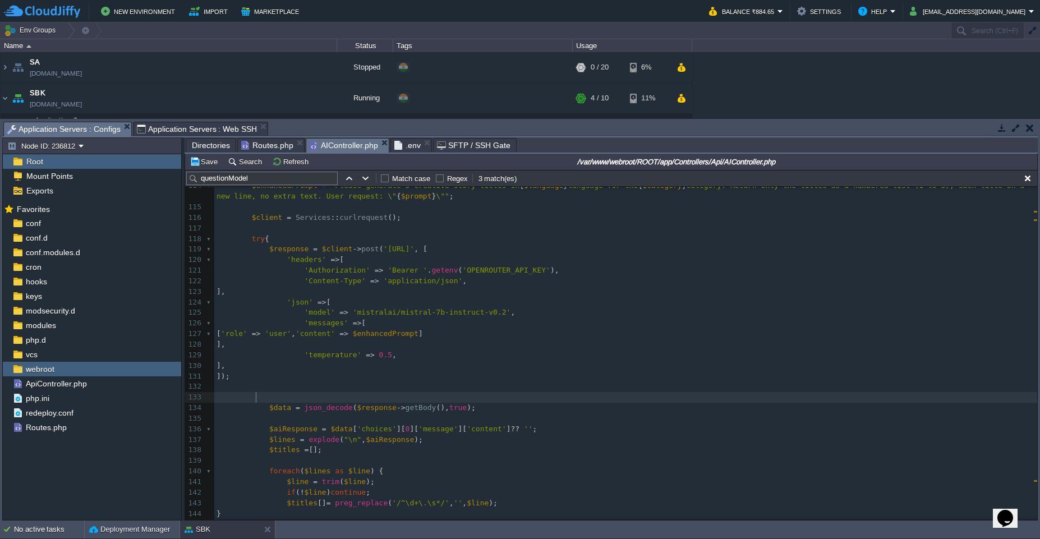
click at [316, 397] on pre at bounding box center [625, 397] width 823 height 11
click at [303, 425] on div "xxxxxxxxxx } 102 ​ 103 $categoryId = $input [ 'categoryId' ] ?? null ; 104 $lan…" at bounding box center [625, 403] width 823 height 698
click at [316, 419] on pre "​" at bounding box center [625, 418] width 823 height 11
type textarea "print_r();"
type textarea "die();"
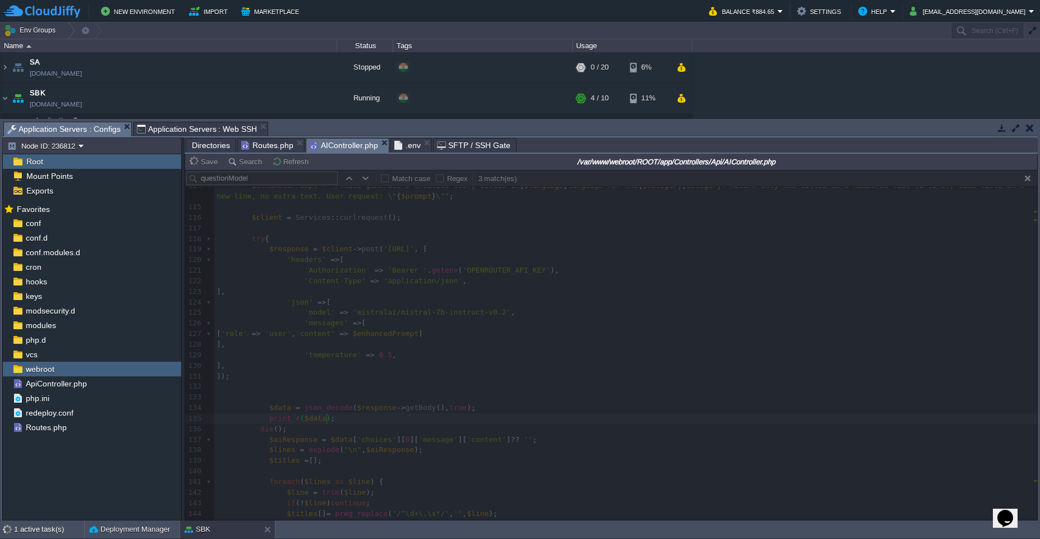
type textarea "$data"
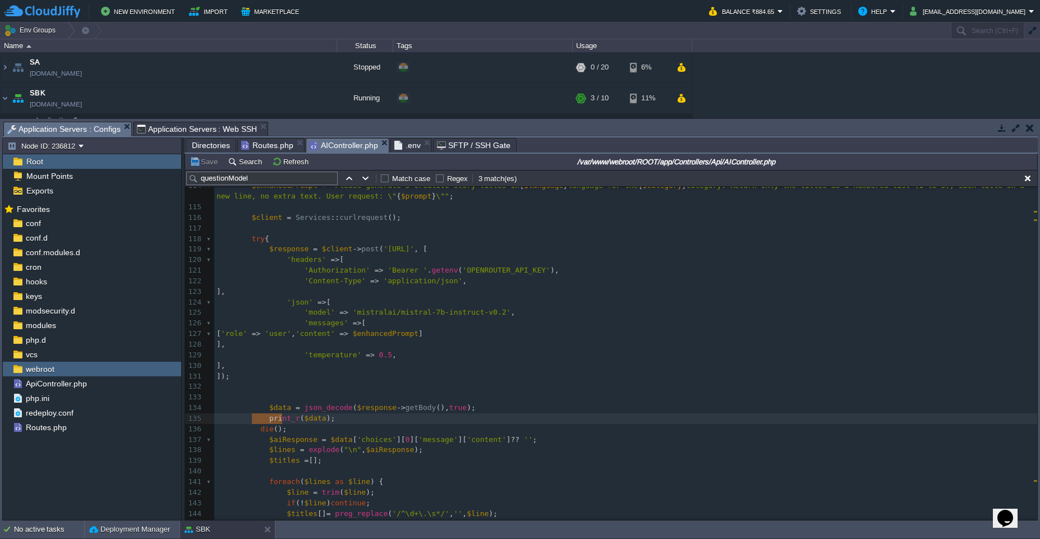
type textarea "print_r($data); die();"
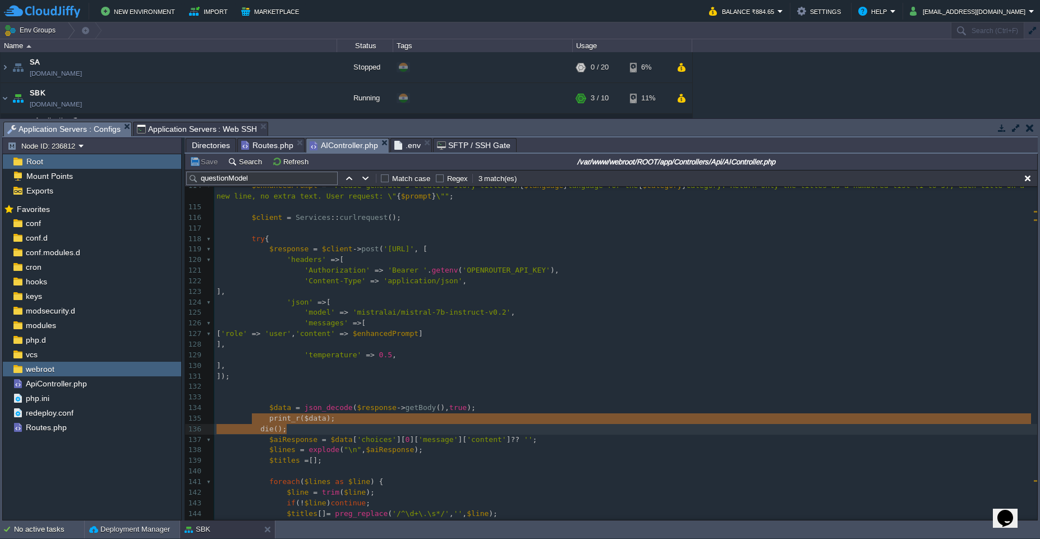
drag, startPoint x: 256, startPoint y: 418, endPoint x: 308, endPoint y: 428, distance: 53.7
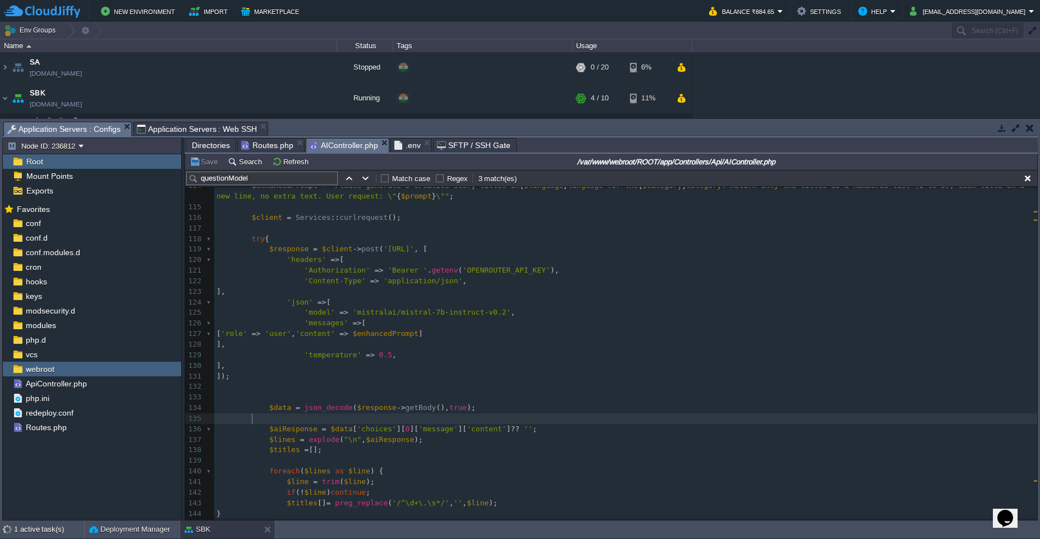
click at [395, 378] on pre "]);" at bounding box center [625, 376] width 823 height 11
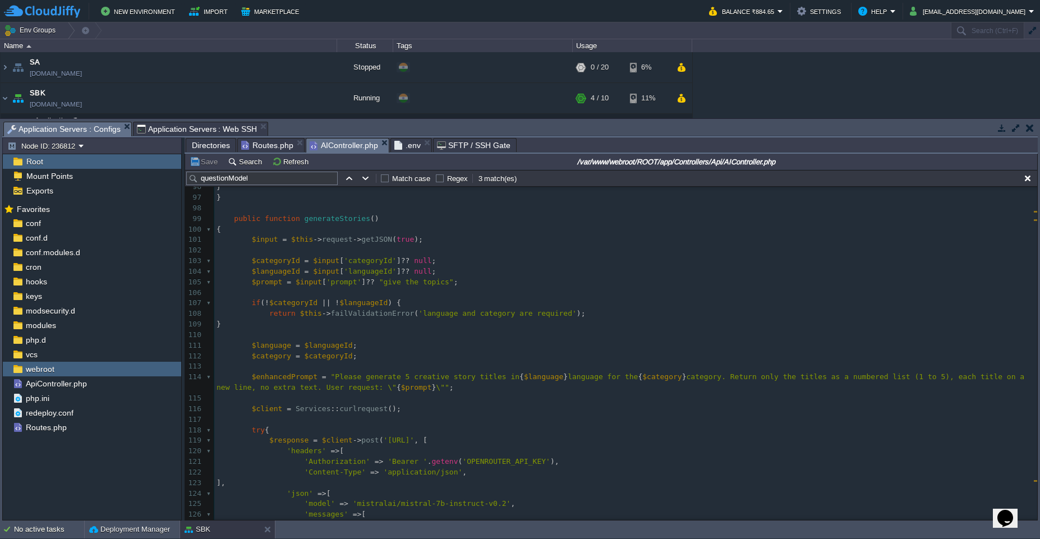
scroll to position [1009, 0]
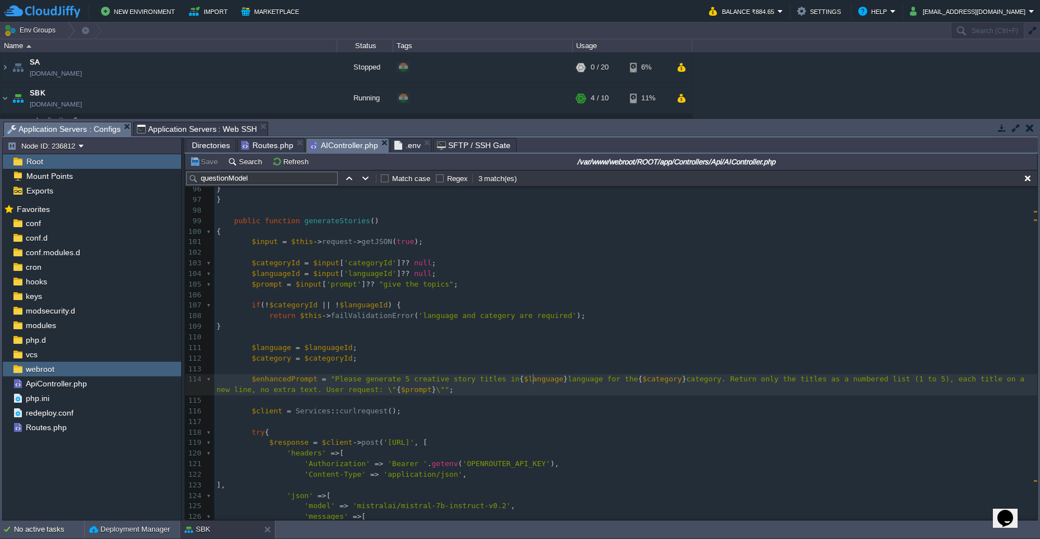
click at [533, 379] on div "xxxxxxxxxx } 86 } 87 } 88 ​ 89 public function getLanguages () 90 { 91 try { 92…" at bounding box center [625, 396] width 823 height 634
type textarea "$language"
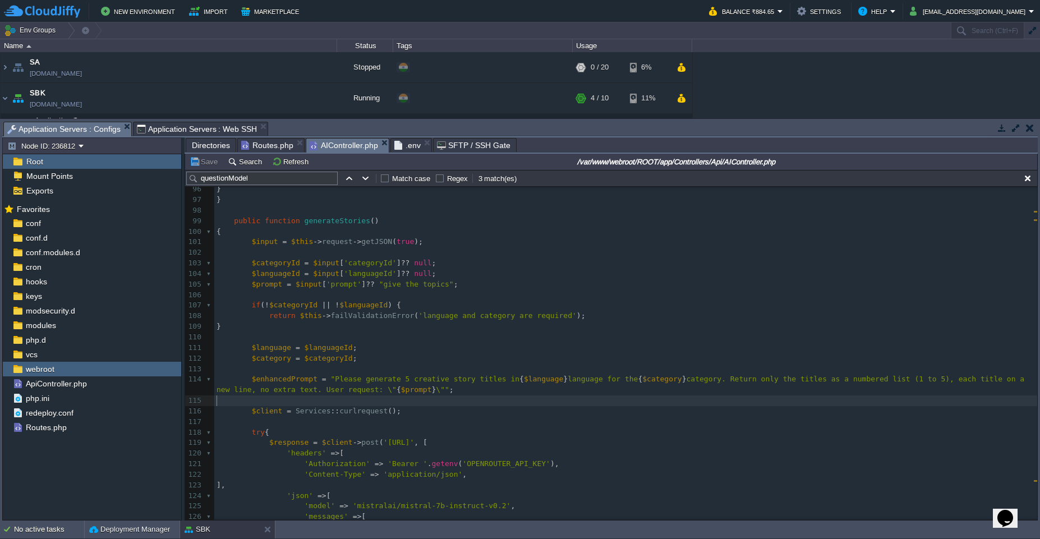
click at [335, 403] on pre "​" at bounding box center [625, 400] width 823 height 11
type textarea "print_r($data); die();"
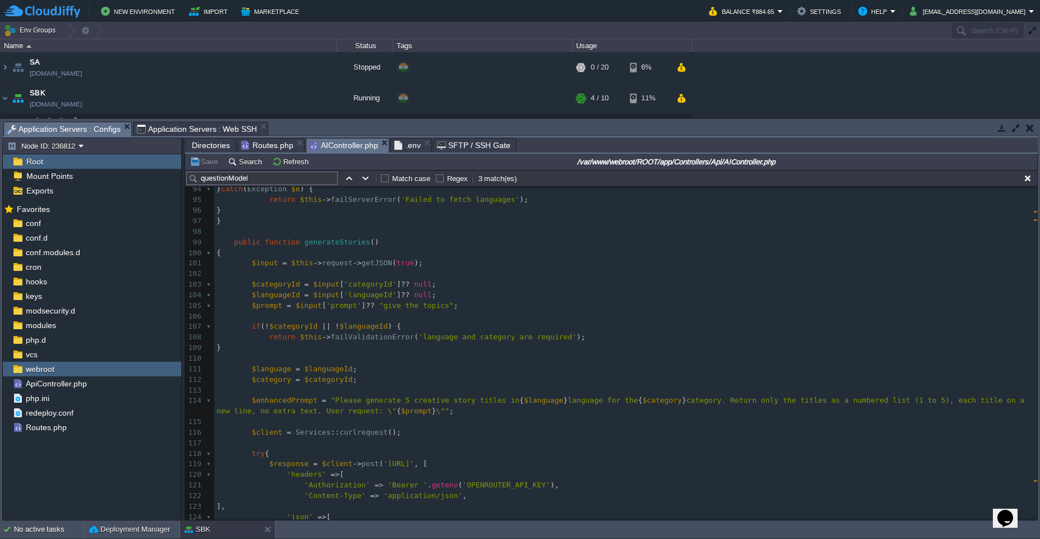
scroll to position [969, 0]
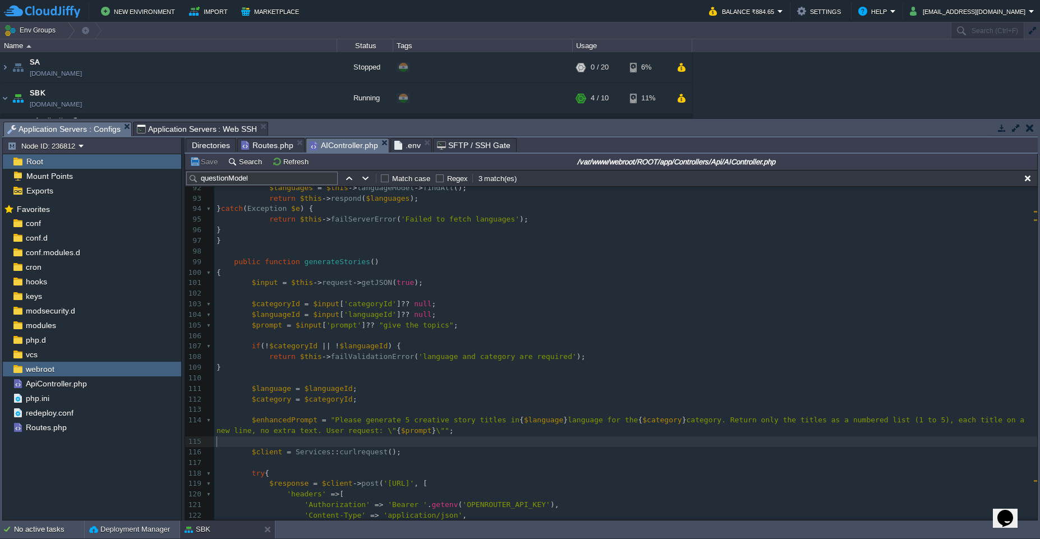
click at [293, 444] on pre "​" at bounding box center [625, 441] width 823 height 11
paste textarea "$enhancedPrompt"
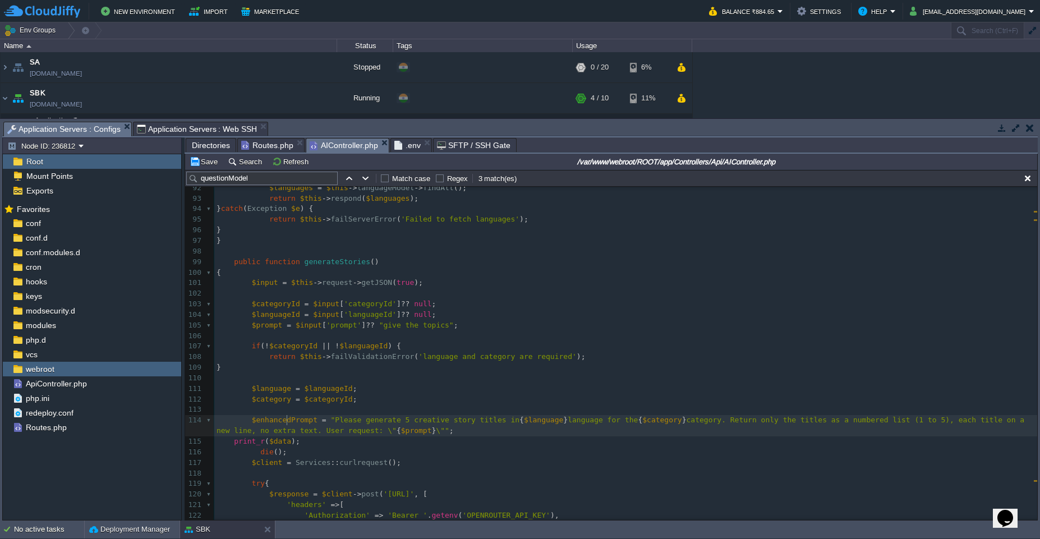
click at [285, 422] on span "$enhancedPrompt" at bounding box center [285, 420] width 66 height 8
type textarea "$enhancedPrompt"
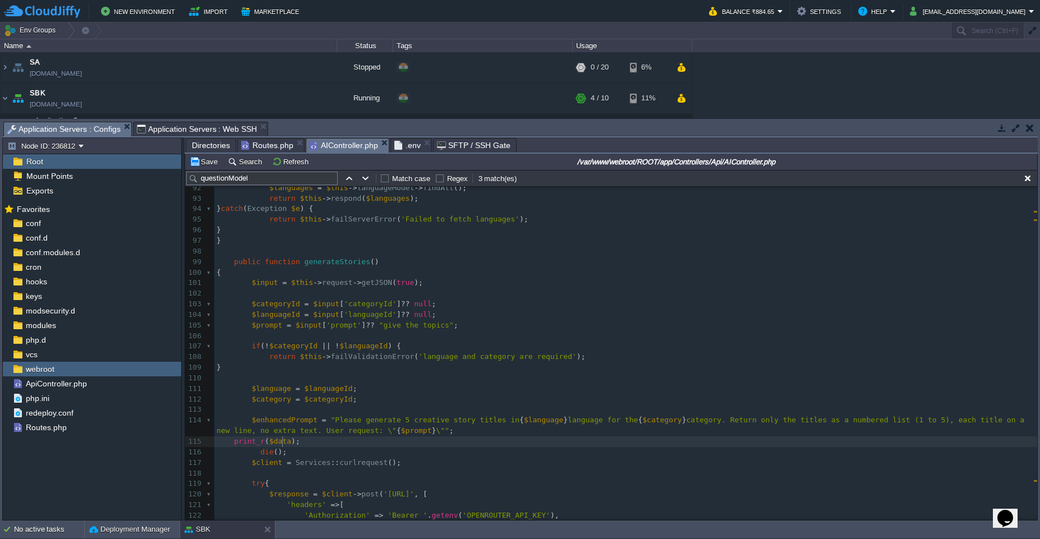
click at [282, 444] on div "xxxxxxxxxx } 82 $categories = $this -> categoryModel -> findAll (); 83 return $…" at bounding box center [625, 431] width 823 height 708
paste textarea
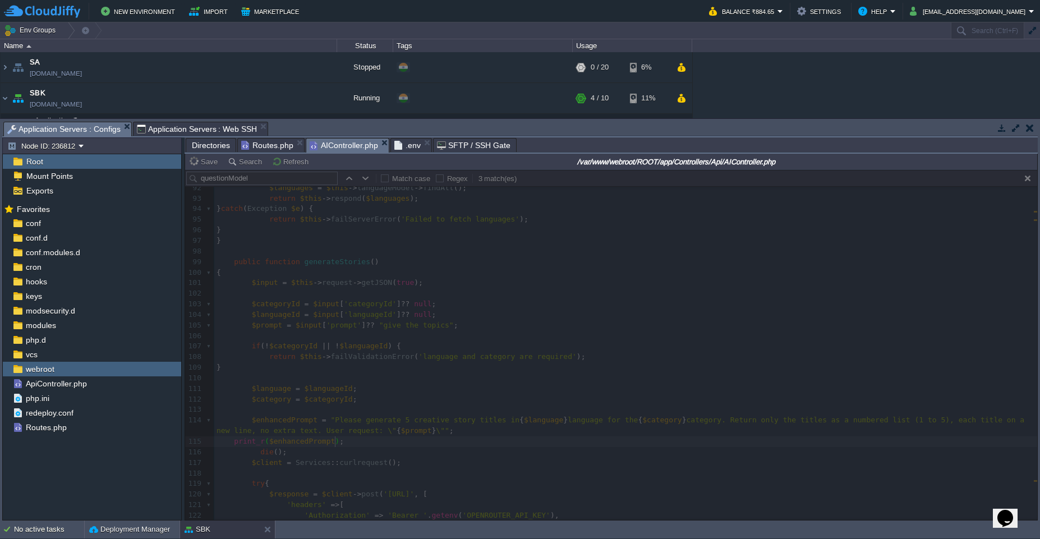
type textarea "$data"
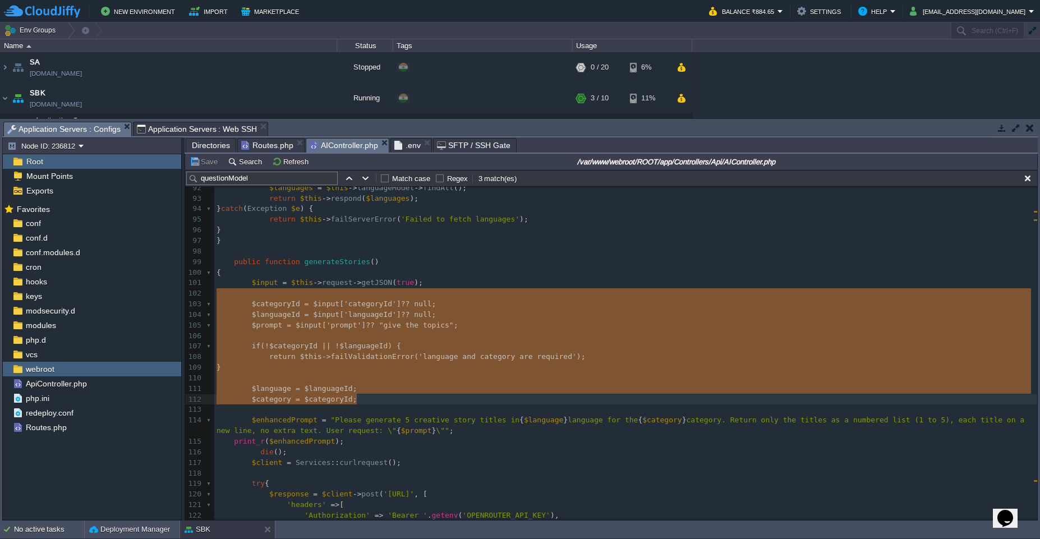
type textarea "$categoryId = $input['categoryId'] ?? null; $languageId = $input['languageId'] …"
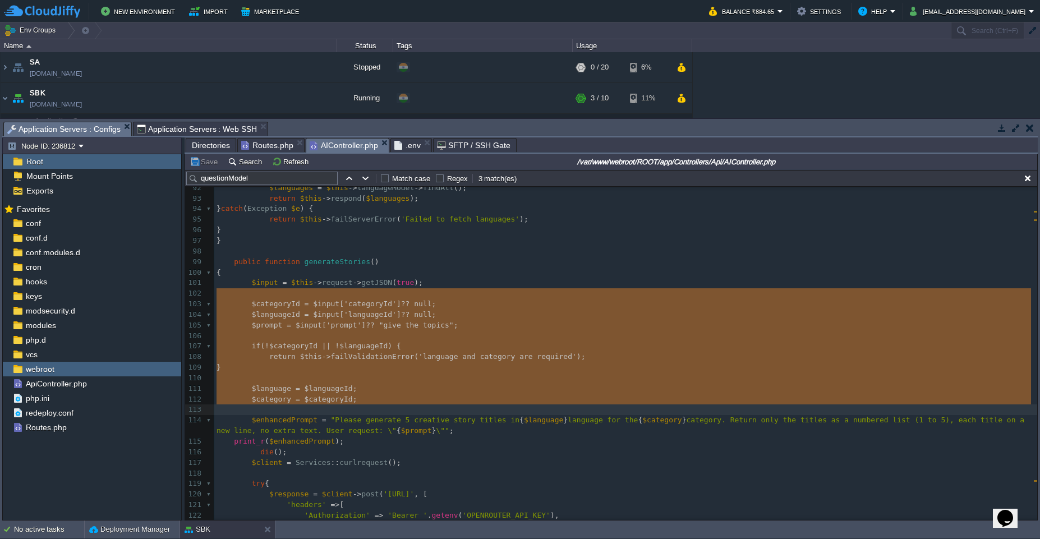
drag, startPoint x: 250, startPoint y: 299, endPoint x: 372, endPoint y: 407, distance: 162.5
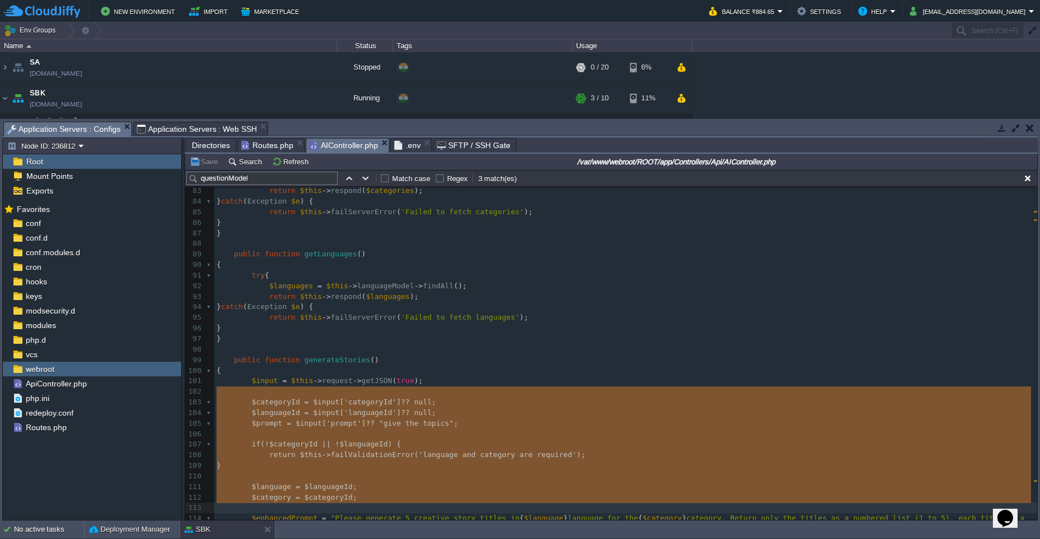
scroll to position [880, 0]
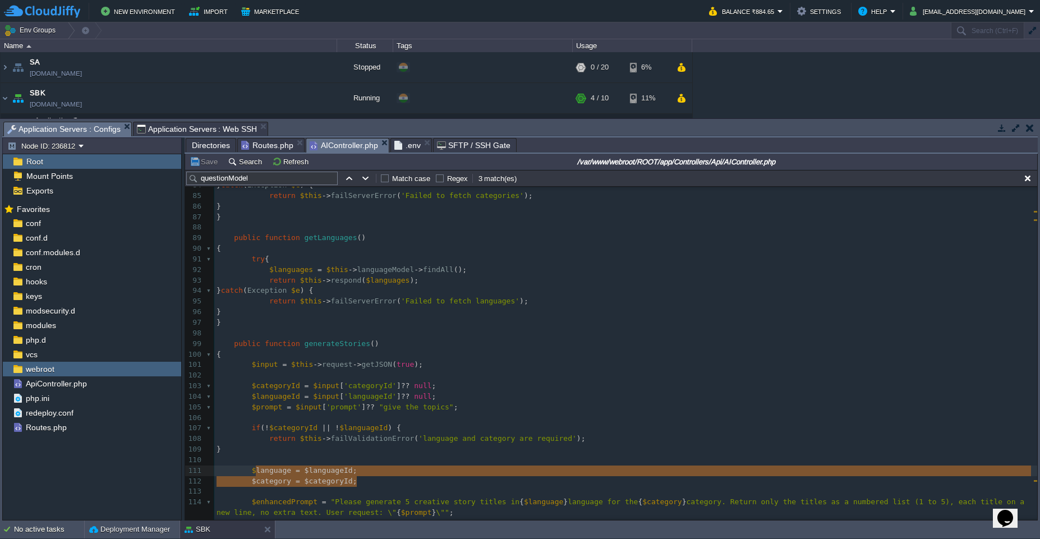
type textarea "$language = $languageId; $category = $categoryId;"
drag, startPoint x: 361, startPoint y: 483, endPoint x: 248, endPoint y: 469, distance: 113.6
paste textarea
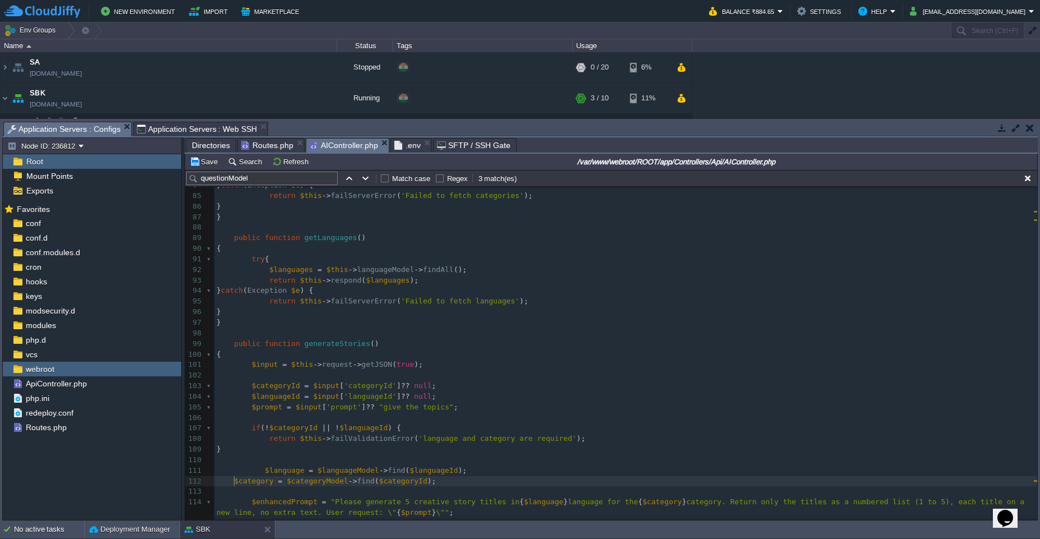
click at [233, 483] on span at bounding box center [224, 481] width 17 height 8
click at [352, 471] on span "$languageModel" at bounding box center [353, 470] width 62 height 8
type textarea "$languageModel"
type input "$languageModel"
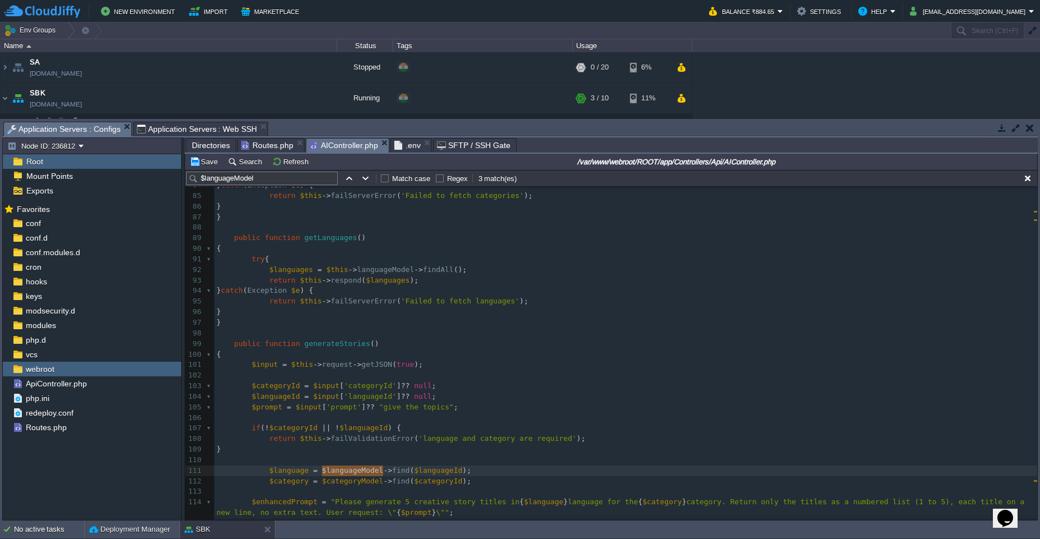
type textarea "$languageModel"
click at [352, 182] on button "button" at bounding box center [349, 178] width 10 height 10
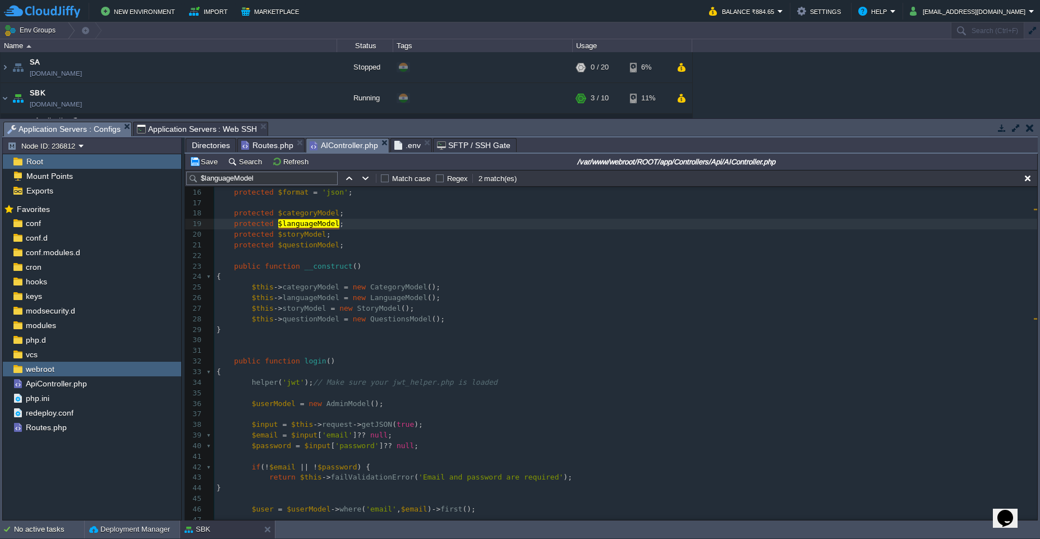
click at [311, 216] on span "$categoryModel" at bounding box center [309, 213] width 62 height 8
click at [365, 183] on td at bounding box center [365, 178] width 13 height 13
type textarea "$languageModel"
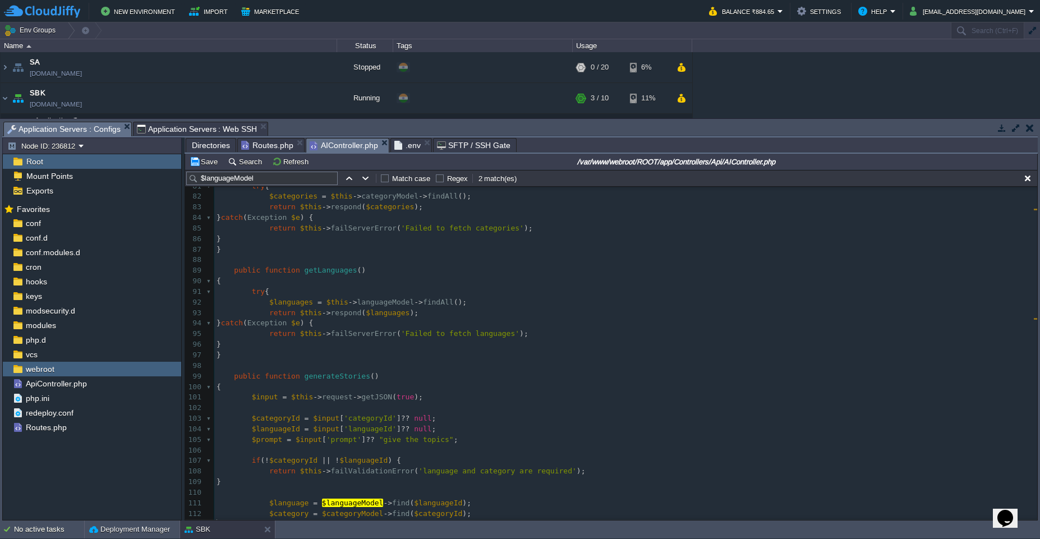
scroll to position [863, 0]
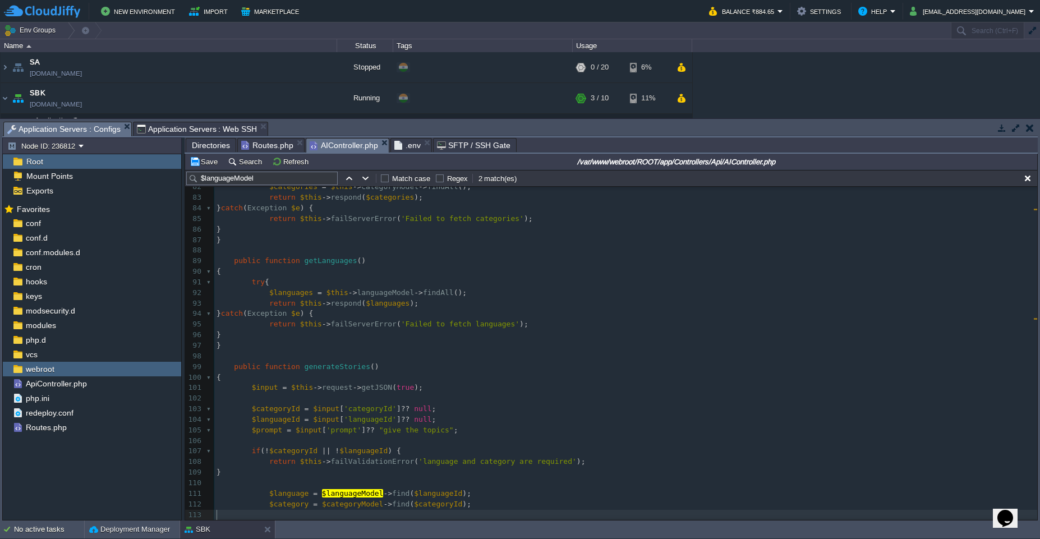
click at [342, 519] on div "69 'user' => $payload , 70 ]); 71 } 72 ​ 73 ​ 74 public function health () 75 {…" at bounding box center [625, 334] width 823 height 581
click at [342, 520] on pre "$enhancedPrompt = "Please generate 5 creative story titles in { $language } lan…" at bounding box center [625, 530] width 823 height 21
click at [351, 507] on span "$categoryModel" at bounding box center [353, 504] width 62 height 8
type textarea "$categoryModel"
type input "$categoryModel"
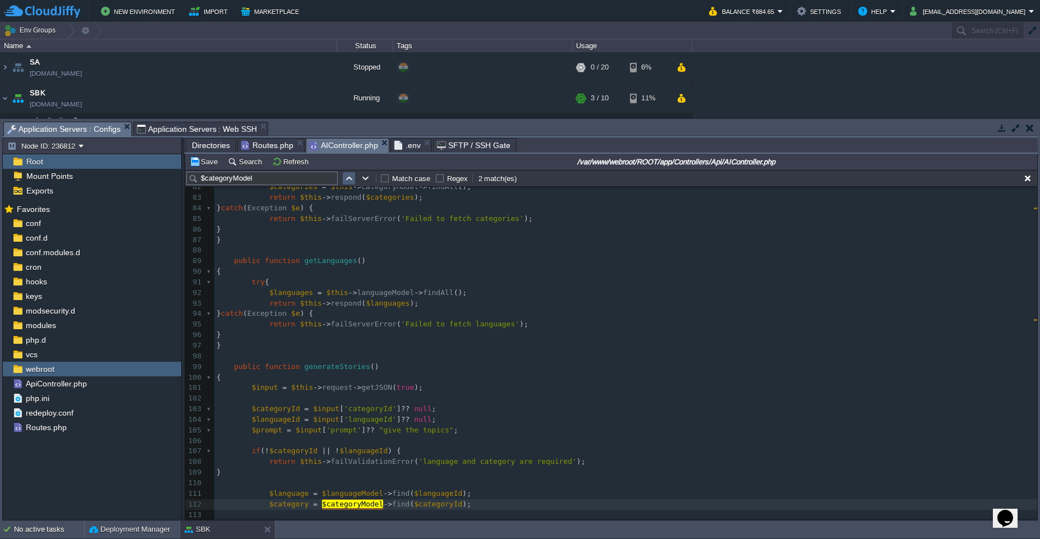
click at [343, 179] on td at bounding box center [348, 178] width 13 height 13
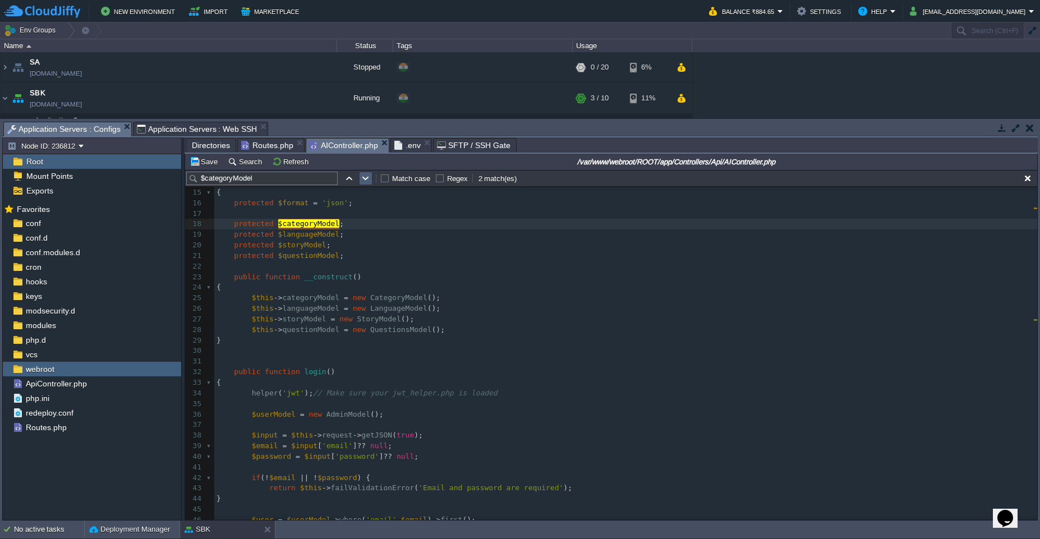
click at [362, 184] on td at bounding box center [365, 178] width 13 height 13
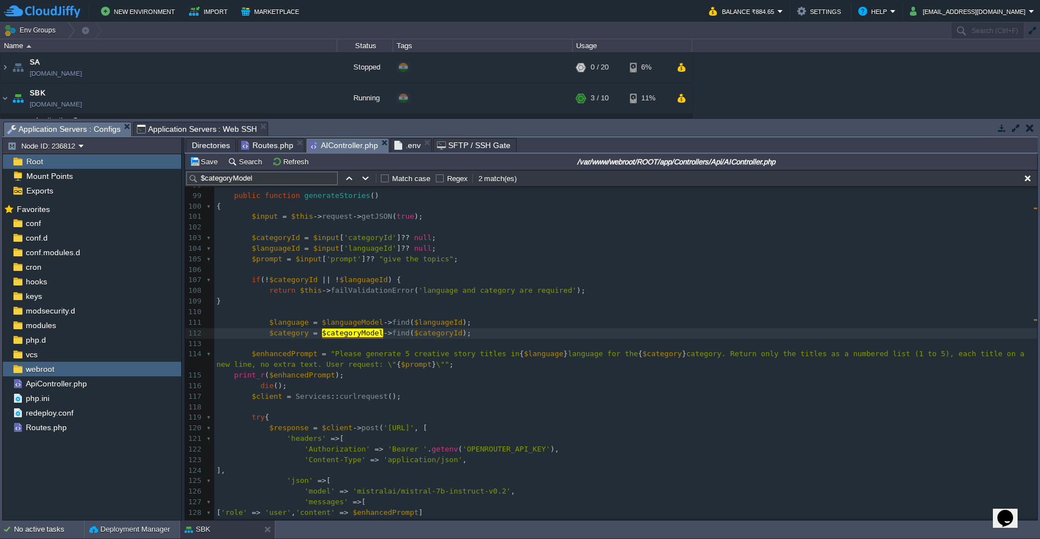
scroll to position [1025, 0]
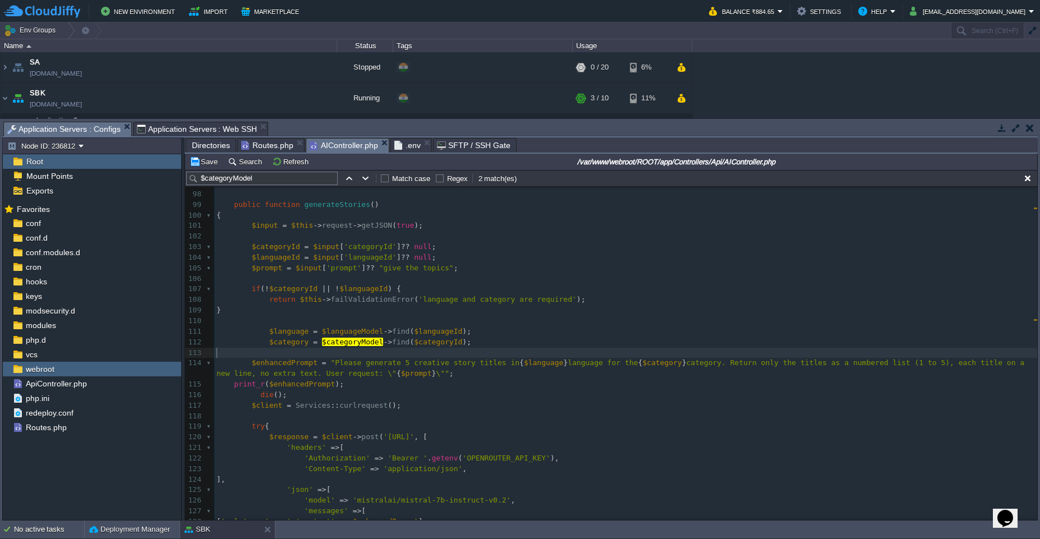
click at [392, 356] on pre "​" at bounding box center [625, 353] width 823 height 11
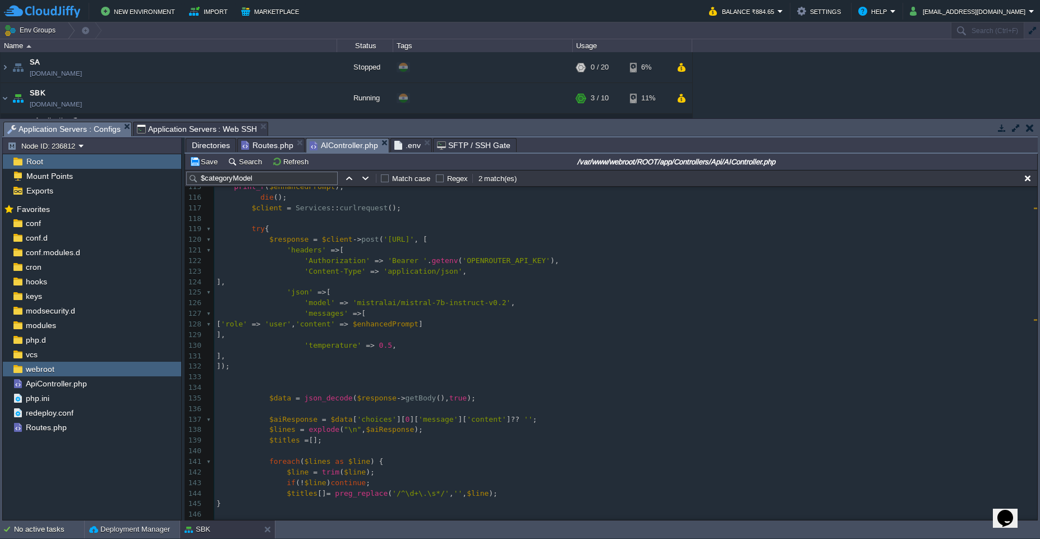
scroll to position [1245, 0]
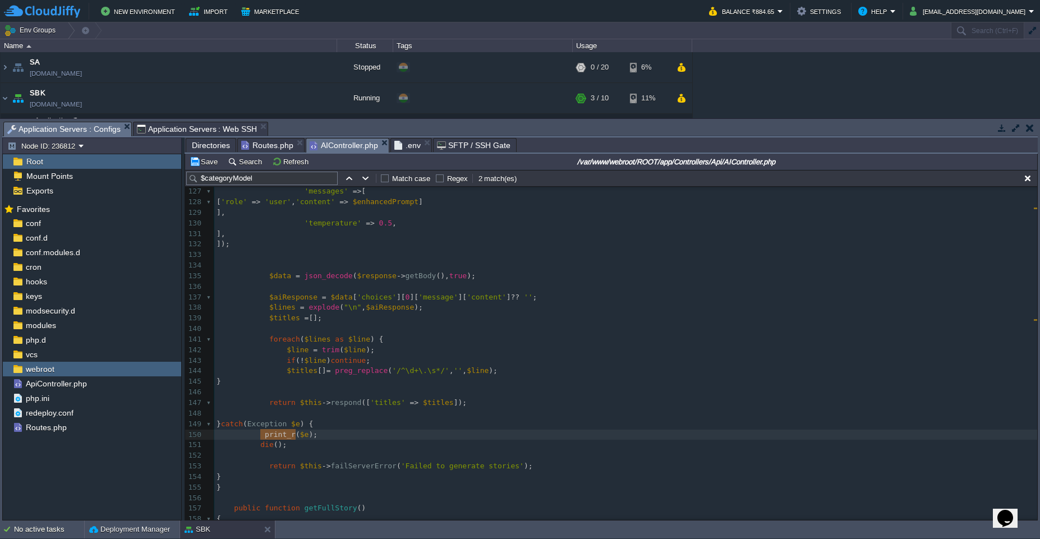
type textarea "print_r($e); die();"
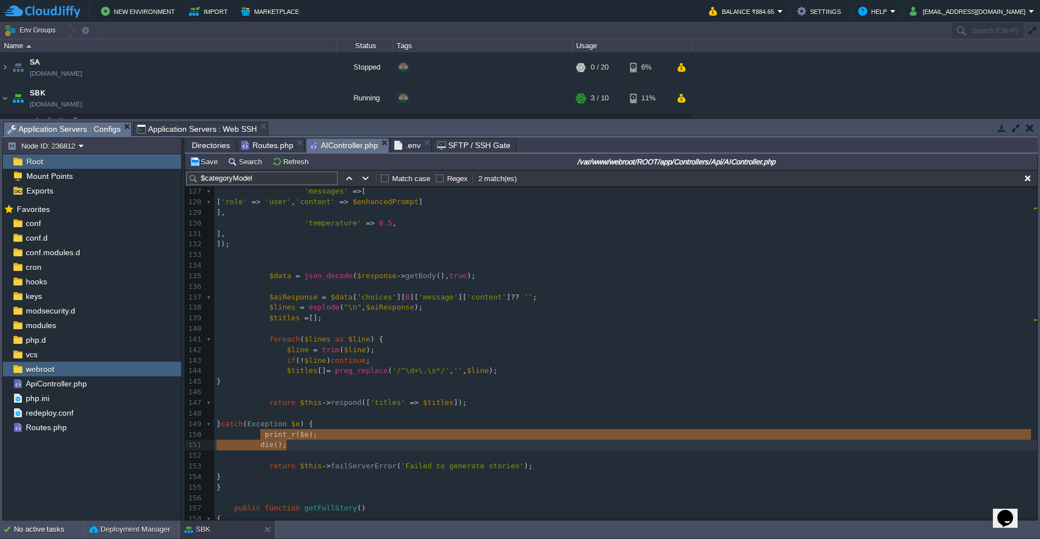
drag, startPoint x: 259, startPoint y: 435, endPoint x: 304, endPoint y: 442, distance: 45.5
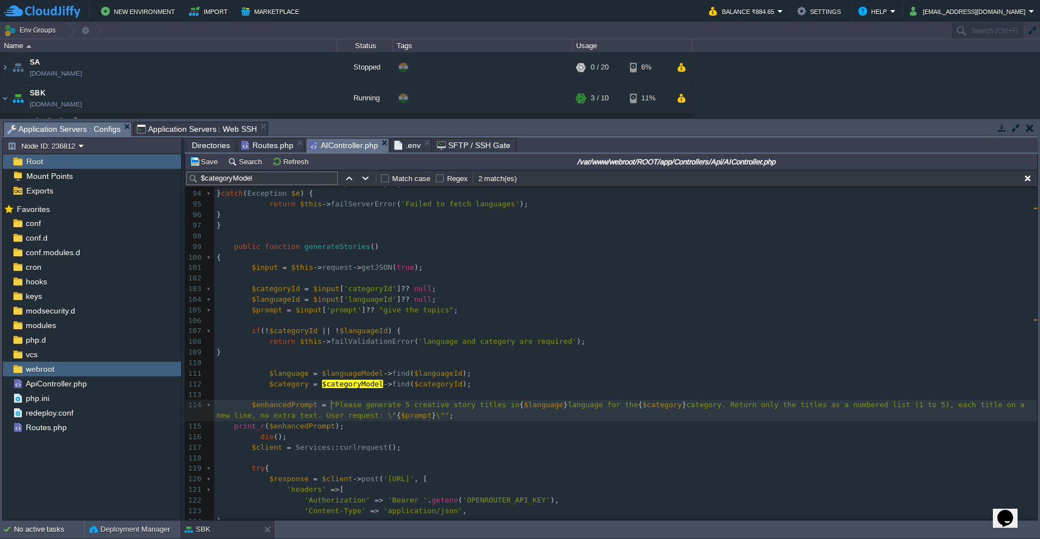
click at [332, 401] on div "xxxxxxxxxx die (); 83 return $this -> respond ( $categories ); 84 } catch ( Exc…" at bounding box center [625, 431] width 823 height 718
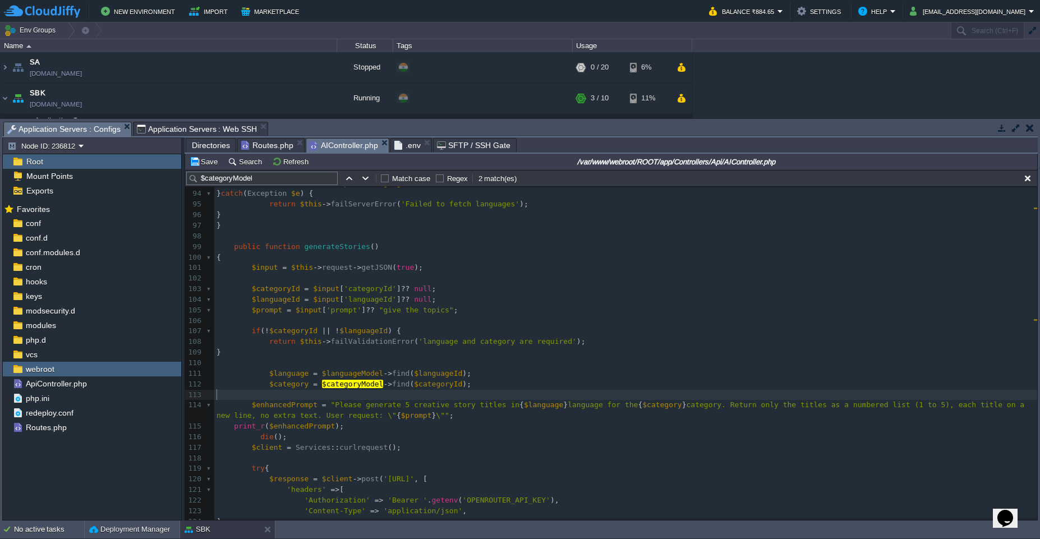
click at [312, 393] on pre "​" at bounding box center [625, 395] width 823 height 11
paste textarea "$language"
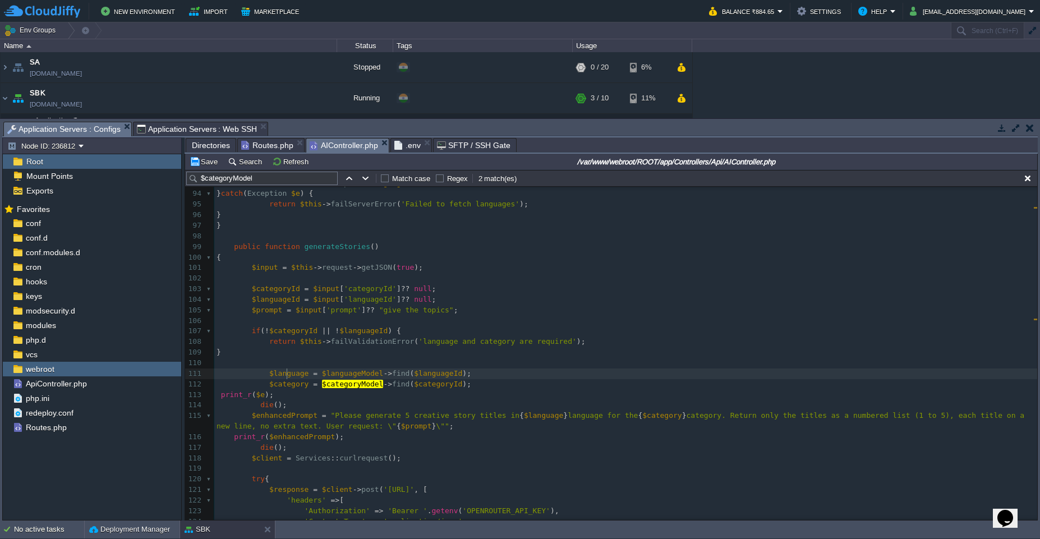
click at [288, 375] on div "xxxxxxxxxx die (); 83 return $this -> respond ( $categories ); 84 } catch ( Exc…" at bounding box center [625, 436] width 823 height 729
type textarea "$language"
click at [262, 395] on div "xxxxxxxxxx die (); 83 return $this -> respond ( $categories ); 84 } catch ( Exc…" at bounding box center [625, 436] width 823 height 729
type textarea "$e"
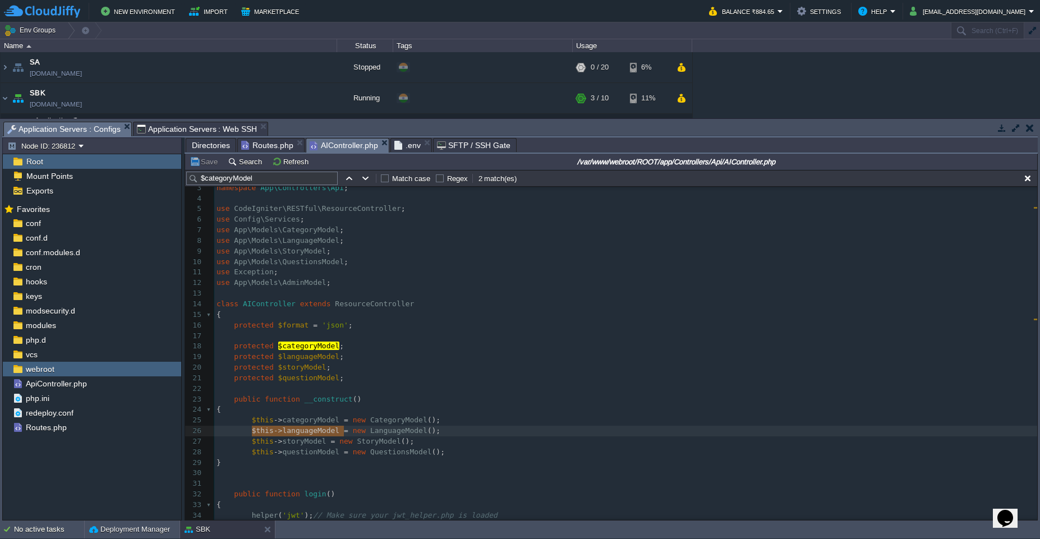
type textarea "$this->languageModel"
drag, startPoint x: 251, startPoint y: 429, endPoint x: 340, endPoint y: 431, distance: 89.2
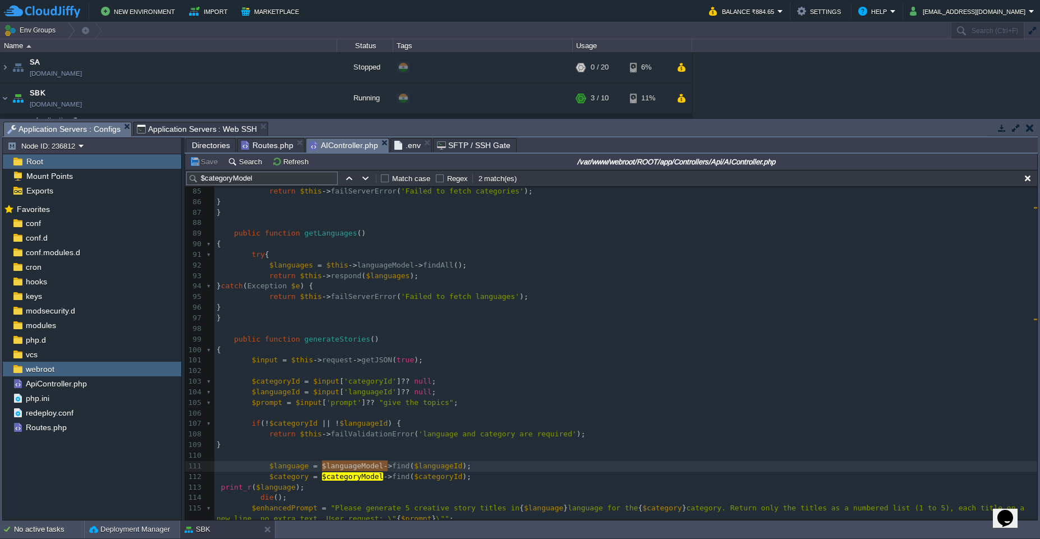
type textarea "$languageModel"
drag, startPoint x: 324, startPoint y: 466, endPoint x: 385, endPoint y: 467, distance: 61.7
paste textarea
click at [327, 477] on div "xxxxxxxxxx $this -> languageModel = new LanguageModel (); 75 { 76 return $this …" at bounding box center [625, 349] width 823 height 539
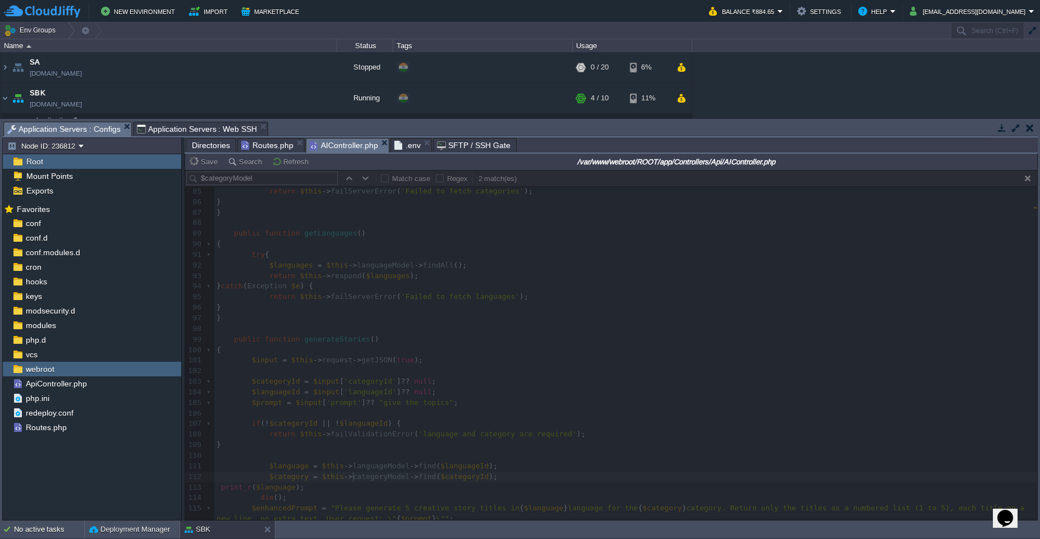
type textarea "this->"
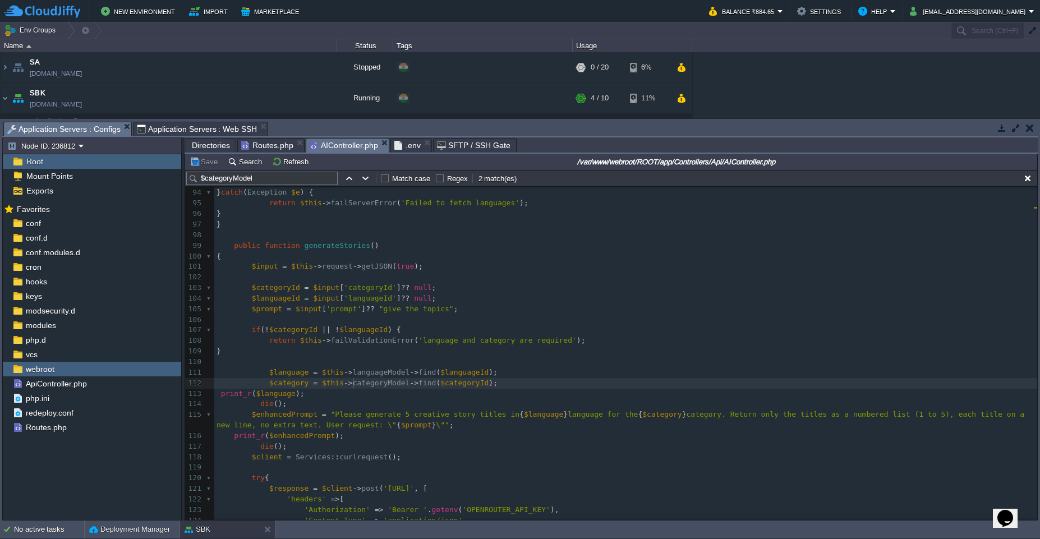
scroll to position [984, 0]
type textarea "[]"
type textarea "'"
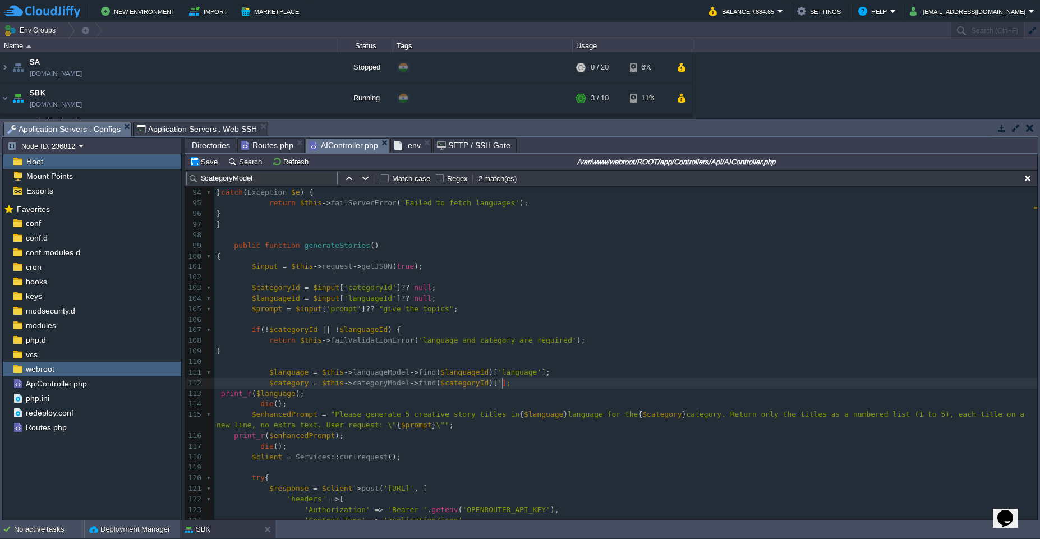
paste textarea
type textarea "c"
type textarea "'"
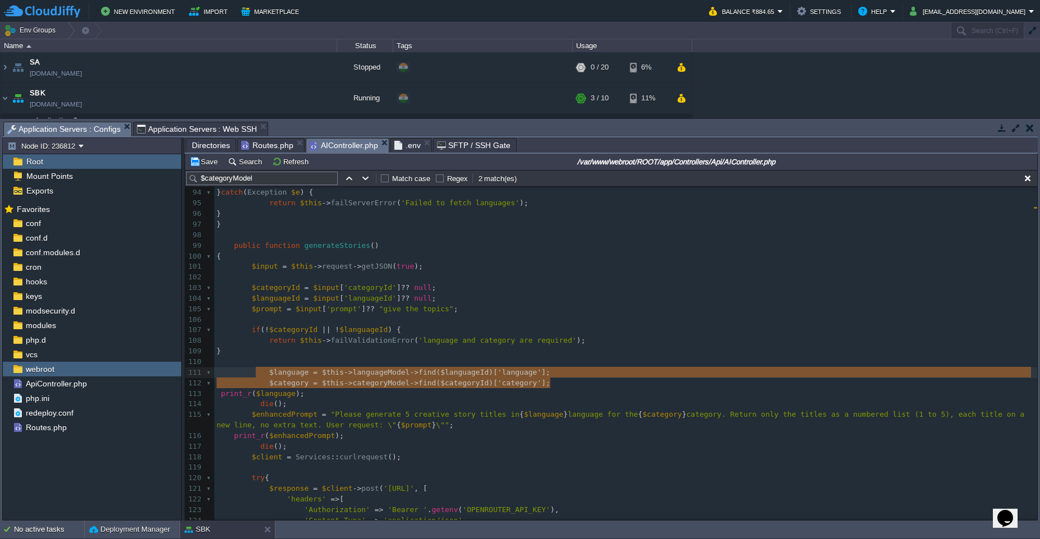
drag, startPoint x: 570, startPoint y: 386, endPoint x: 258, endPoint y: 368, distance: 312.9
type textarea "$category"
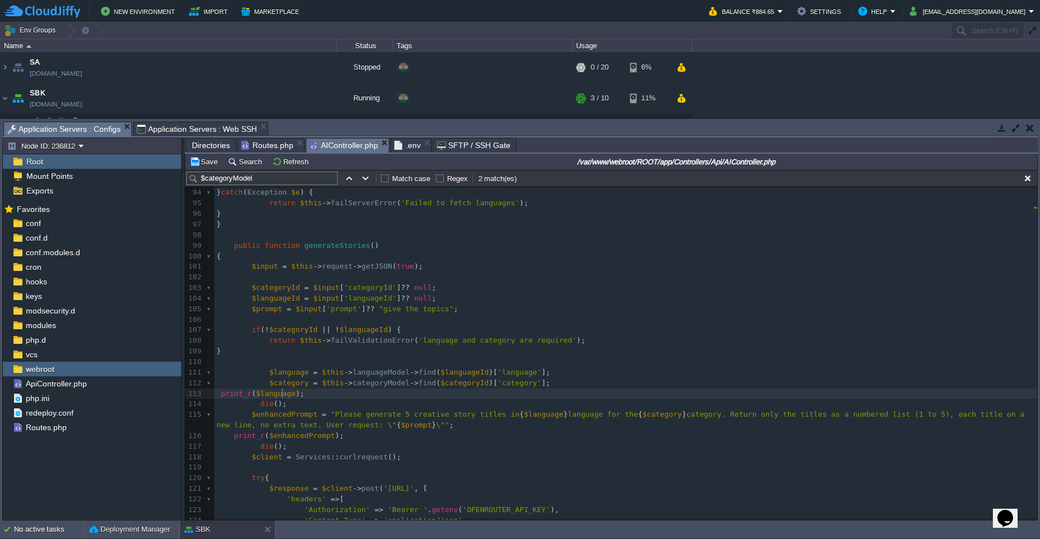
click at [282, 398] on div "xxxxxxxxxx $this -> languageModel = new LanguageModel (); 75 { 76 return $this …" at bounding box center [625, 314] width 823 height 655
type textarea "$language"
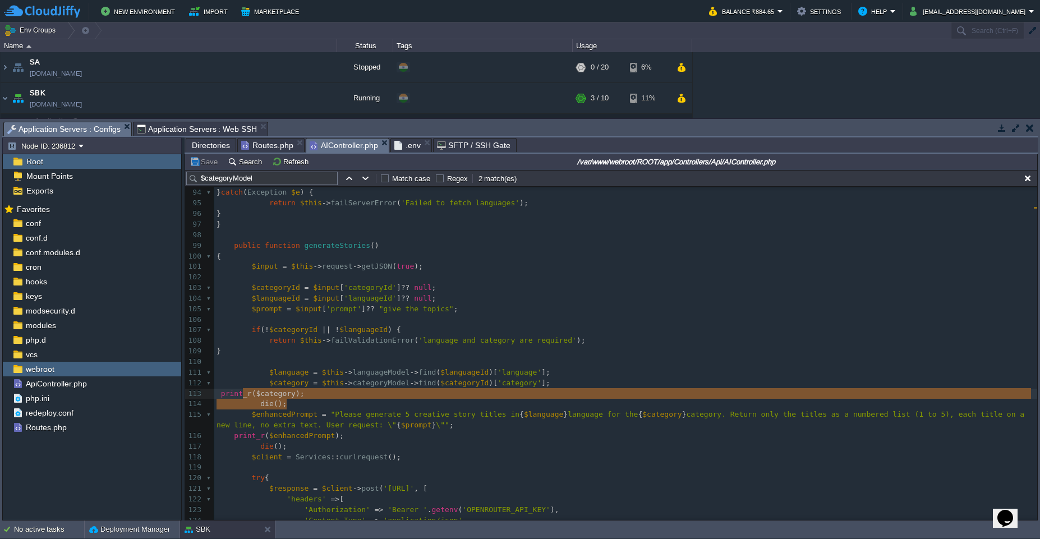
type textarea "print_r($category); die();"
drag, startPoint x: 294, startPoint y: 405, endPoint x: 208, endPoint y: 394, distance: 86.5
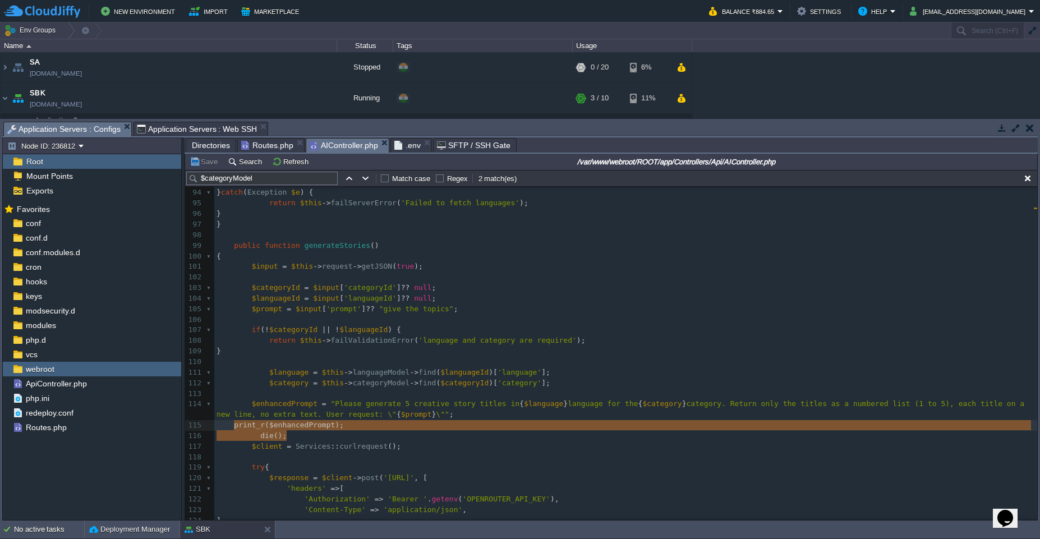
type textarea "print_r($enhancedPrompt); die();"
drag, startPoint x: 293, startPoint y: 433, endPoint x: 223, endPoint y: 428, distance: 70.3
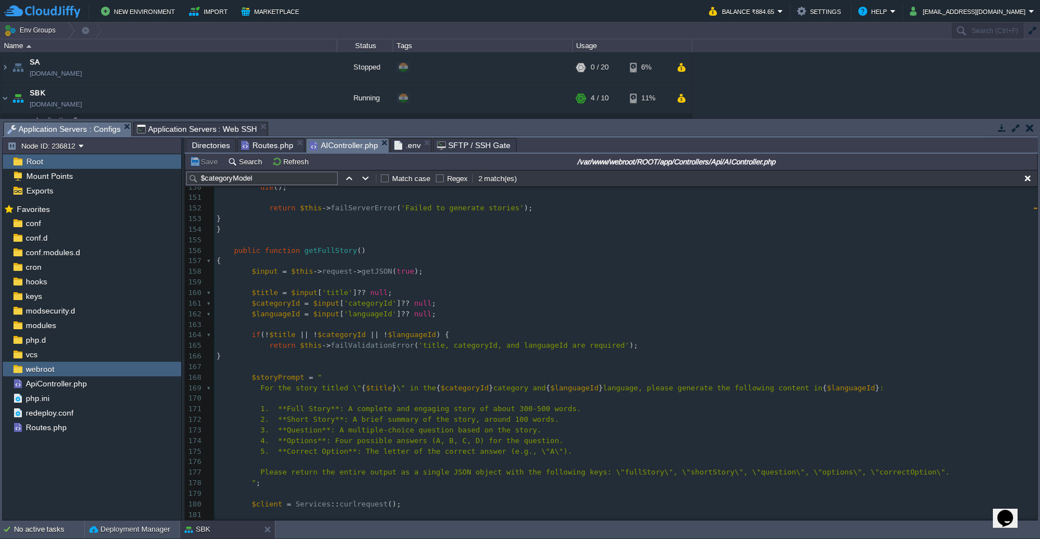
scroll to position [1569, 0]
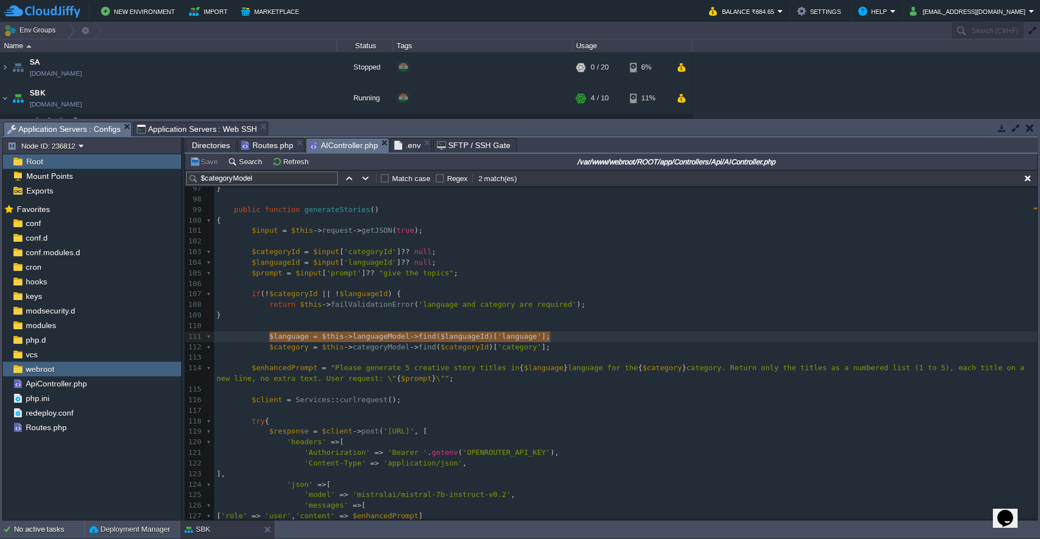
type textarea "$language = $this->languageModel->find($languageId)['language']; $category = $t…"
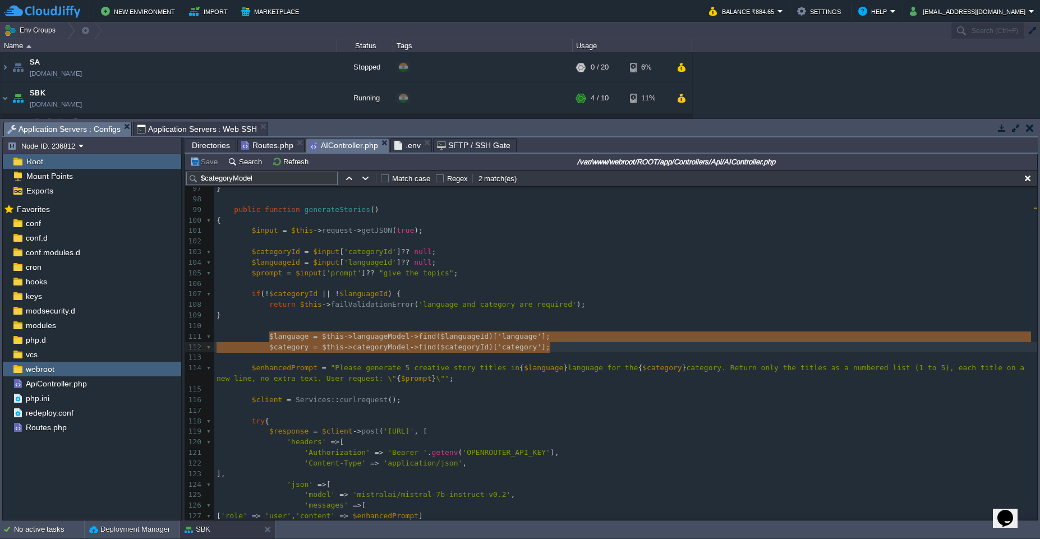
drag, startPoint x: 268, startPoint y: 339, endPoint x: 574, endPoint y: 348, distance: 306.9
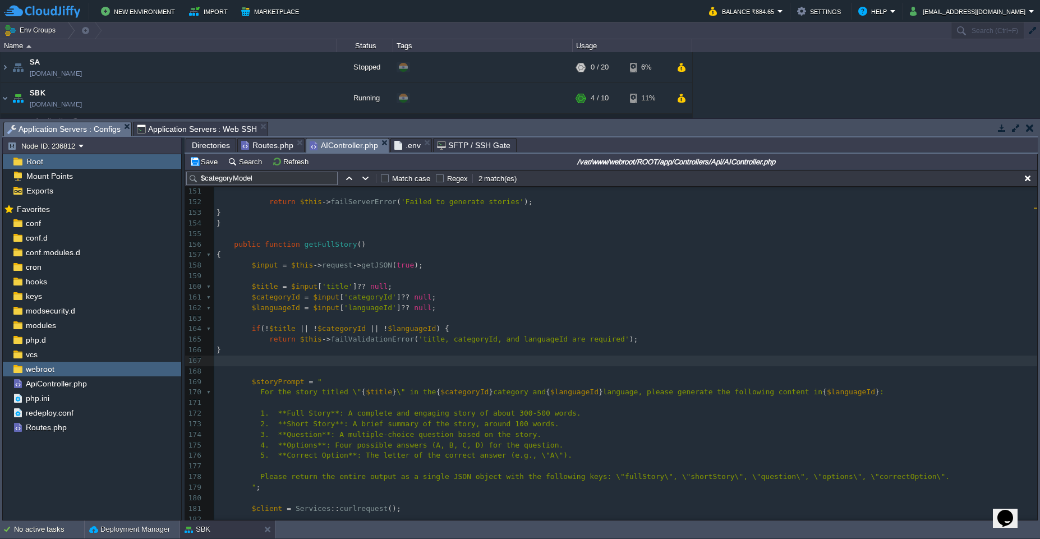
paste textarea "$language"
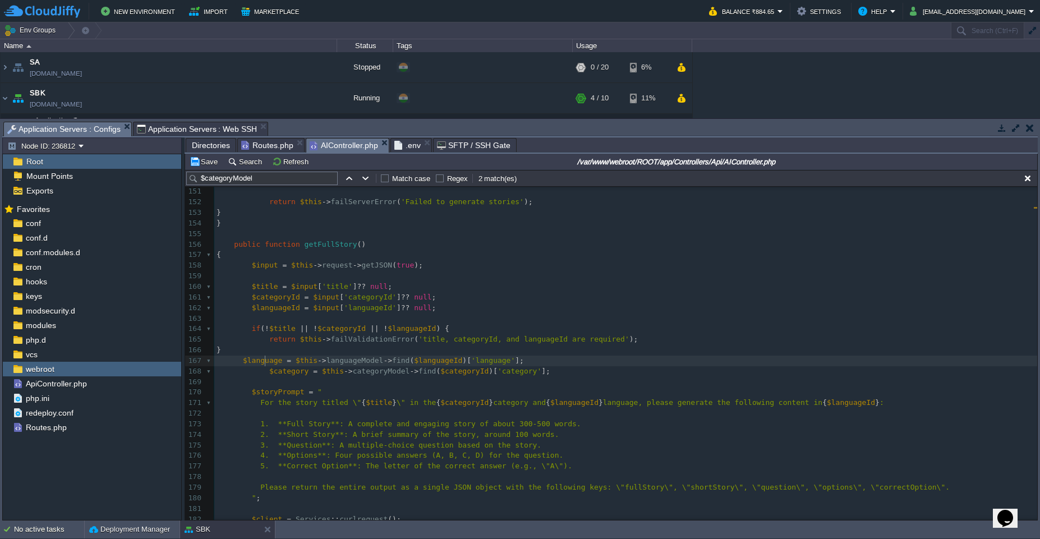
click at [265, 360] on div "xxxxxxxxxx $category = $this -> categoryModel -> find ( $categoryId )[ 'categor…" at bounding box center [625, 324] width 823 height 634
type textarea "$language"
click at [588, 402] on span "$languageId" at bounding box center [574, 402] width 48 height 8
type textarea "$languageId"
paste textarea
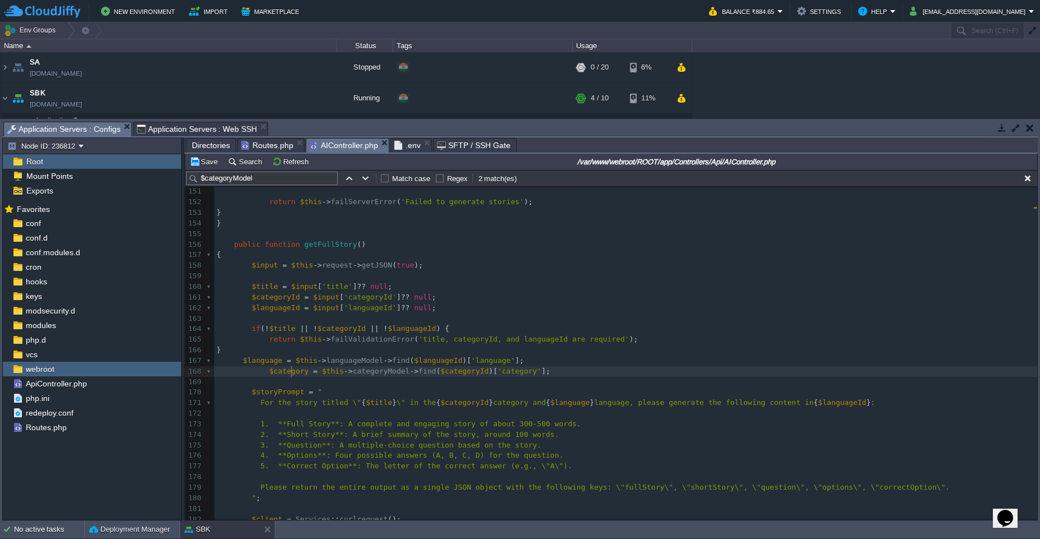
click at [292, 371] on div "xxxxxxxxxx $category = $this -> categoryModel -> find ( $categoryId )[ 'categor…" at bounding box center [625, 324] width 823 height 634
type textarea "$category"
click at [471, 407] on div "xxxxxxxxxx $category = $this -> categoryModel -> find ( $categoryId )[ 'categor…" at bounding box center [625, 324] width 823 height 634
type textarea "$categoryId"
paste textarea
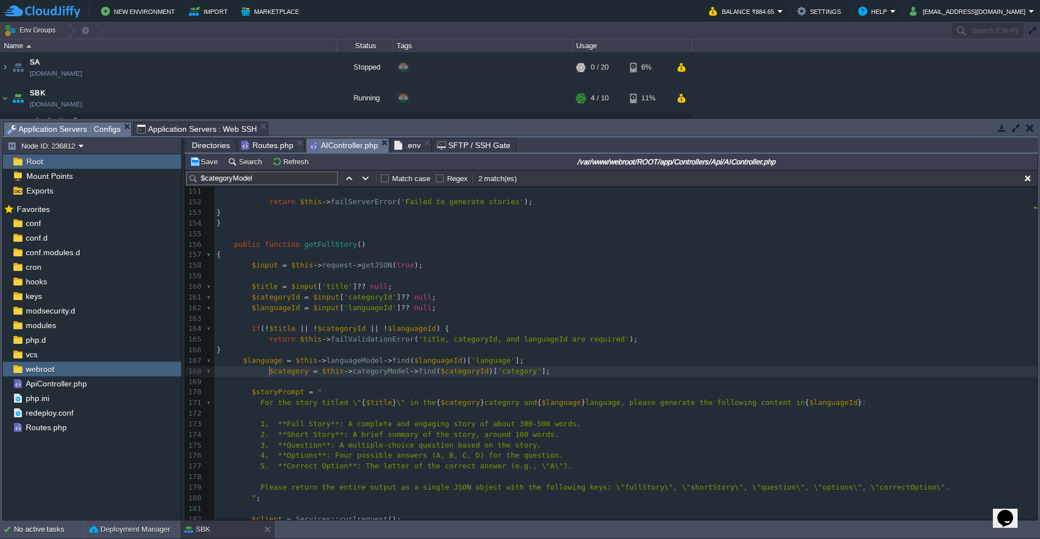
click at [269, 371] on div "xxxxxxxxxx $category = $this -> categoryModel -> find ( $categoryId )[ 'categor…" at bounding box center [625, 324] width 823 height 634
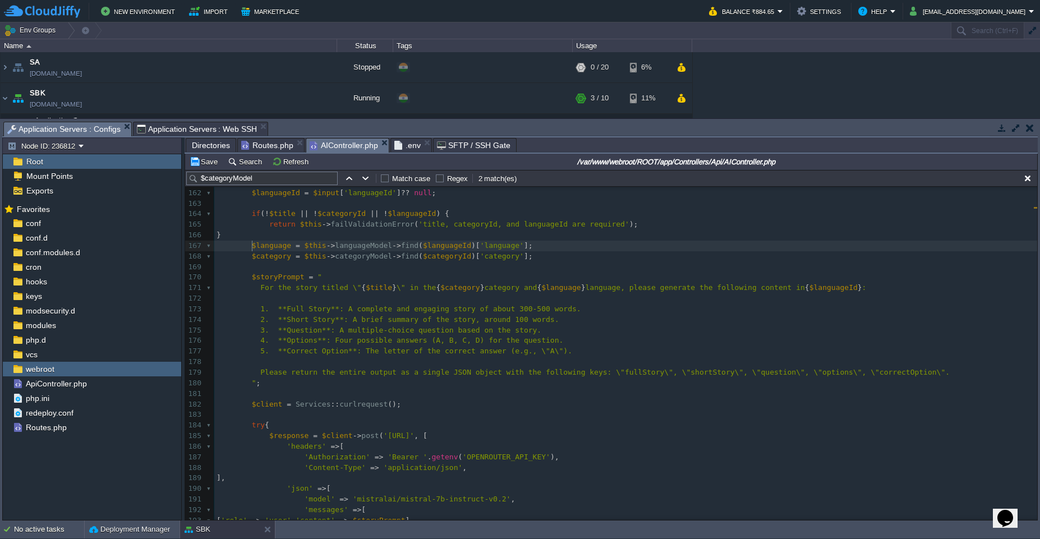
click at [273, 249] on div "xxxxxxxxxx $category = $this -> categoryModel -> find ( $categoryId )[ 'categor…" at bounding box center [625, 267] width 823 height 750
type textarea "$language"
click at [846, 293] on pre "​" at bounding box center [625, 298] width 823 height 11
type textarea "$languageId"
click at [846, 293] on pre "​" at bounding box center [625, 298] width 823 height 11
